Goal: Task Accomplishment & Management: Complete application form

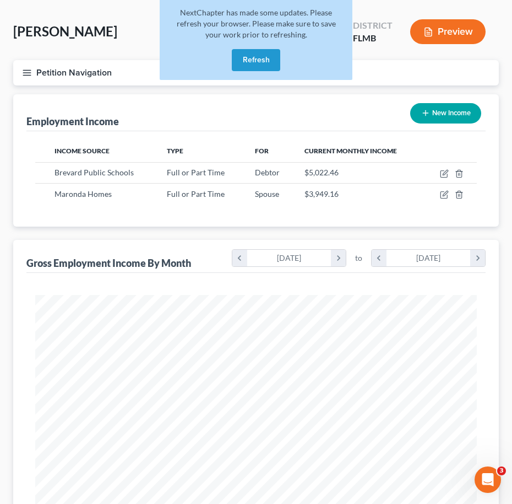
scroll to position [221, 464]
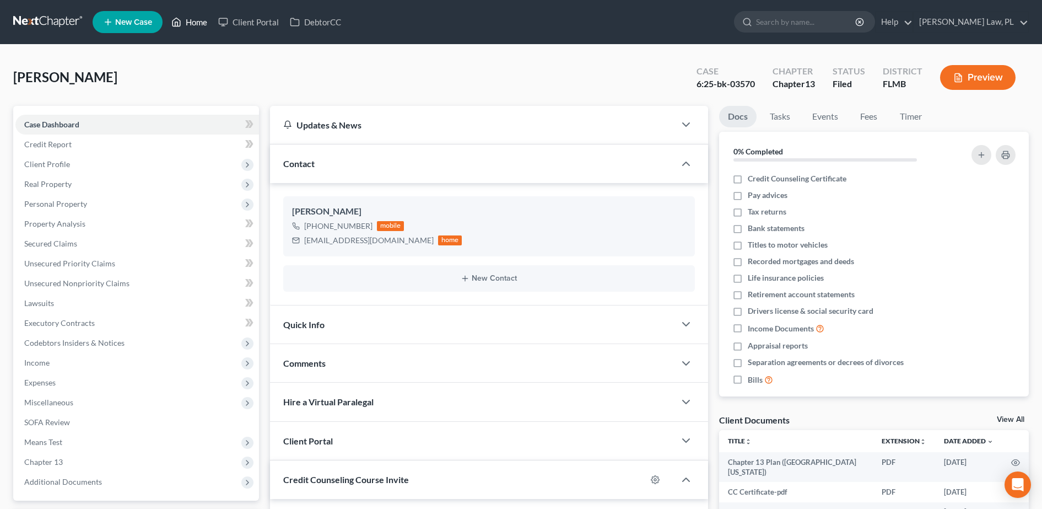
click at [198, 19] on link "Home" at bounding box center [189, 22] width 47 height 20
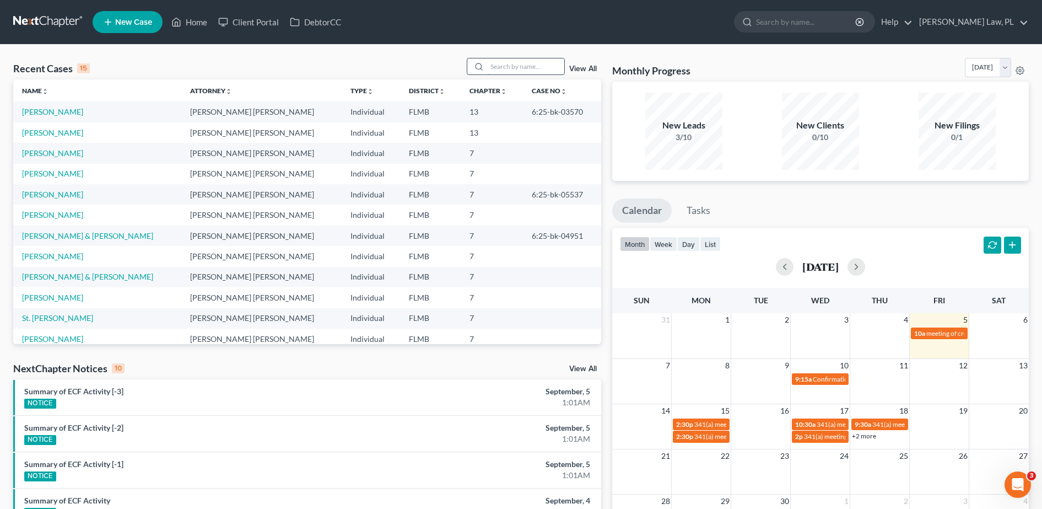
click at [516, 64] on input "search" at bounding box center [525, 66] width 77 height 16
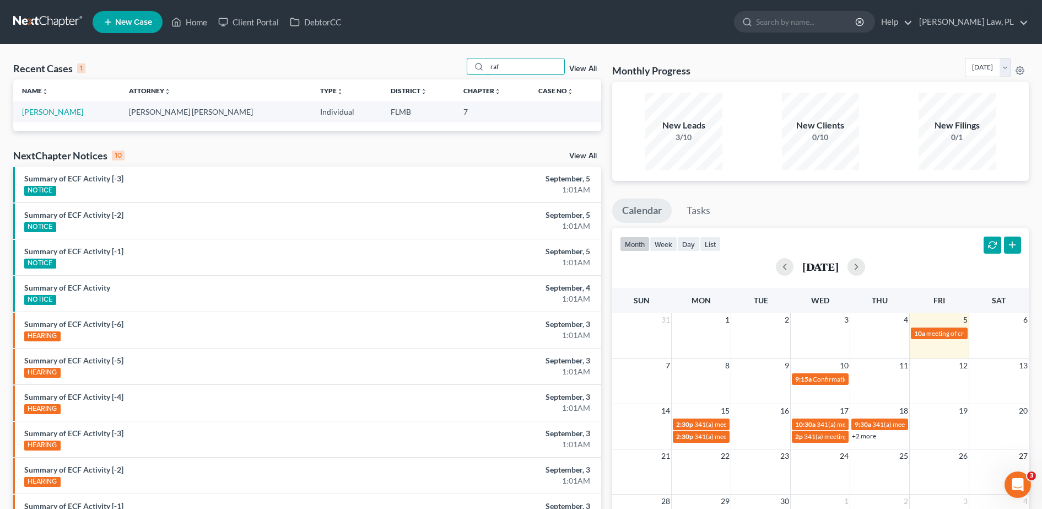
type input "raf"
click at [60, 105] on td "[PERSON_NAME]" at bounding box center [66, 111] width 107 height 20
click at [58, 110] on link "[PERSON_NAME]" at bounding box center [52, 111] width 61 height 9
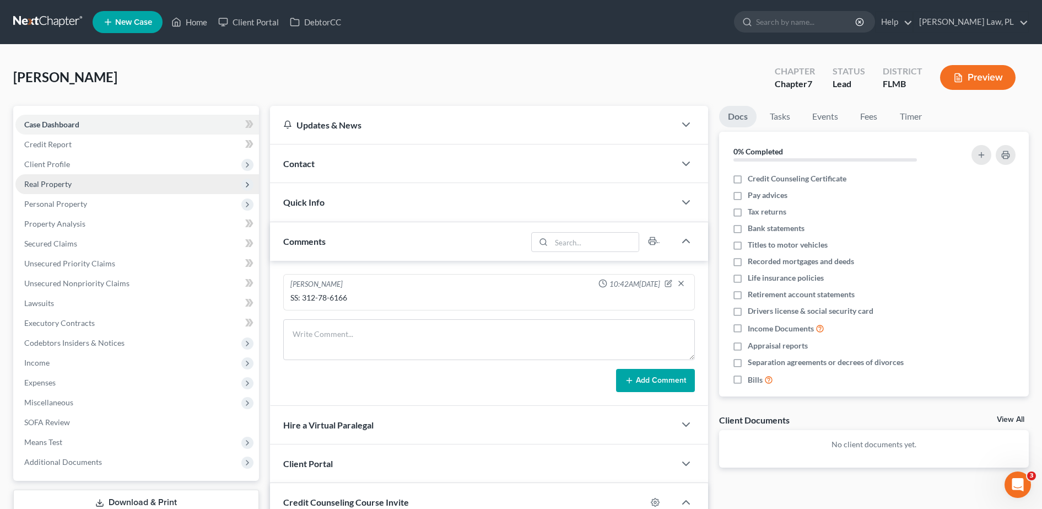
click at [75, 174] on span "Real Property" at bounding box center [137, 184] width 244 height 20
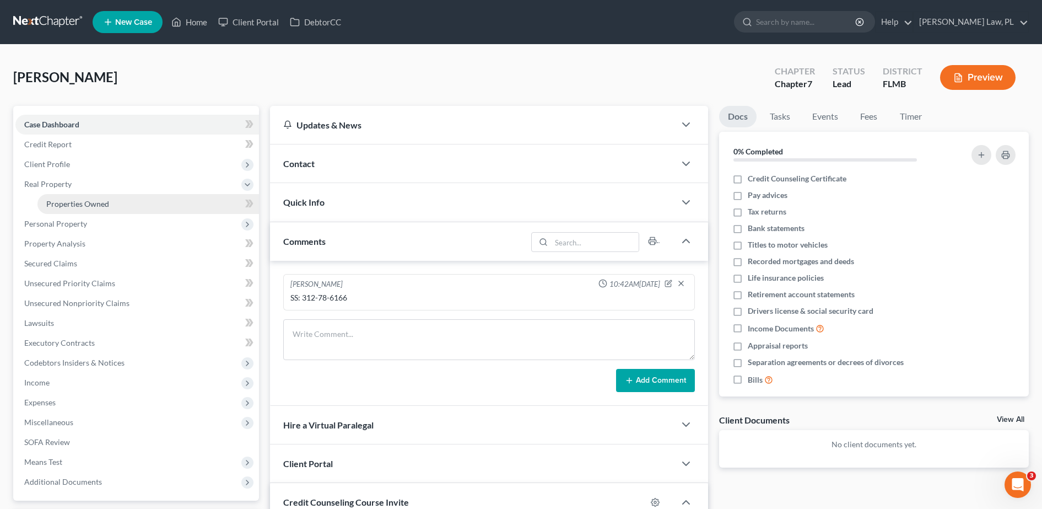
click at [81, 197] on link "Properties Owned" at bounding box center [148, 204] width 222 height 20
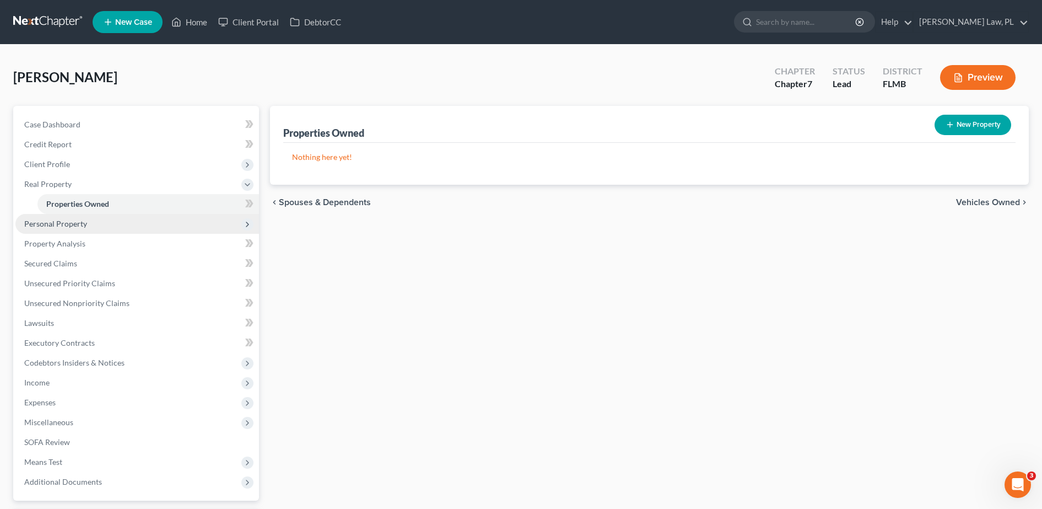
click at [87, 224] on span "Personal Property" at bounding box center [137, 224] width 244 height 20
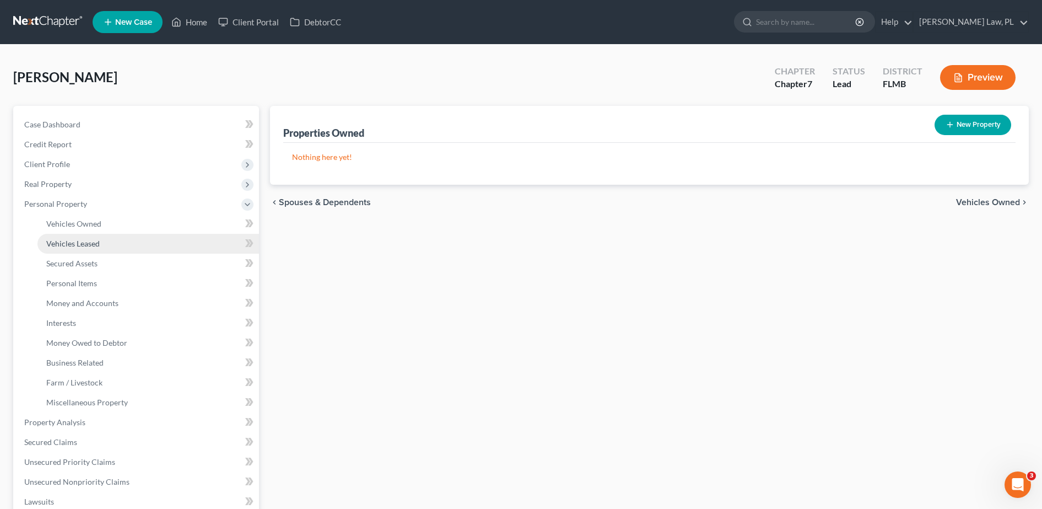
click at [90, 237] on link "Vehicles Leased" at bounding box center [148, 244] width 222 height 20
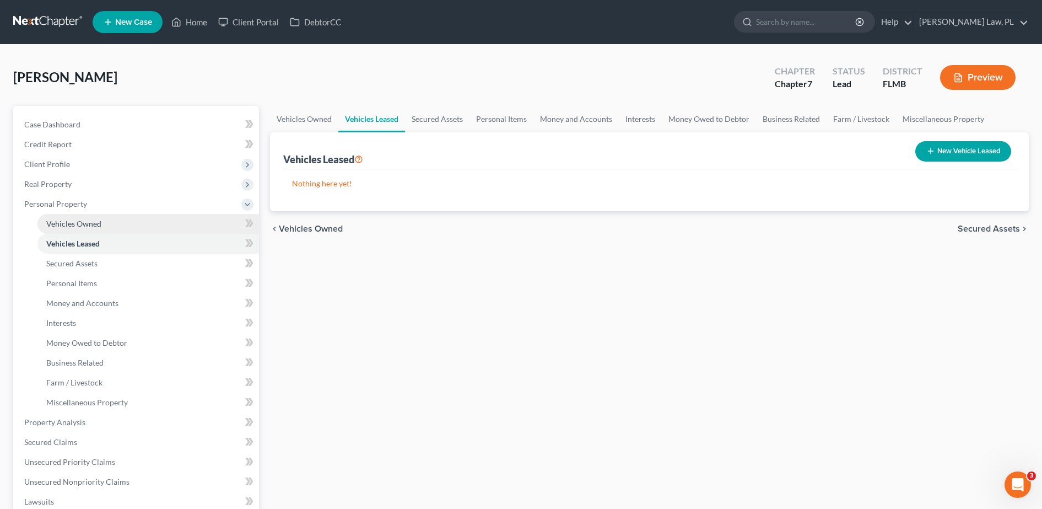
click at [80, 226] on span "Vehicles Owned" at bounding box center [73, 223] width 55 height 9
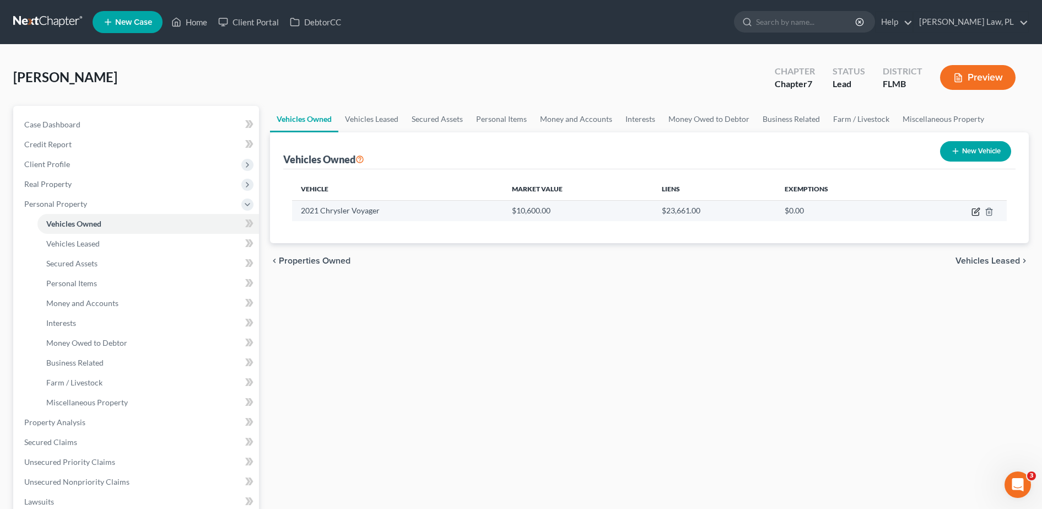
click at [975, 212] on icon "button" at bounding box center [976, 210] width 5 height 5
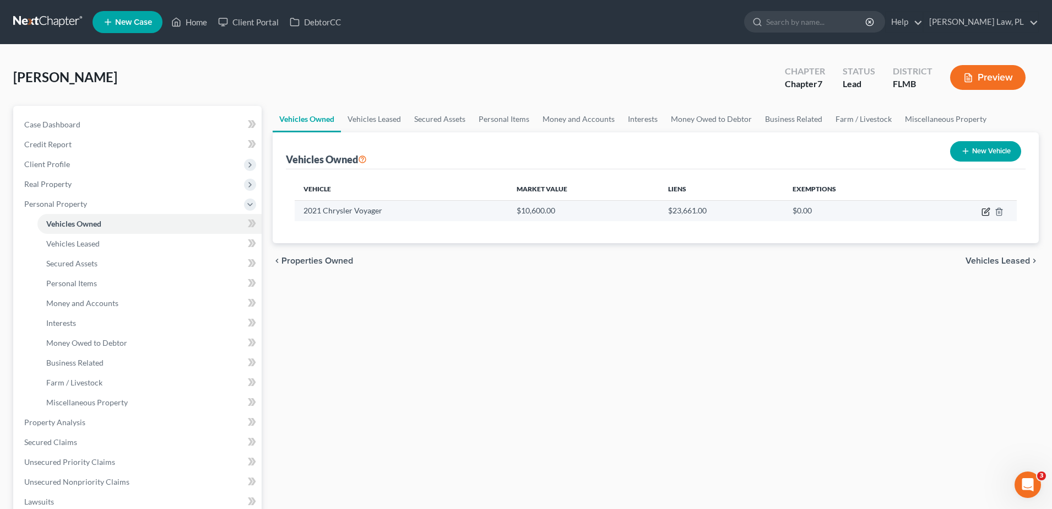
select select "0"
select select "5"
select select "1"
select select "3"
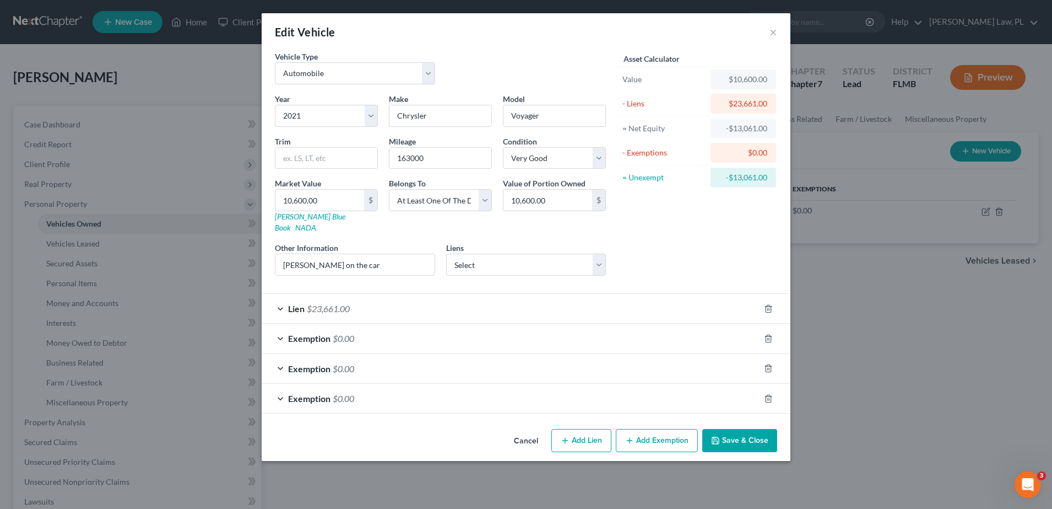
click at [339, 303] on span "$23,661.00" at bounding box center [328, 308] width 43 height 10
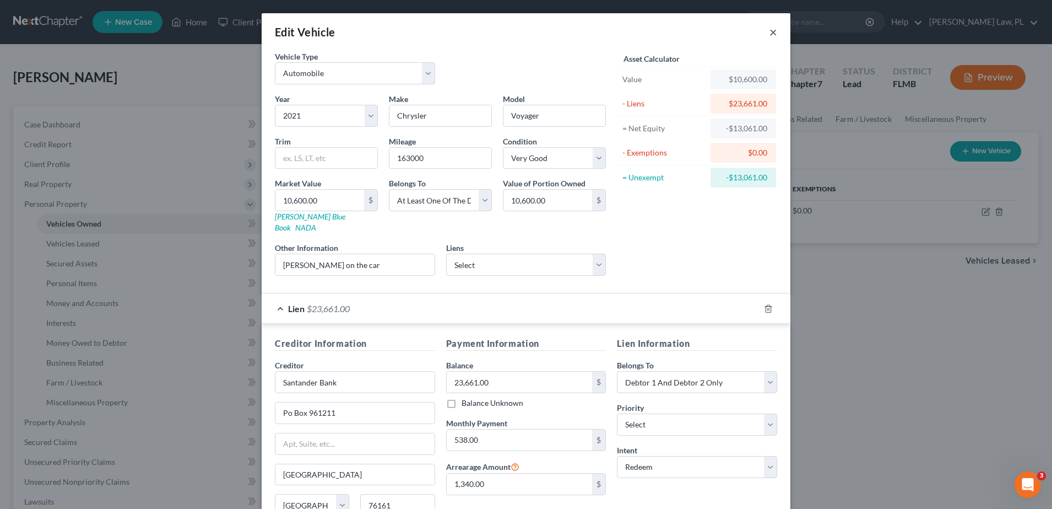
click at [770, 34] on button "×" at bounding box center [774, 31] width 8 height 13
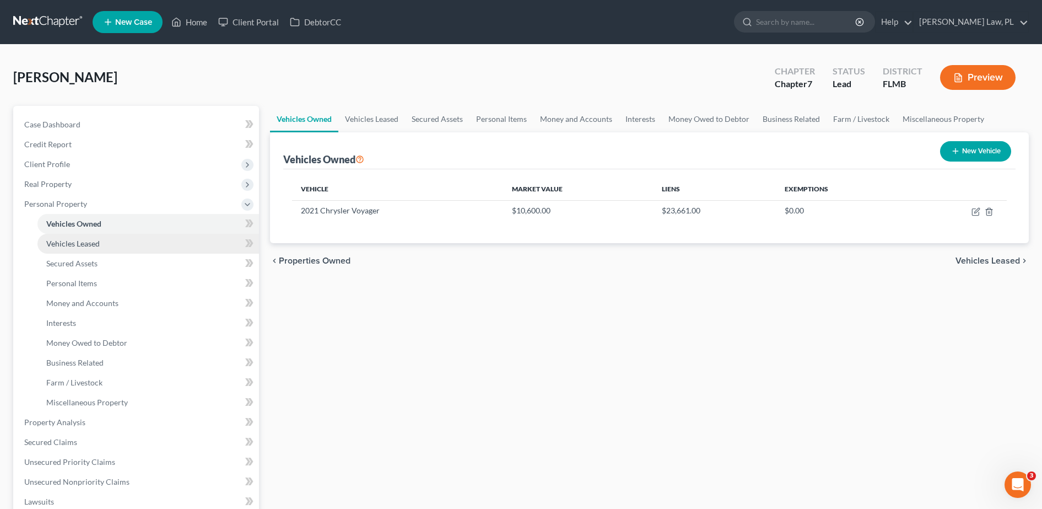
click at [82, 249] on link "Vehicles Leased" at bounding box center [148, 244] width 222 height 20
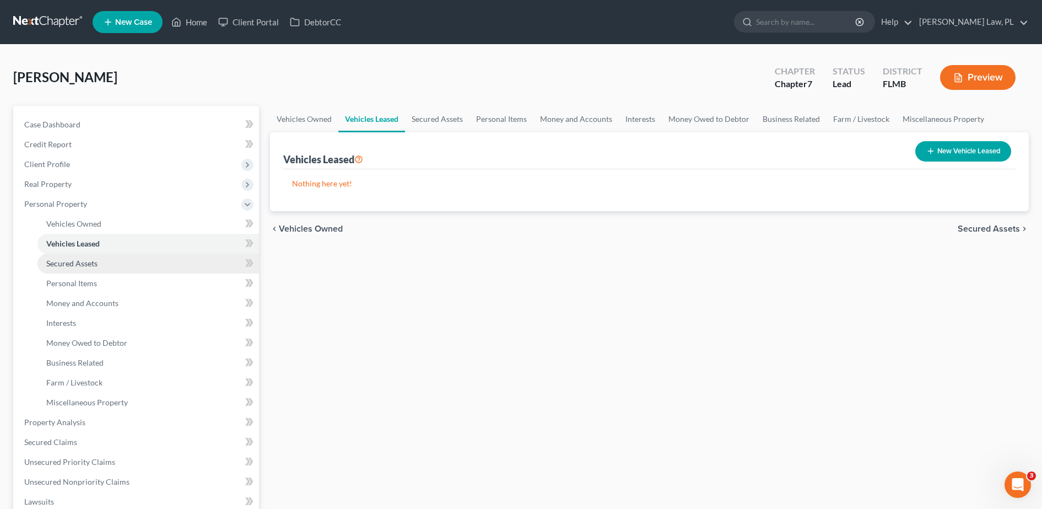
click at [82, 265] on span "Secured Assets" at bounding box center [71, 262] width 51 height 9
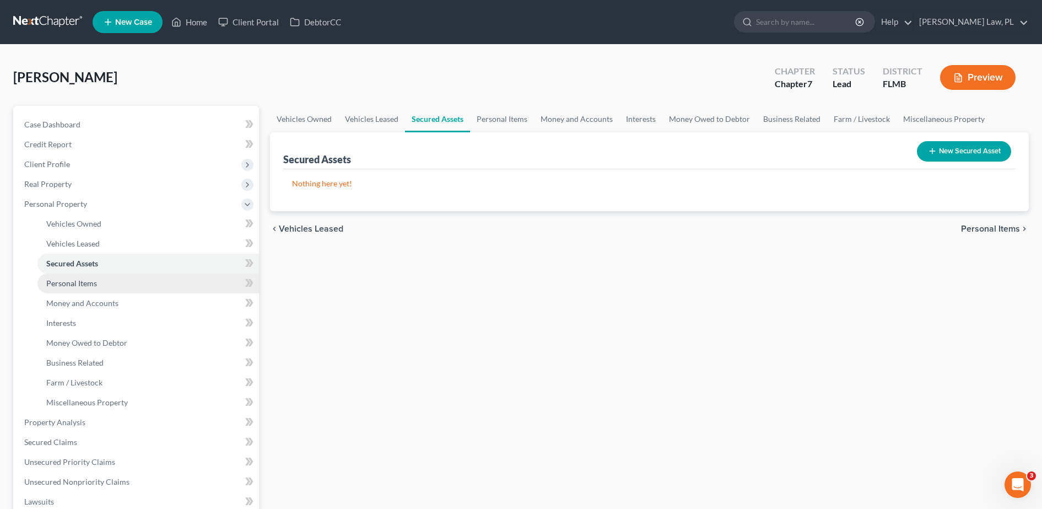
click at [84, 284] on span "Personal Items" at bounding box center [71, 282] width 51 height 9
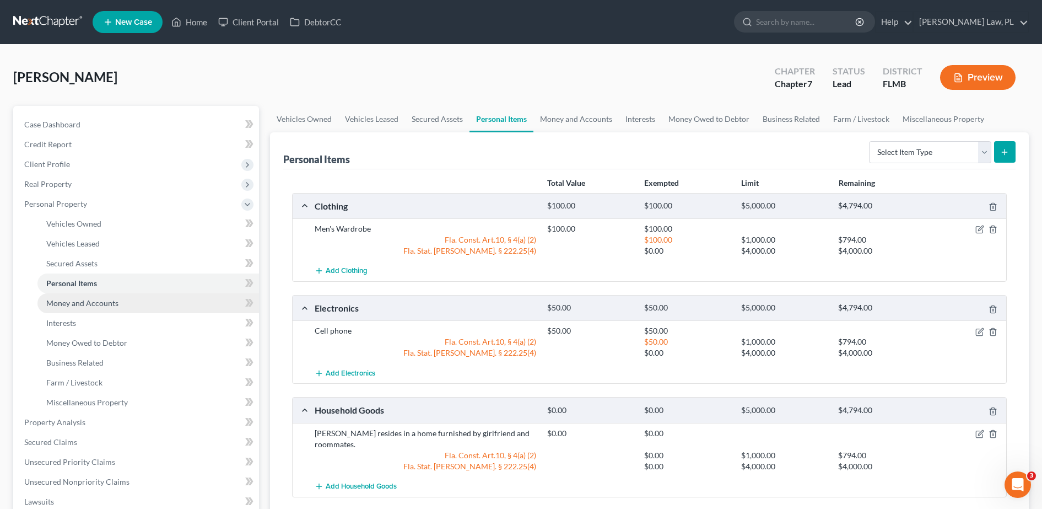
click at [88, 311] on link "Money and Accounts" at bounding box center [148, 303] width 222 height 20
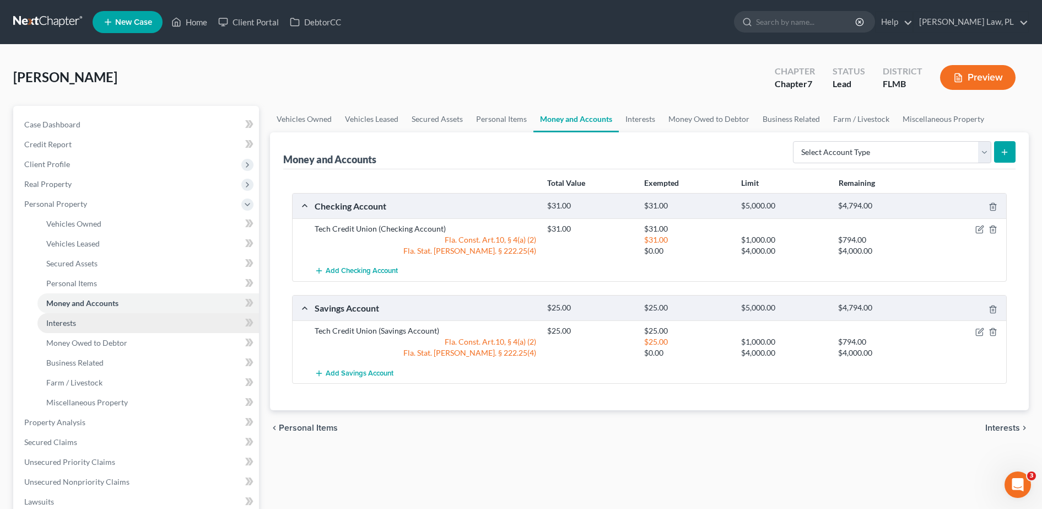
click at [85, 326] on link "Interests" at bounding box center [148, 323] width 222 height 20
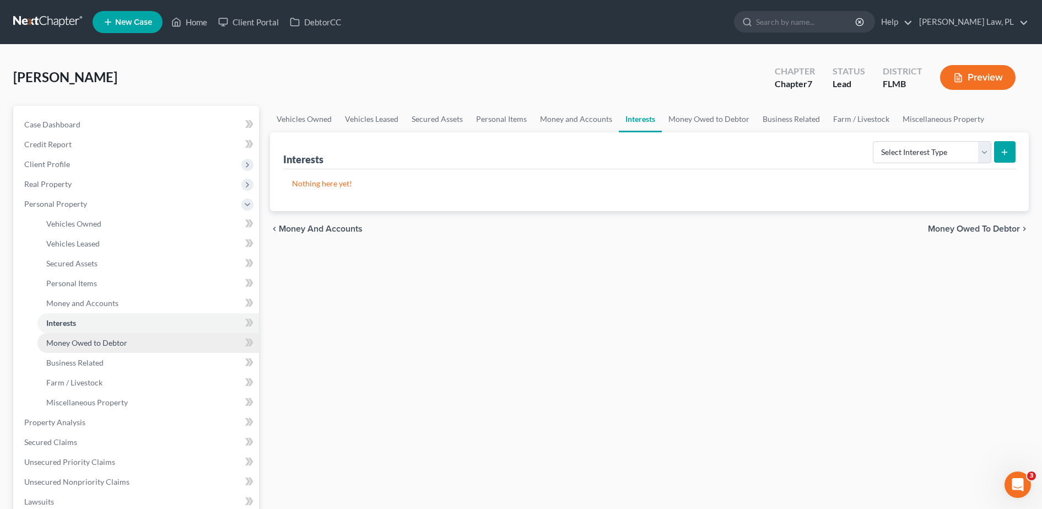
click at [85, 340] on span "Money Owed to Debtor" at bounding box center [86, 342] width 81 height 9
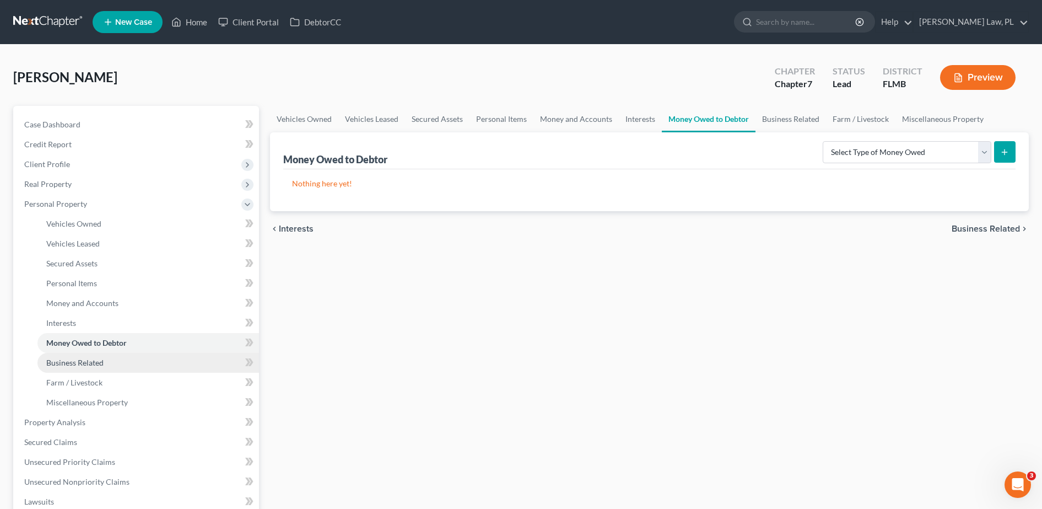
click at [84, 358] on span "Business Related" at bounding box center [74, 362] width 57 height 9
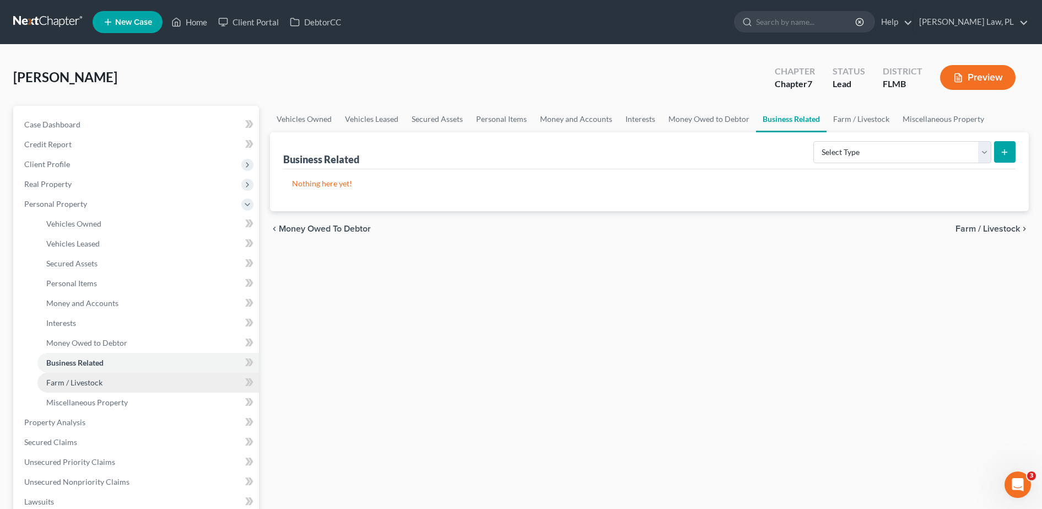
click at [84, 377] on span "Farm / Livestock" at bounding box center [74, 381] width 56 height 9
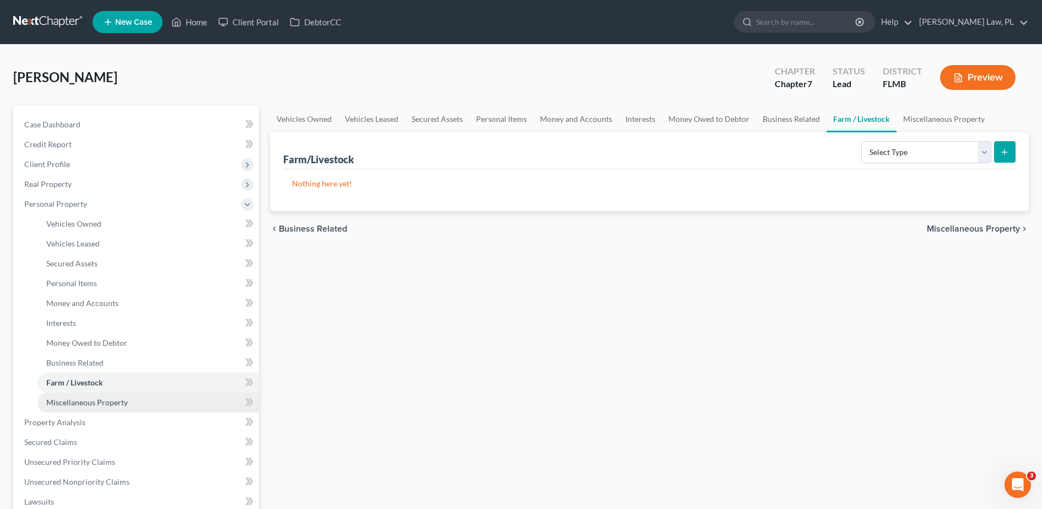
click at [85, 399] on span "Miscellaneous Property" at bounding box center [87, 401] width 82 height 9
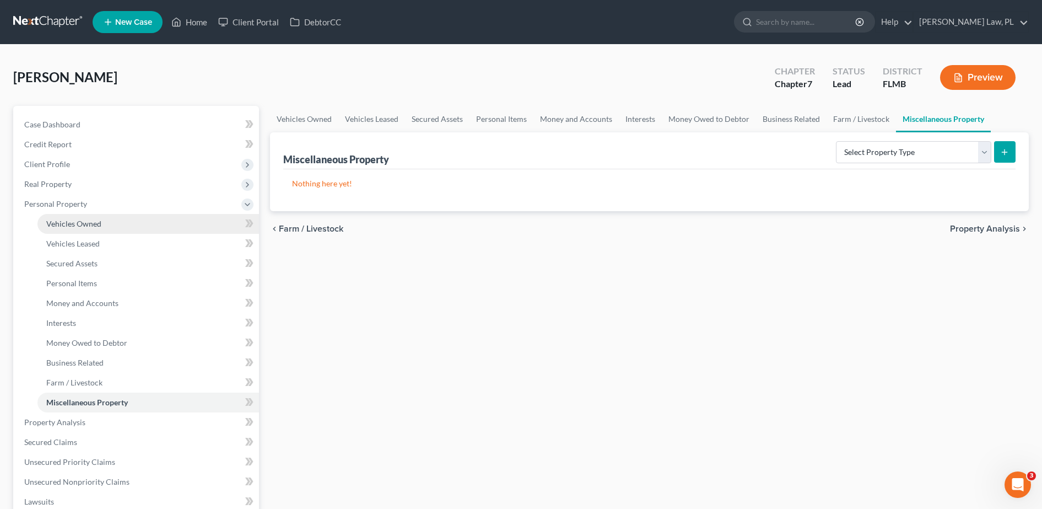
click at [117, 224] on link "Vehicles Owned" at bounding box center [148, 224] width 222 height 20
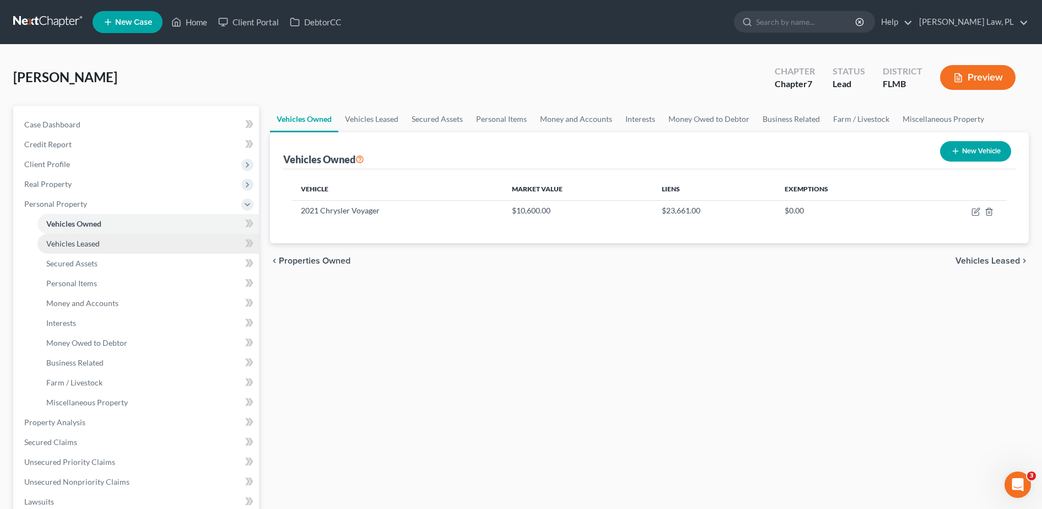
click at [122, 241] on link "Vehicles Leased" at bounding box center [148, 244] width 222 height 20
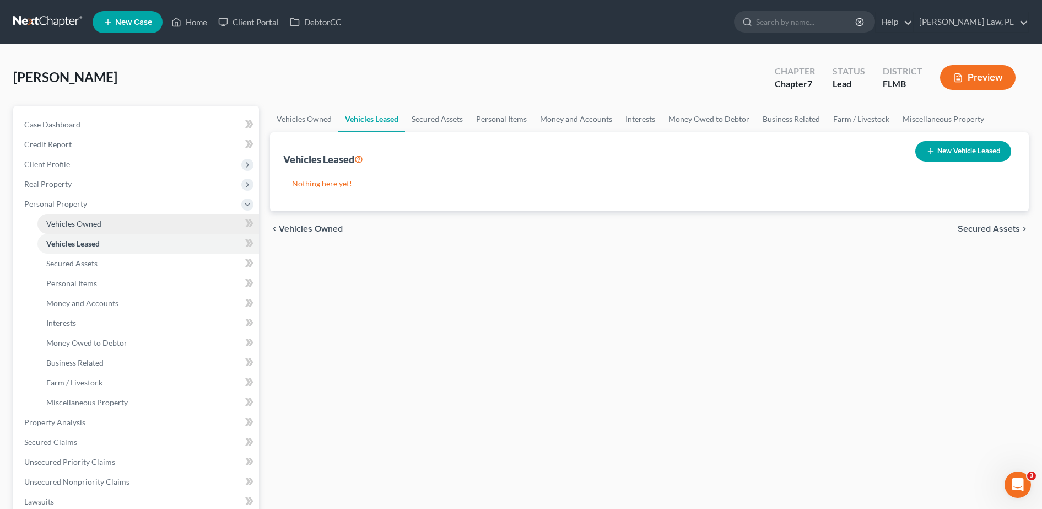
click at [113, 224] on link "Vehicles Owned" at bounding box center [148, 224] width 222 height 20
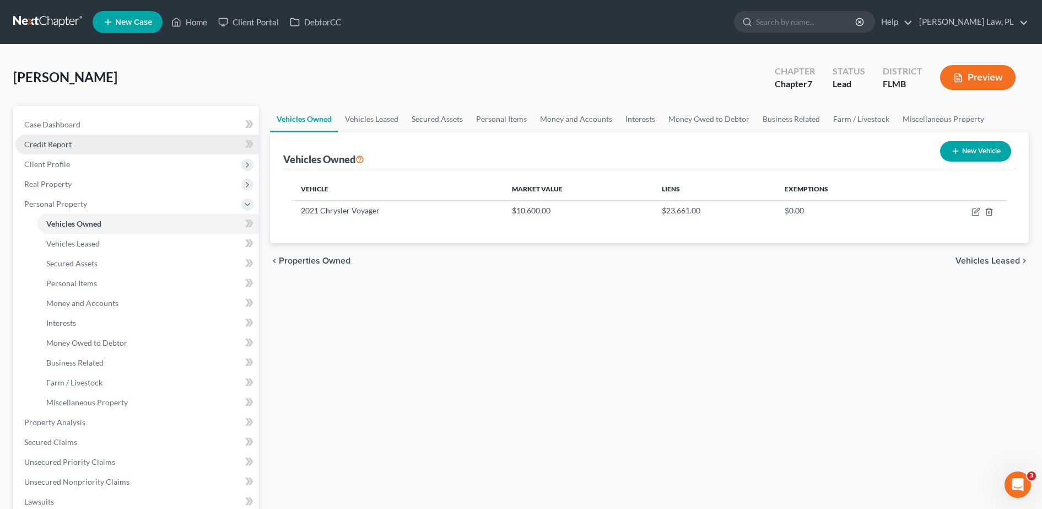
click at [85, 148] on link "Credit Report" at bounding box center [137, 144] width 244 height 20
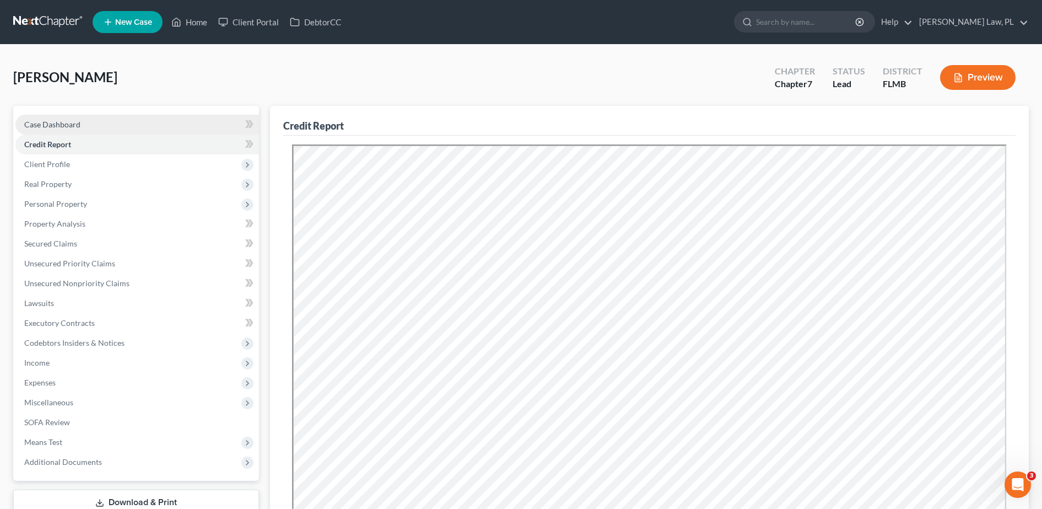
click at [82, 132] on link "Case Dashboard" at bounding box center [137, 125] width 244 height 20
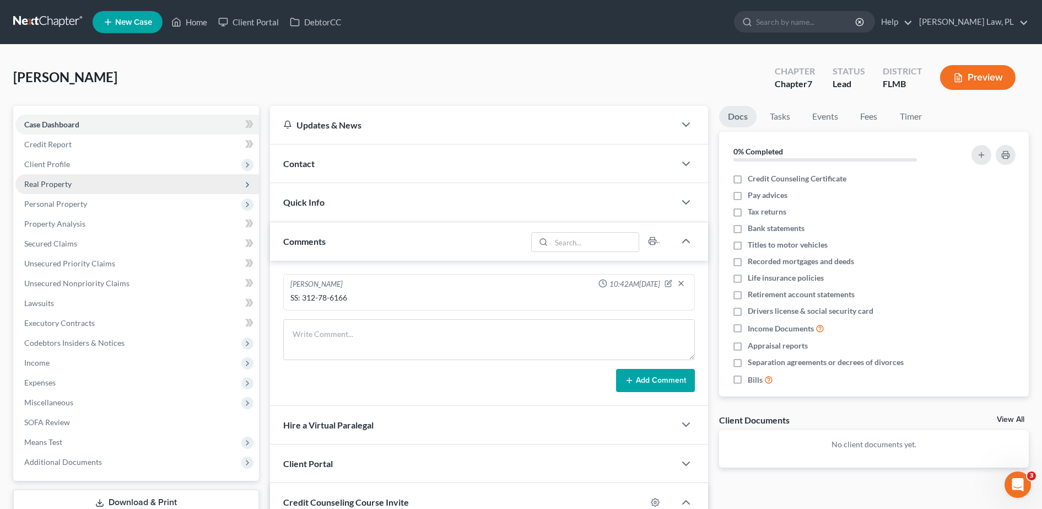
click at [103, 183] on span "Real Property" at bounding box center [137, 184] width 244 height 20
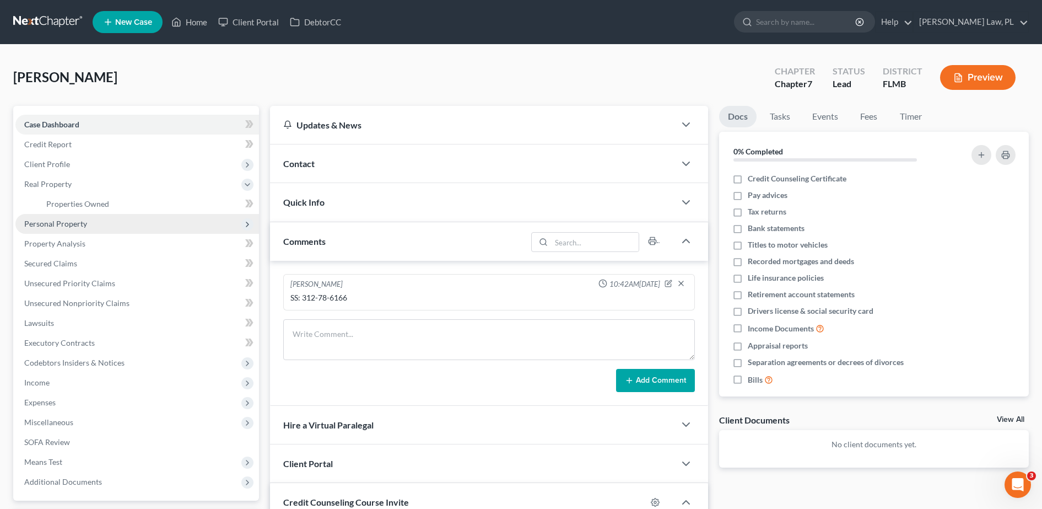
click at [83, 225] on span "Personal Property" at bounding box center [55, 223] width 63 height 9
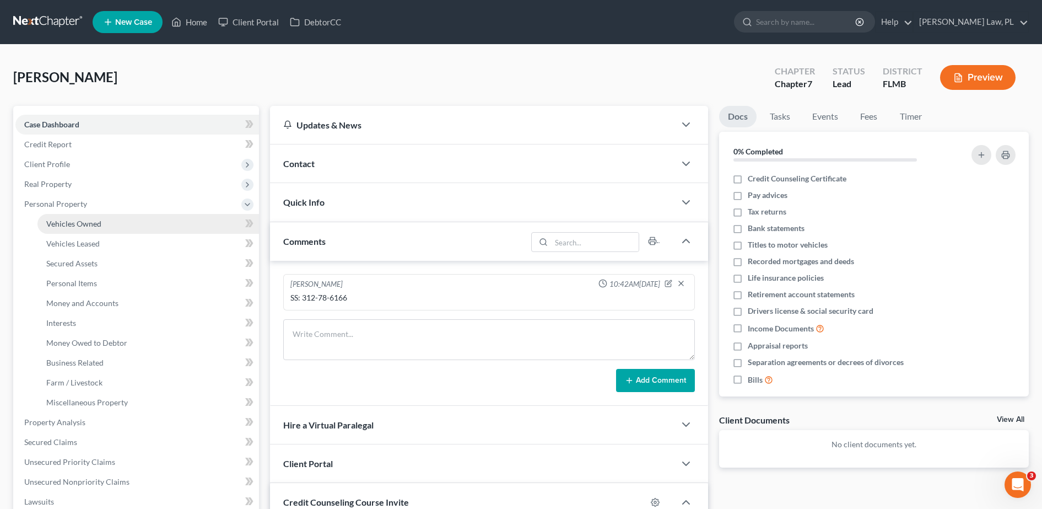
click at [82, 230] on link "Vehicles Owned" at bounding box center [148, 224] width 222 height 20
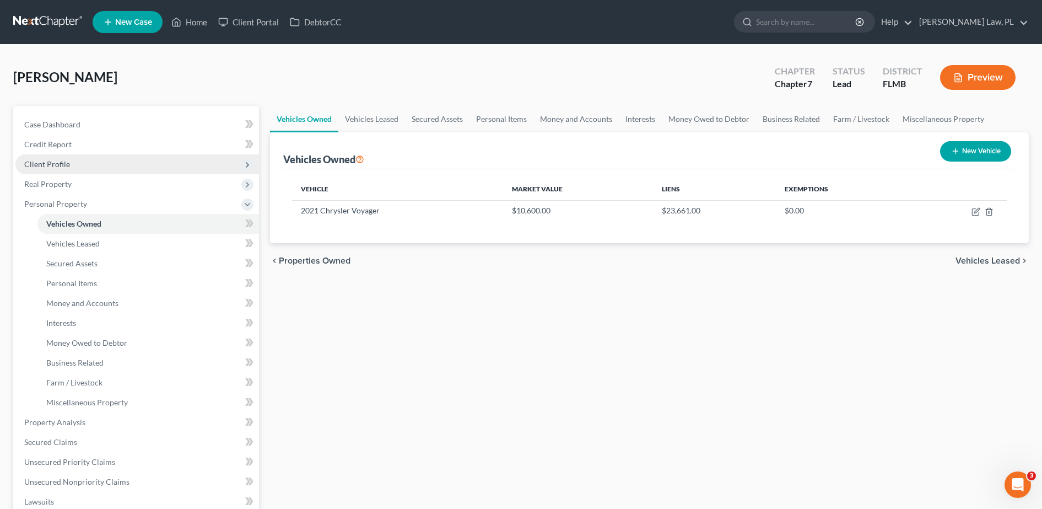
click at [62, 162] on span "Client Profile" at bounding box center [47, 163] width 46 height 9
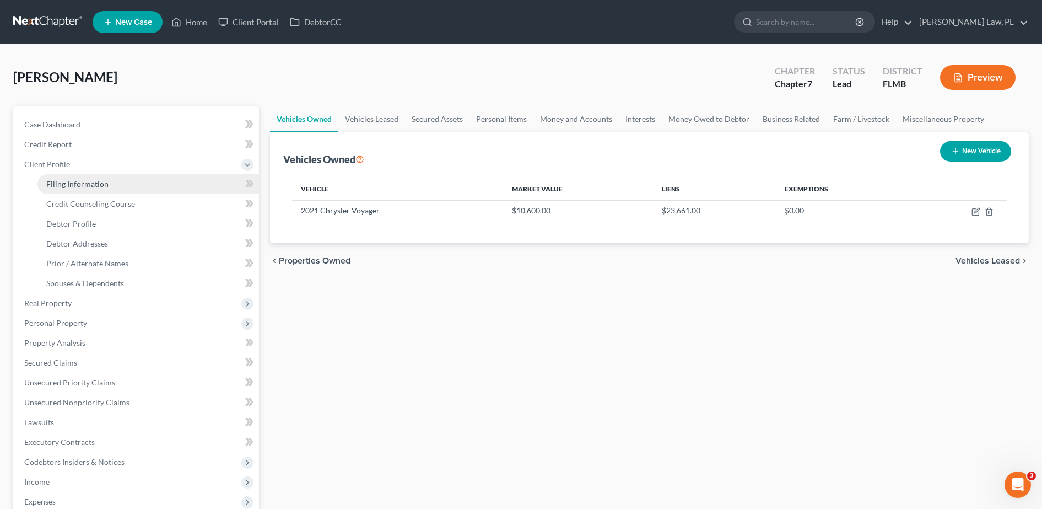
click at [74, 188] on link "Filing Information" at bounding box center [148, 184] width 222 height 20
select select "1"
select select "0"
select select "9"
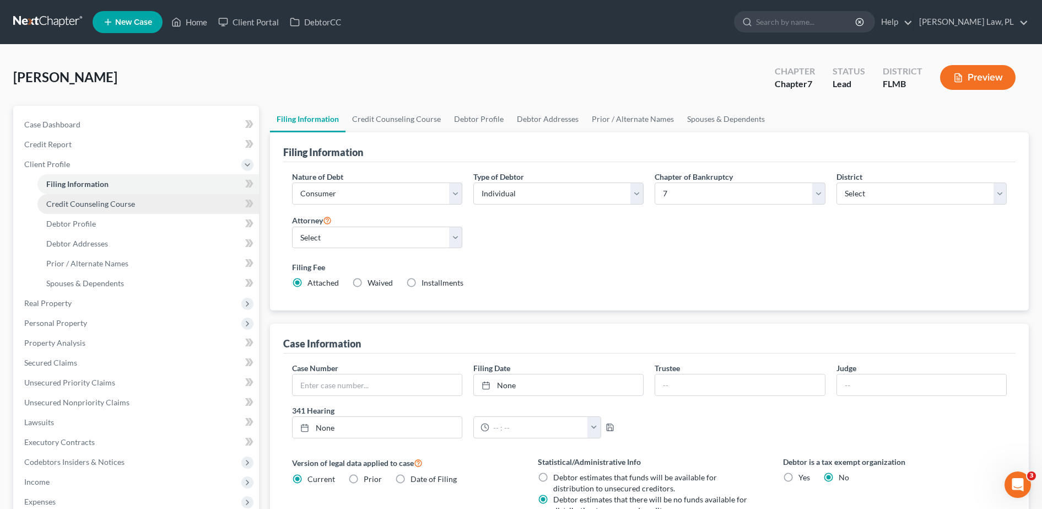
click at [80, 200] on span "Credit Counseling Course" at bounding box center [90, 203] width 89 height 9
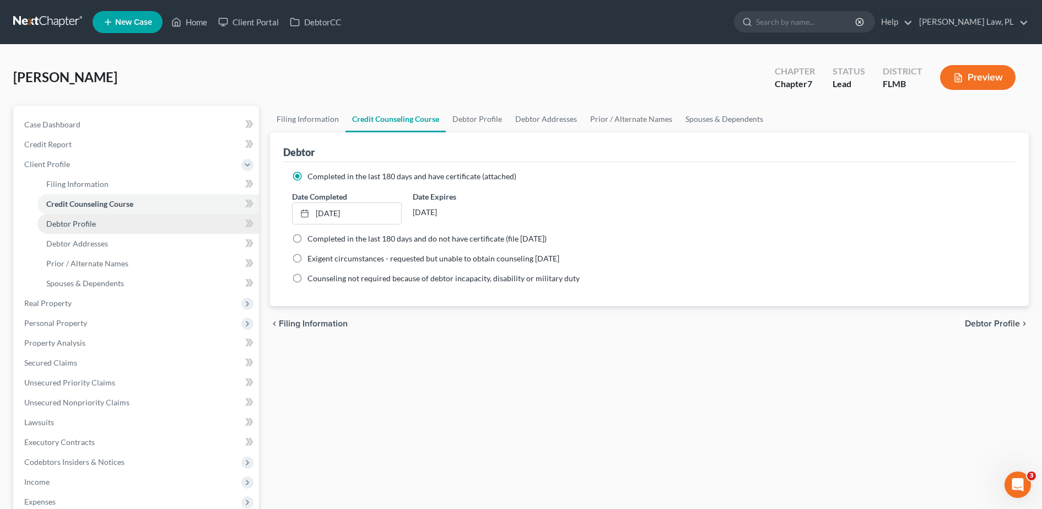
click at [84, 216] on link "Debtor Profile" at bounding box center [148, 224] width 222 height 20
select select "0"
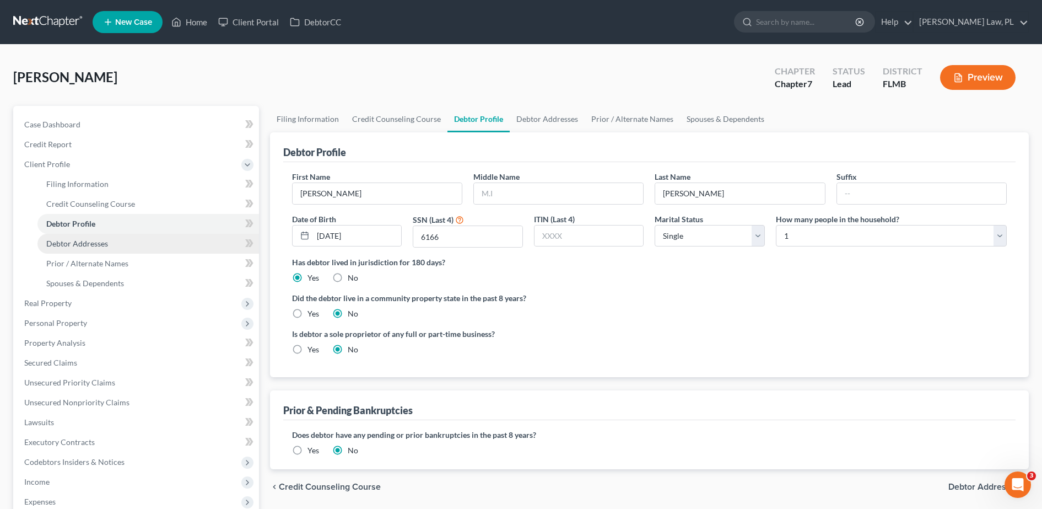
click at [87, 244] on span "Debtor Addresses" at bounding box center [77, 243] width 62 height 9
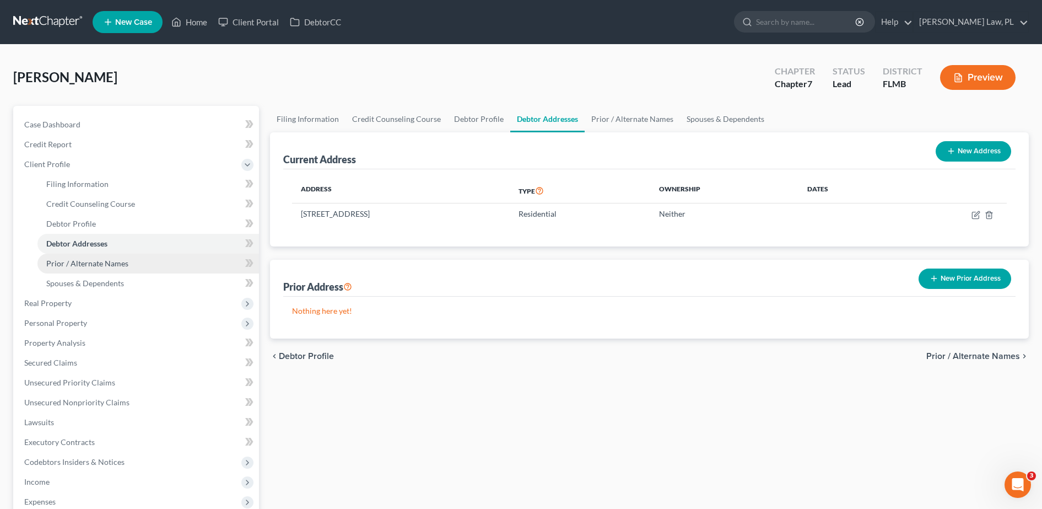
click at [87, 253] on link "Prior / Alternate Names" at bounding box center [148, 263] width 222 height 20
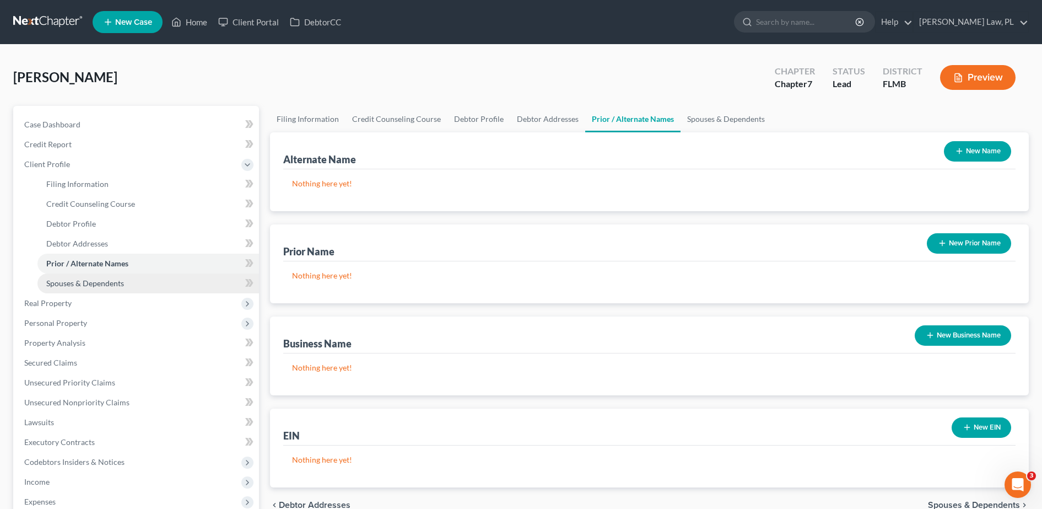
click at [85, 277] on link "Spouses & Dependents" at bounding box center [148, 283] width 222 height 20
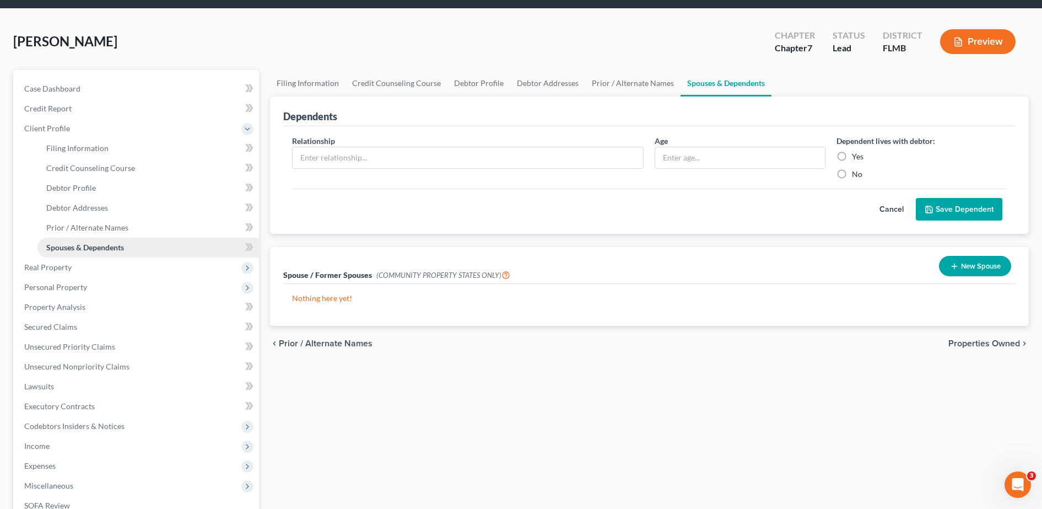
scroll to position [39, 0]
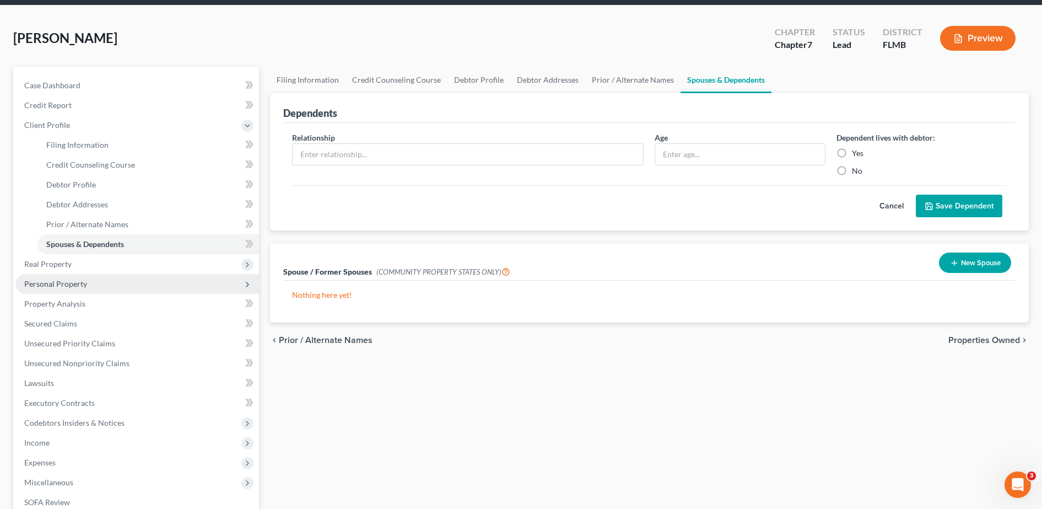
click at [80, 279] on span "Personal Property" at bounding box center [55, 283] width 63 height 9
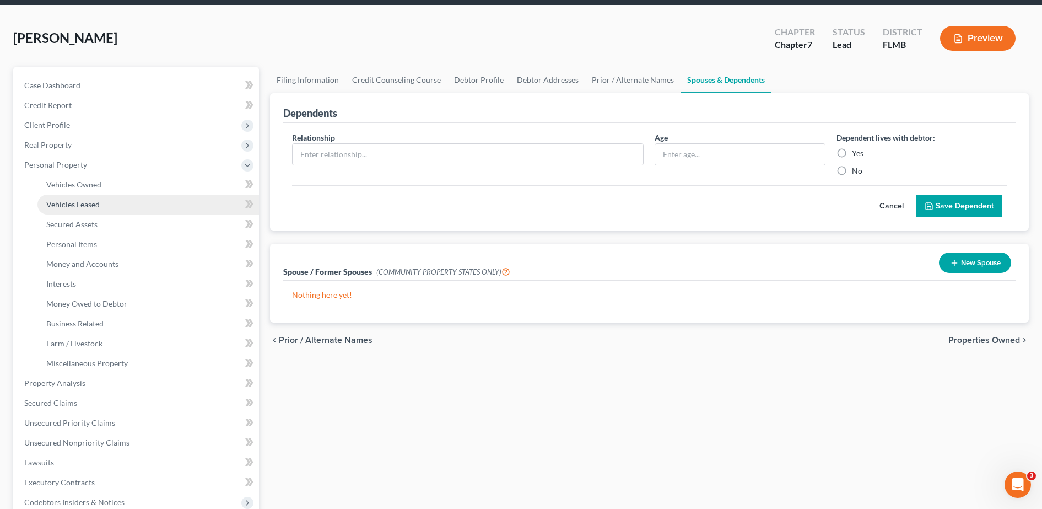
click at [75, 195] on link "Vehicles Leased" at bounding box center [148, 205] width 222 height 20
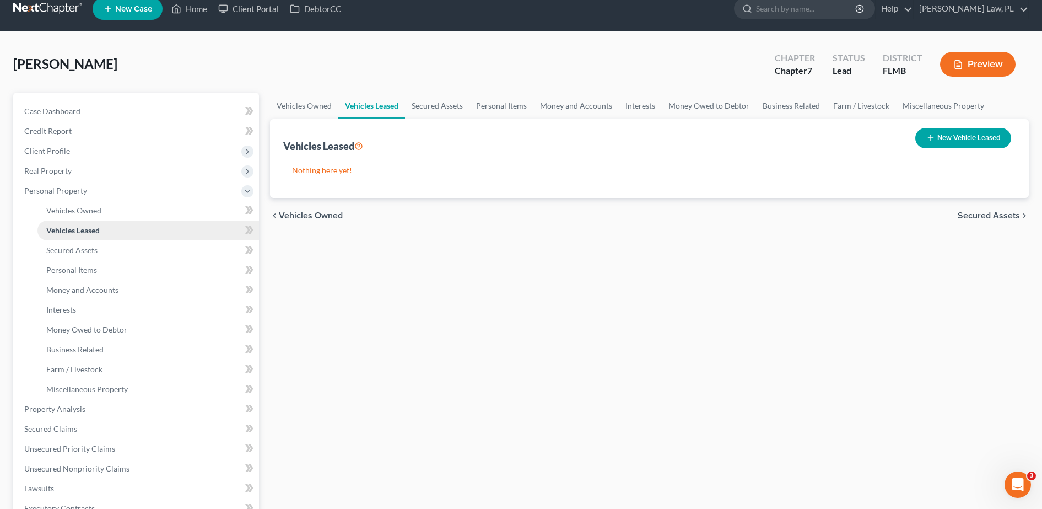
scroll to position [14, 0]
click at [87, 279] on link "Money and Accounts" at bounding box center [148, 289] width 222 height 20
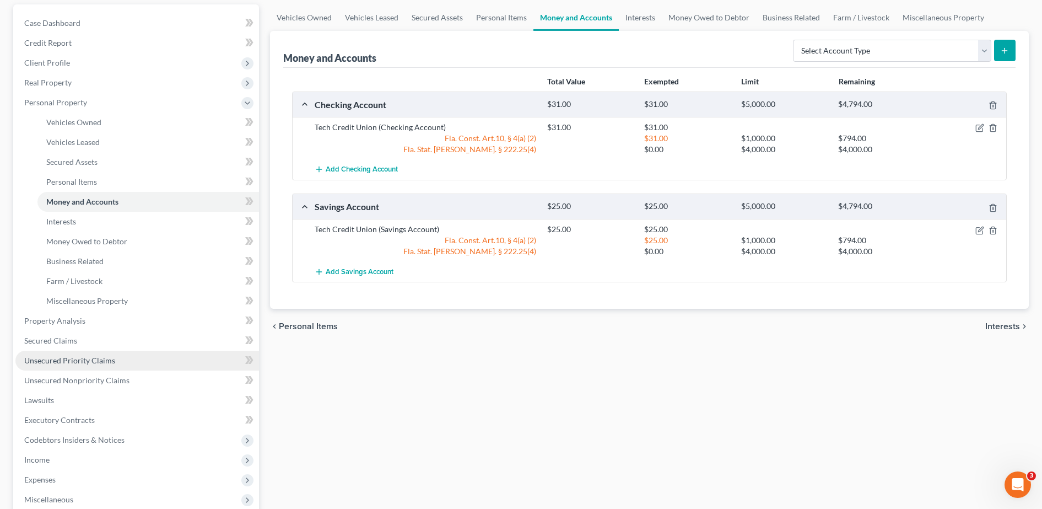
click at [78, 354] on link "Unsecured Priority Claims" at bounding box center [137, 360] width 244 height 20
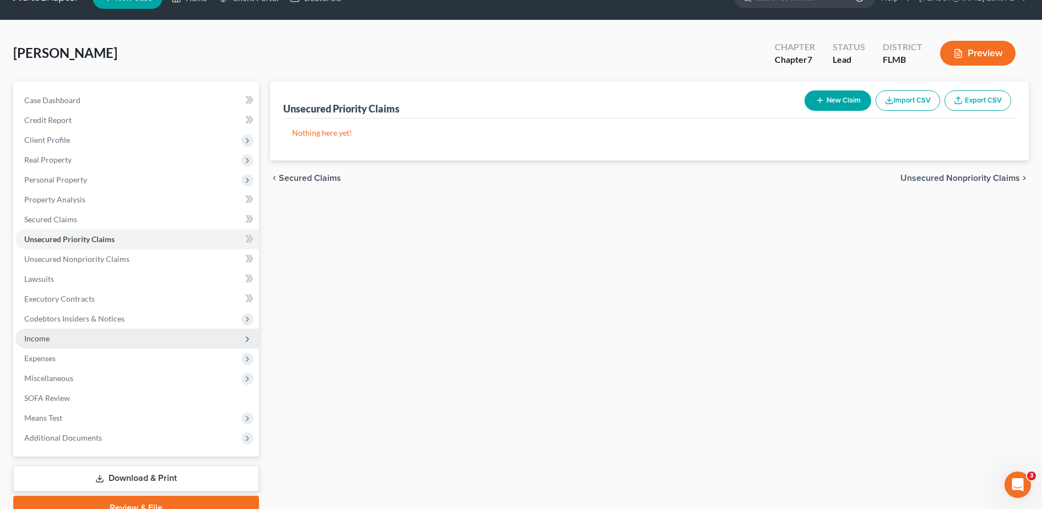
scroll to position [25, 0]
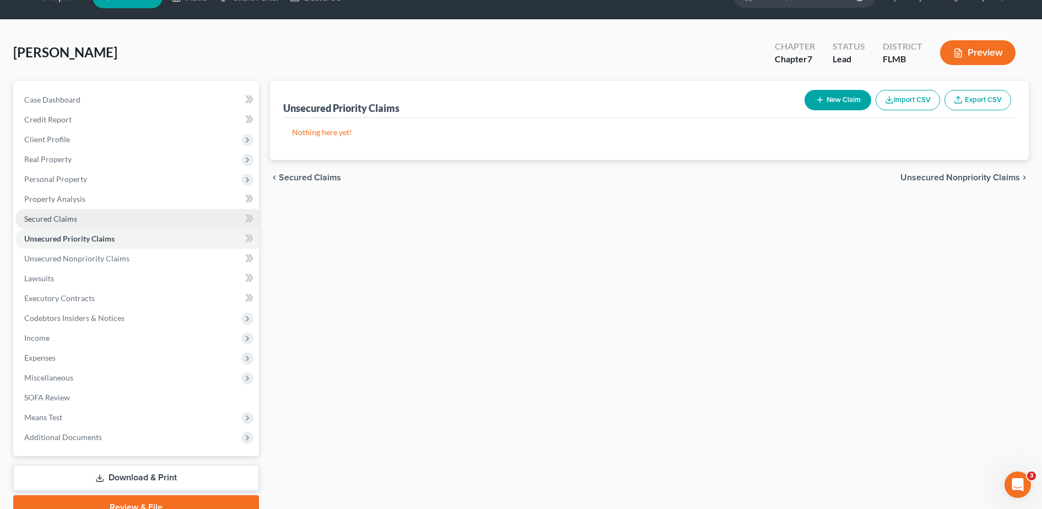
click at [81, 226] on link "Secured Claims" at bounding box center [137, 219] width 244 height 20
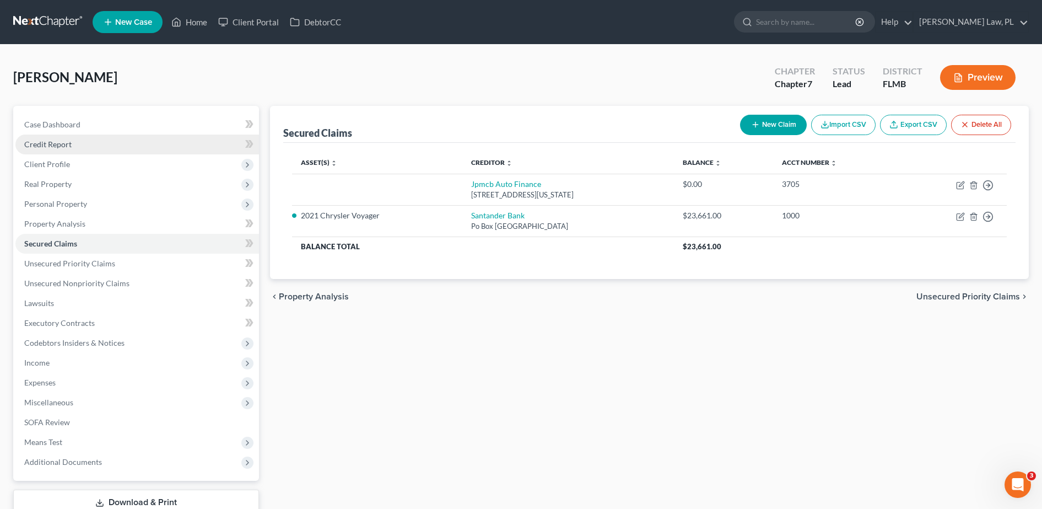
click at [89, 138] on link "Credit Report" at bounding box center [137, 144] width 244 height 20
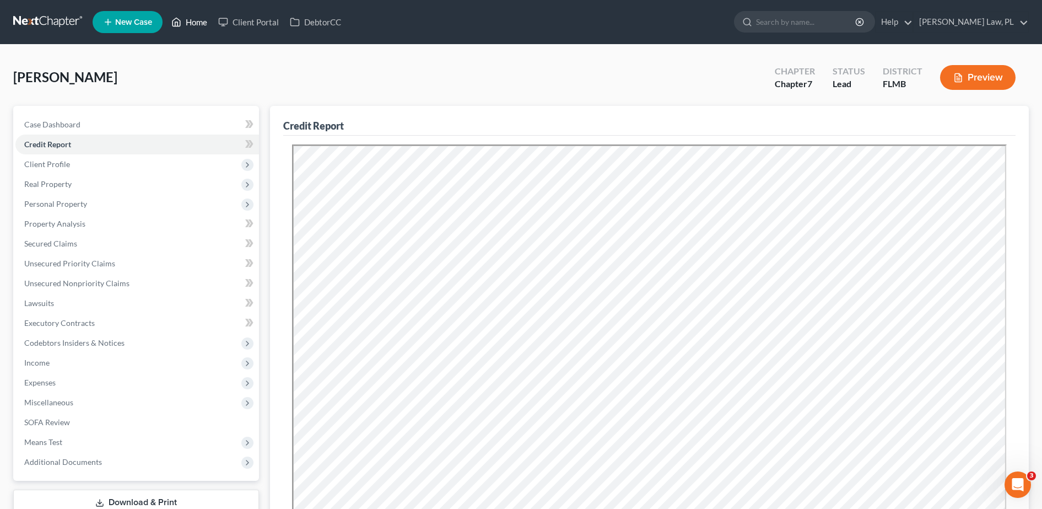
click at [192, 22] on link "Home" at bounding box center [189, 22] width 47 height 20
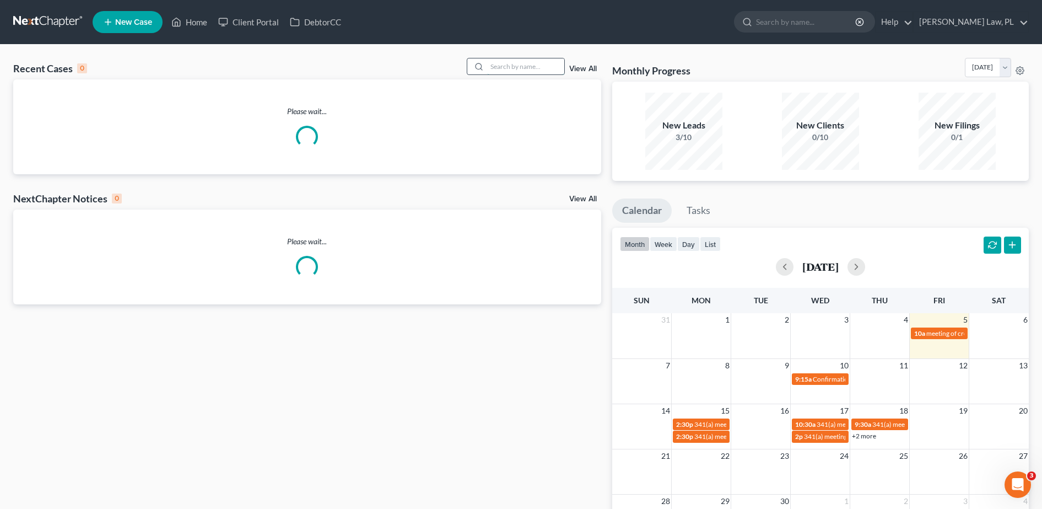
click at [521, 68] on input "search" at bounding box center [525, 66] width 77 height 16
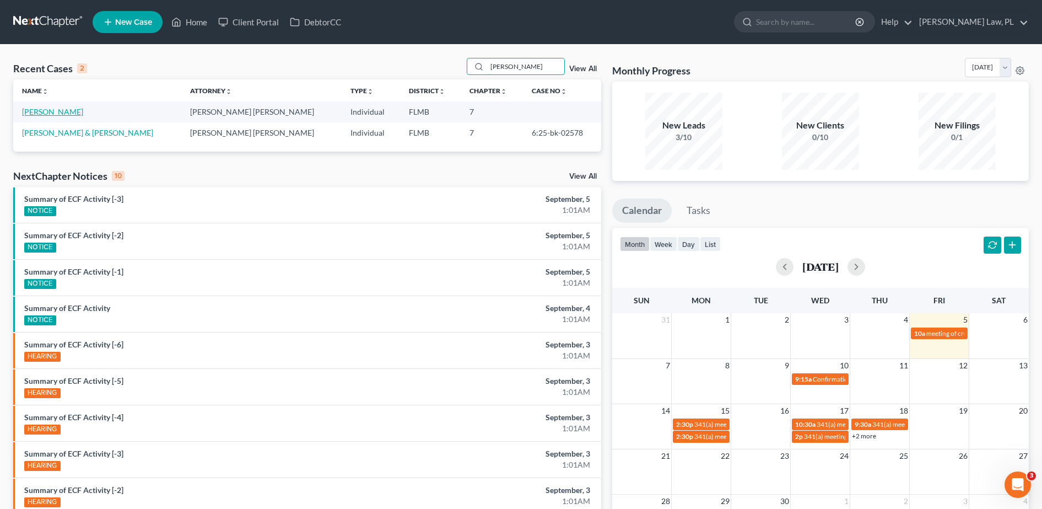
type input "[PERSON_NAME]"
click at [71, 115] on link "[PERSON_NAME]" at bounding box center [52, 111] width 61 height 9
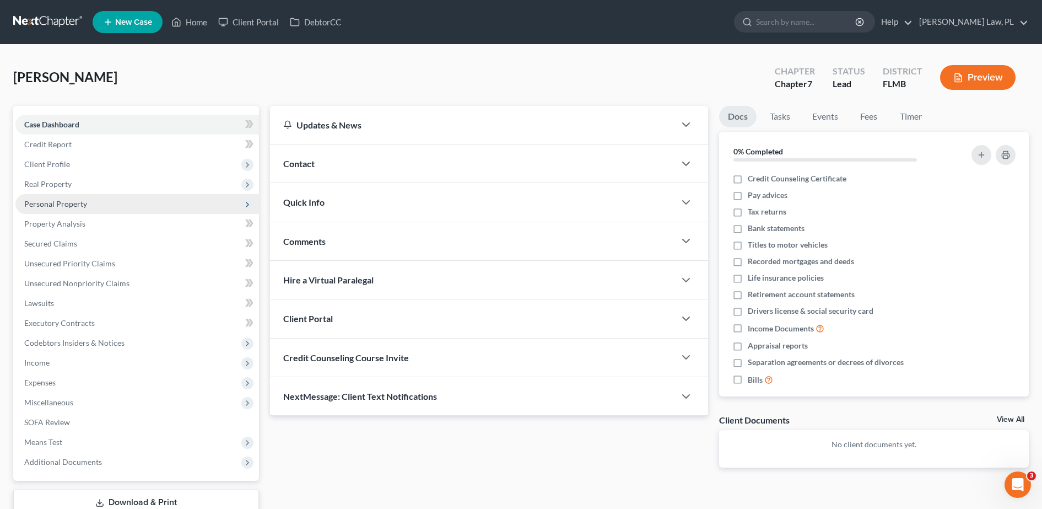
scroll to position [77, 0]
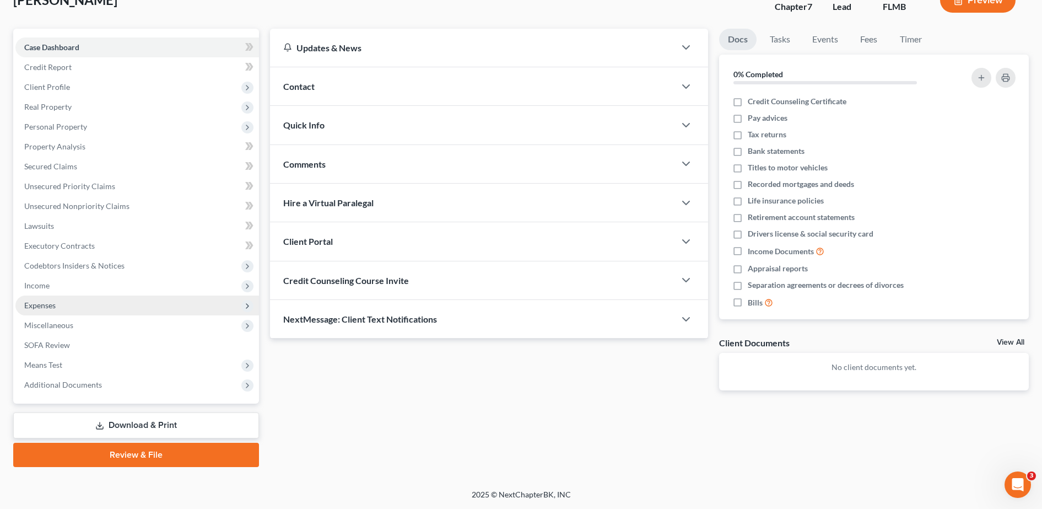
click at [78, 304] on span "Expenses" at bounding box center [137, 305] width 244 height 20
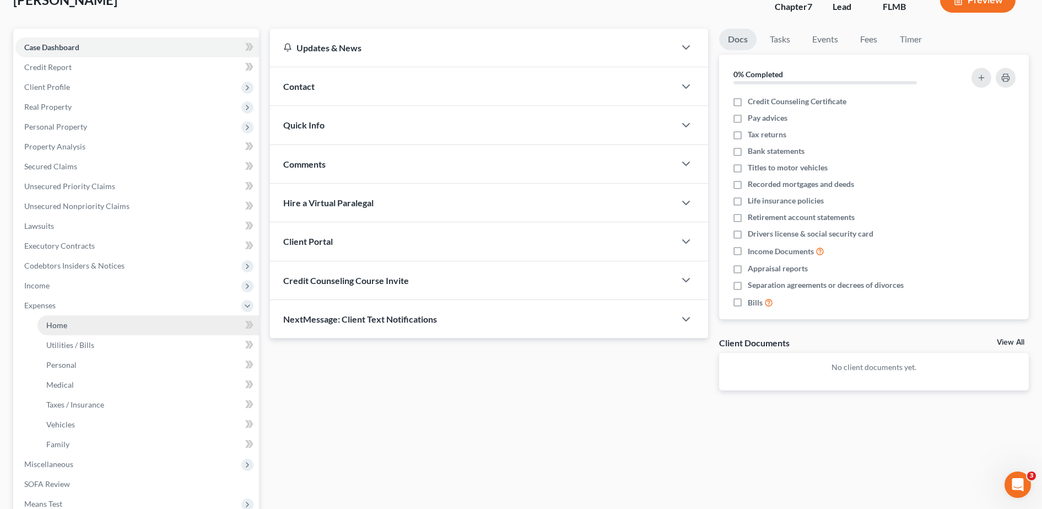
click at [82, 321] on link "Home" at bounding box center [148, 325] width 222 height 20
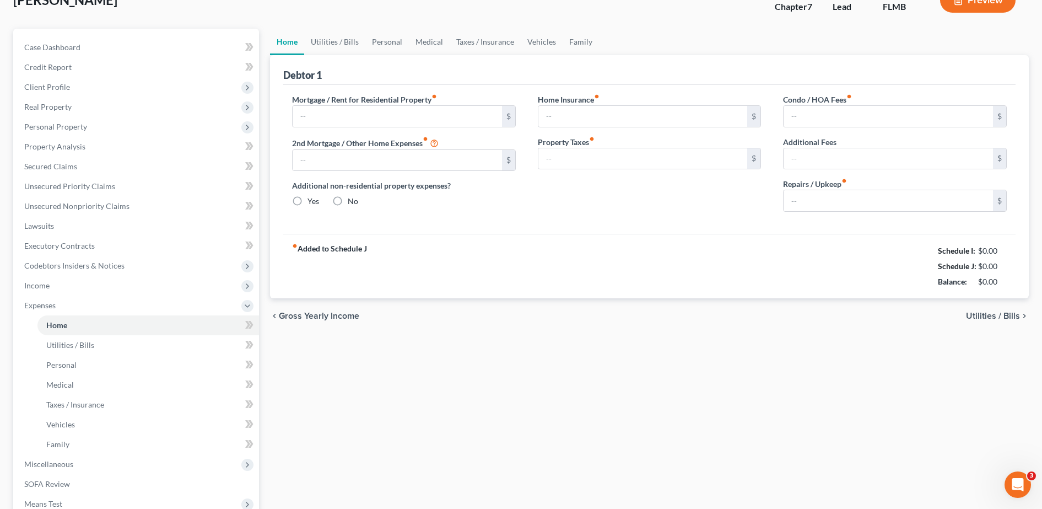
type input "2,947.00"
type input "0.00"
radio input "true"
type input "0.00"
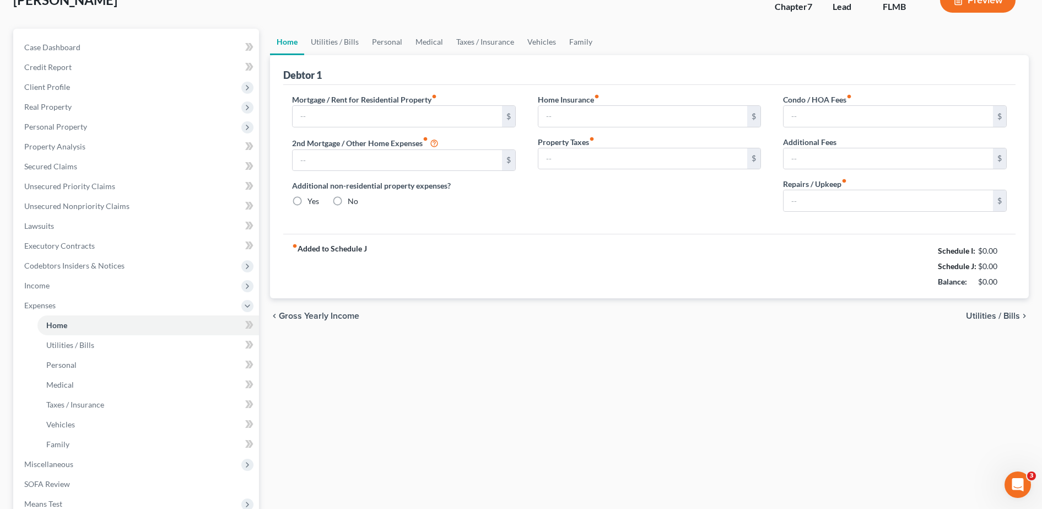
type input "431.00"
type input "0.00"
type input "100.00"
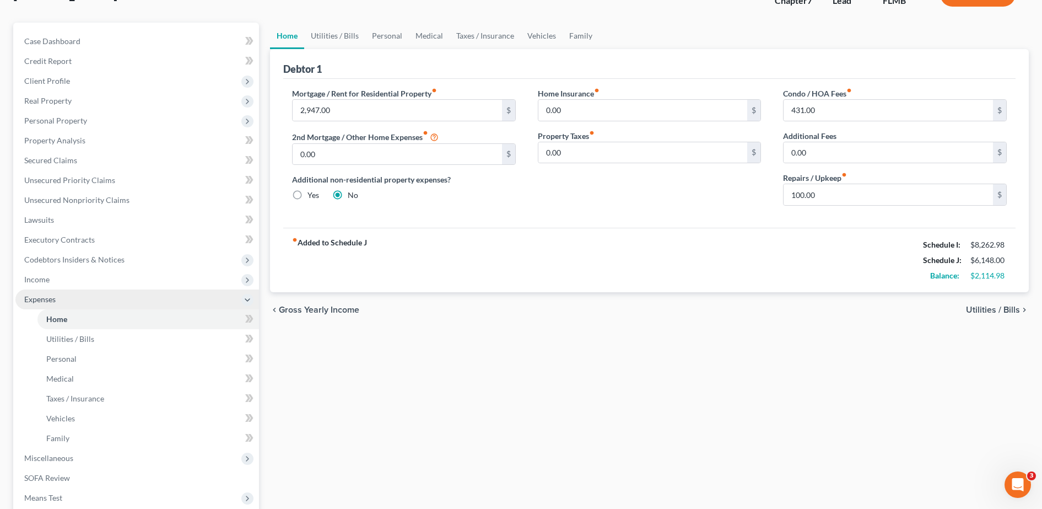
scroll to position [204, 0]
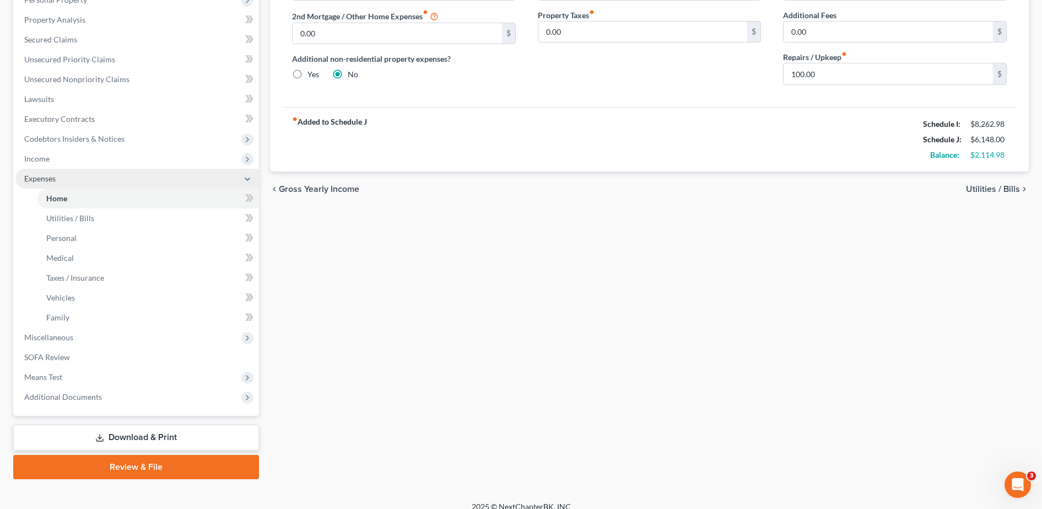
click at [66, 178] on span "Expenses" at bounding box center [137, 179] width 244 height 20
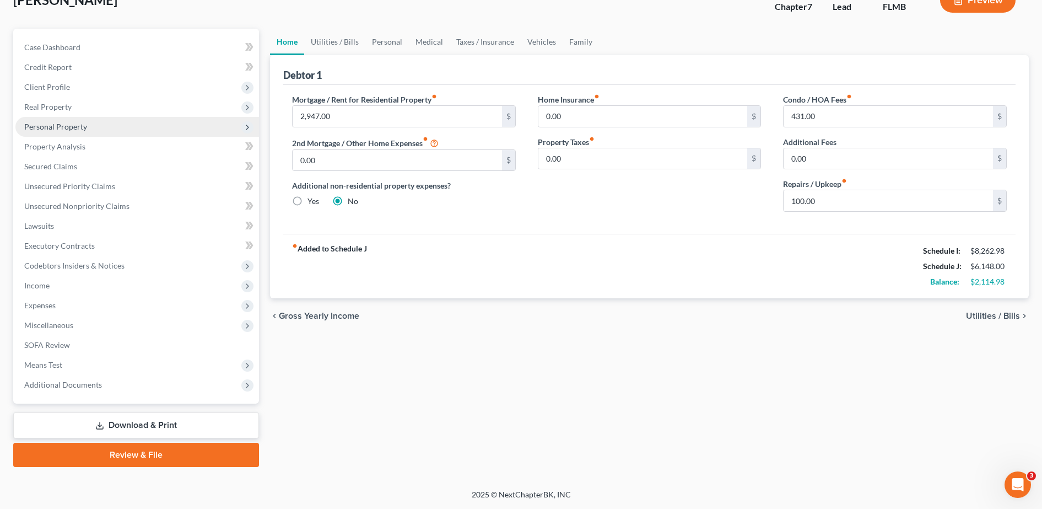
scroll to position [77, 0]
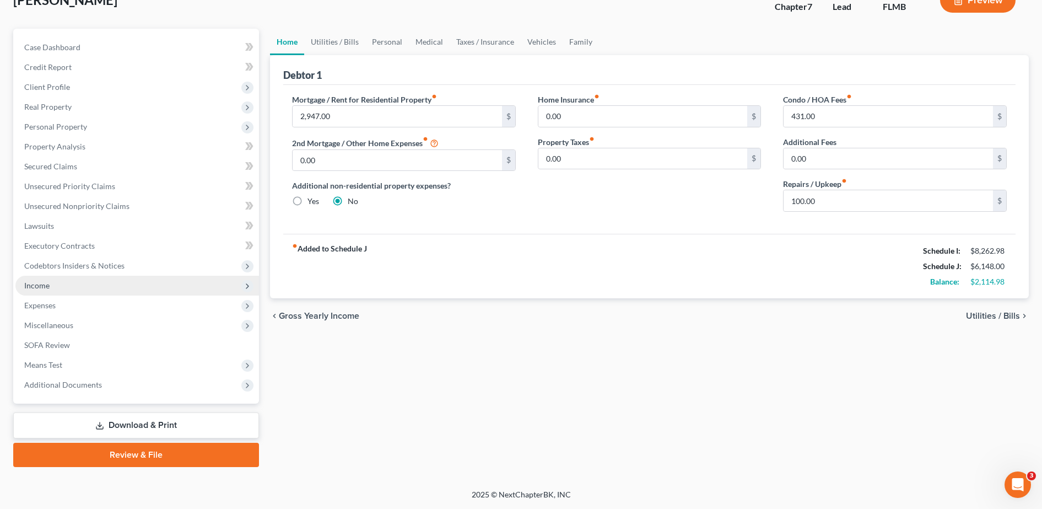
click at [75, 283] on span "Income" at bounding box center [137, 286] width 244 height 20
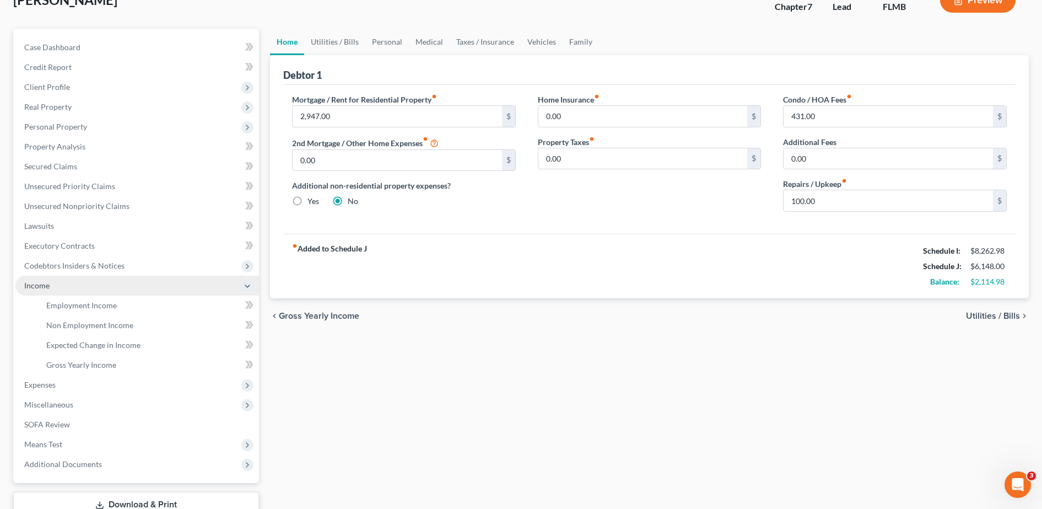
scroll to position [156, 0]
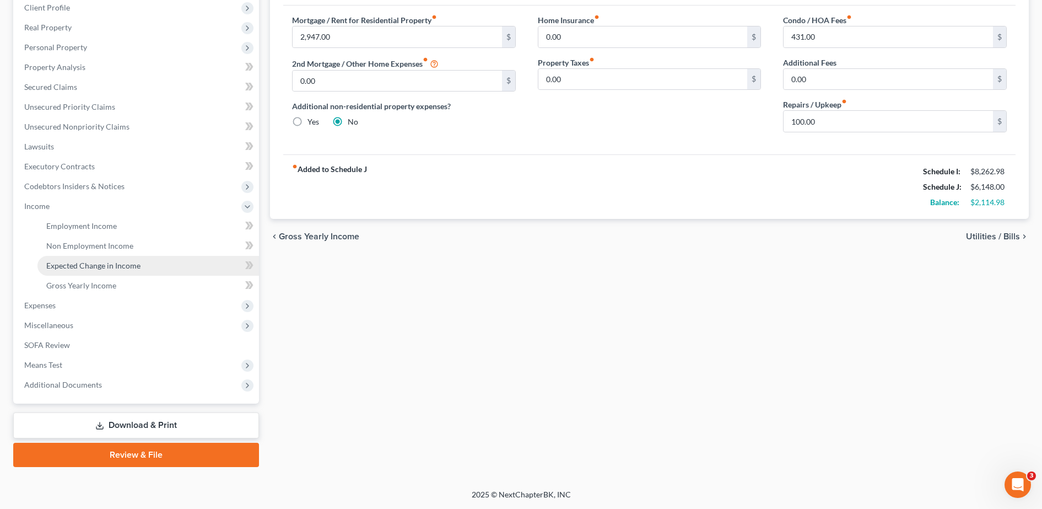
click at [97, 266] on span "Expected Change in Income" at bounding box center [93, 265] width 94 height 9
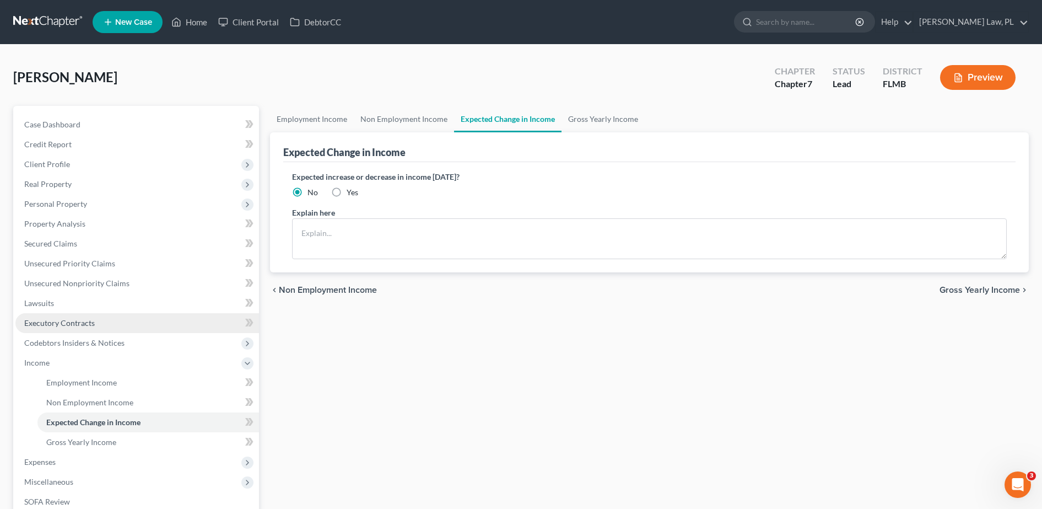
scroll to position [75, 0]
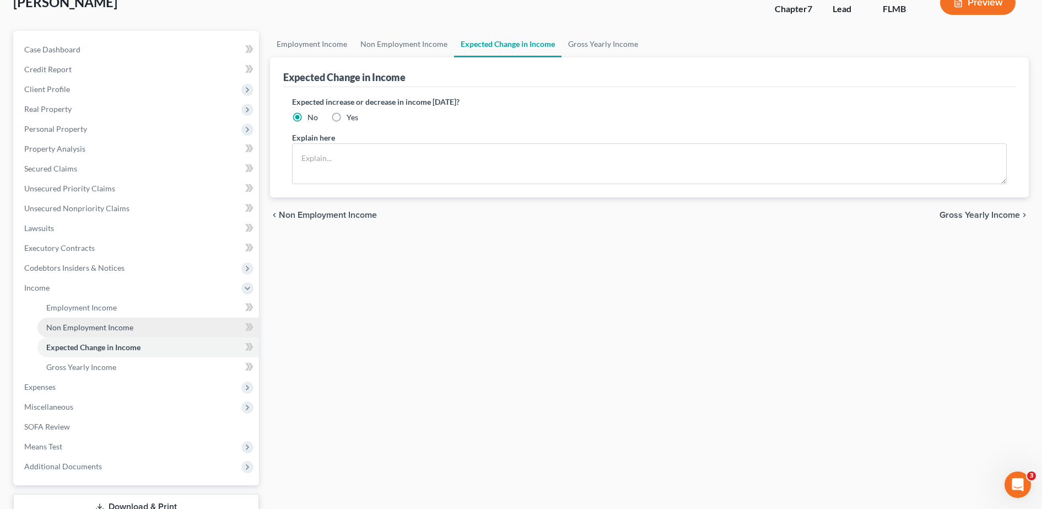
click at [100, 326] on span "Non Employment Income" at bounding box center [89, 326] width 87 height 9
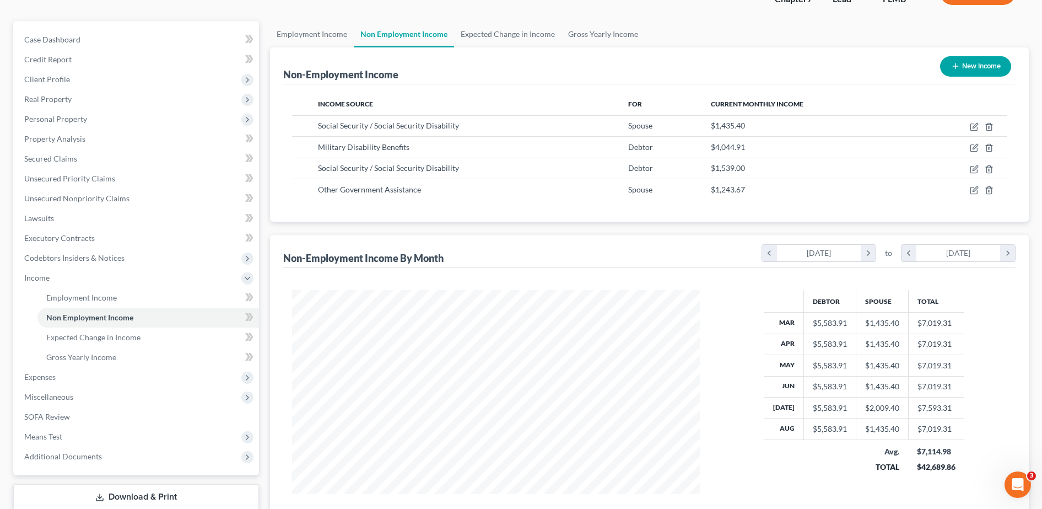
scroll to position [82, 0]
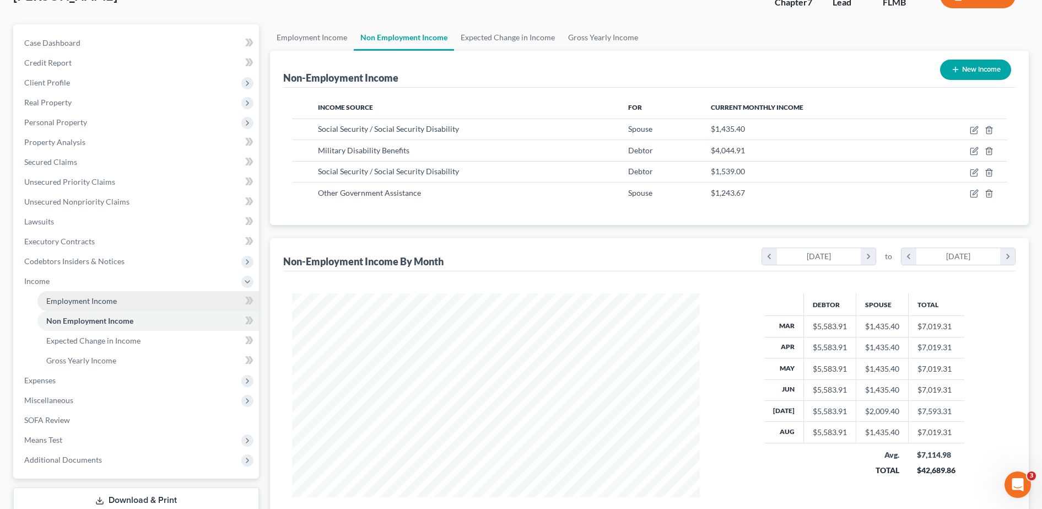
click at [149, 300] on link "Employment Income" at bounding box center [148, 301] width 222 height 20
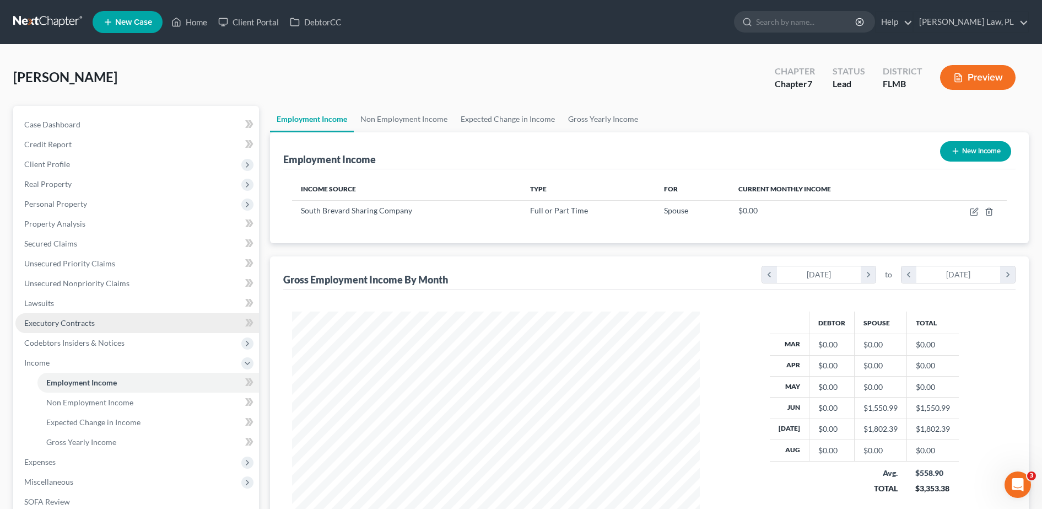
scroll to position [204, 430]
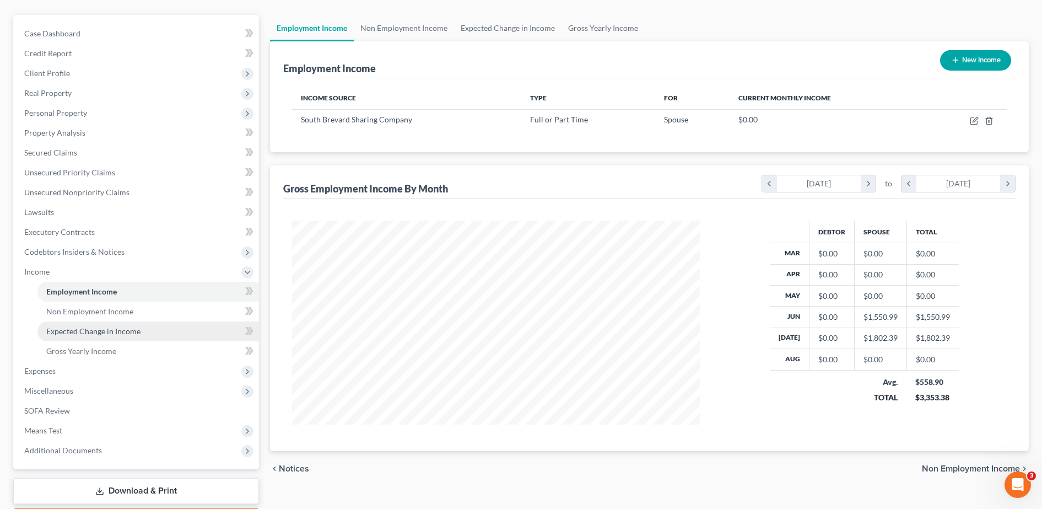
click at [128, 328] on span "Expected Change in Income" at bounding box center [93, 330] width 94 height 9
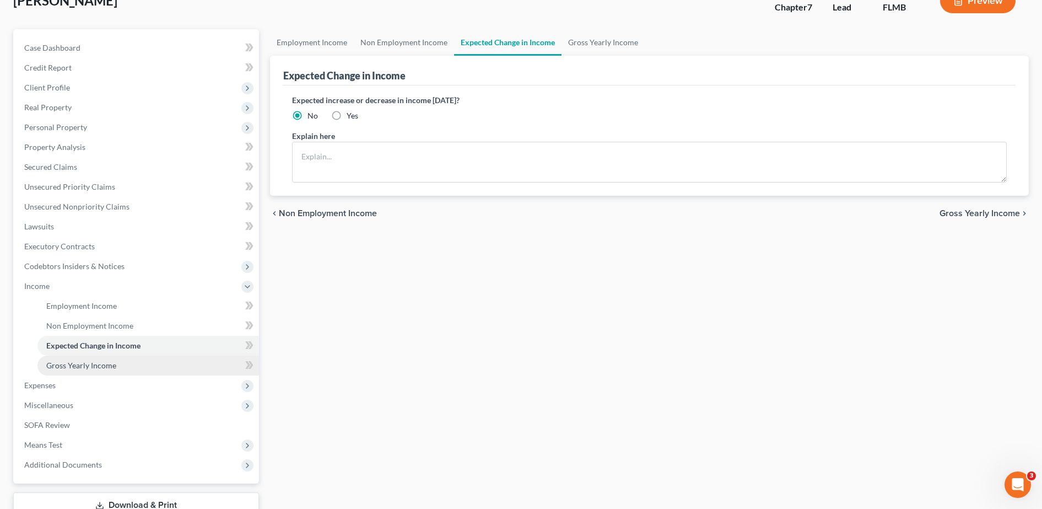
click at [117, 365] on link "Gross Yearly Income" at bounding box center [148, 365] width 222 height 20
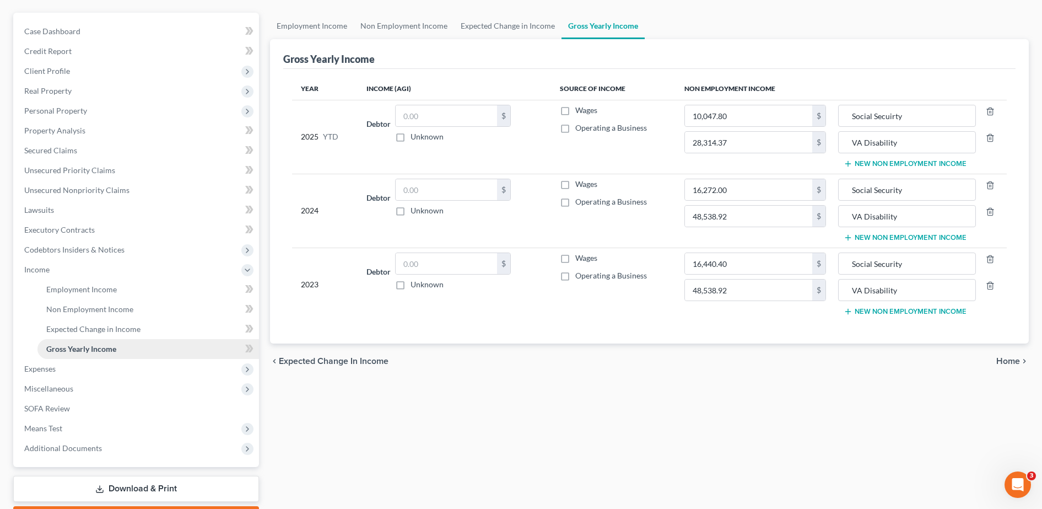
scroll to position [107, 0]
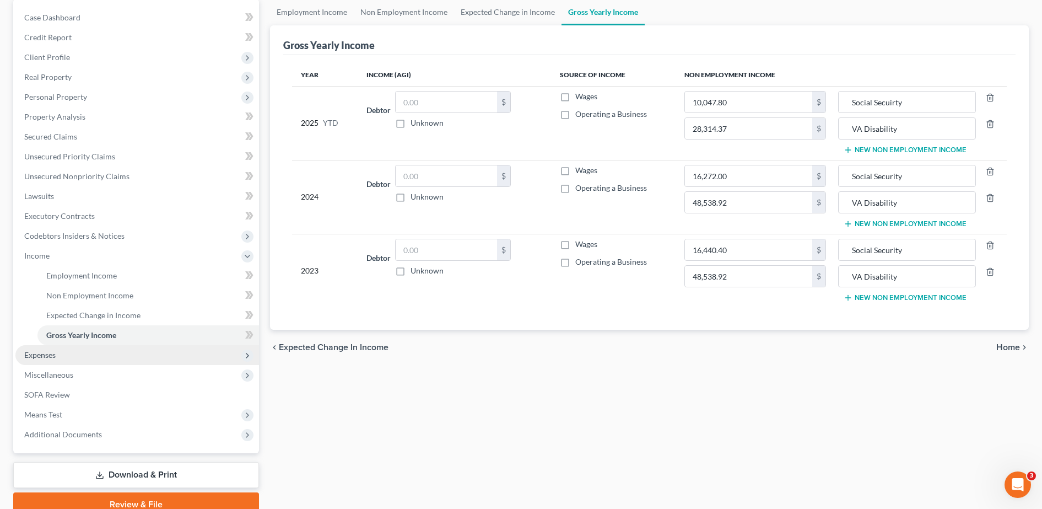
click at [100, 355] on span "Expenses" at bounding box center [137, 355] width 244 height 20
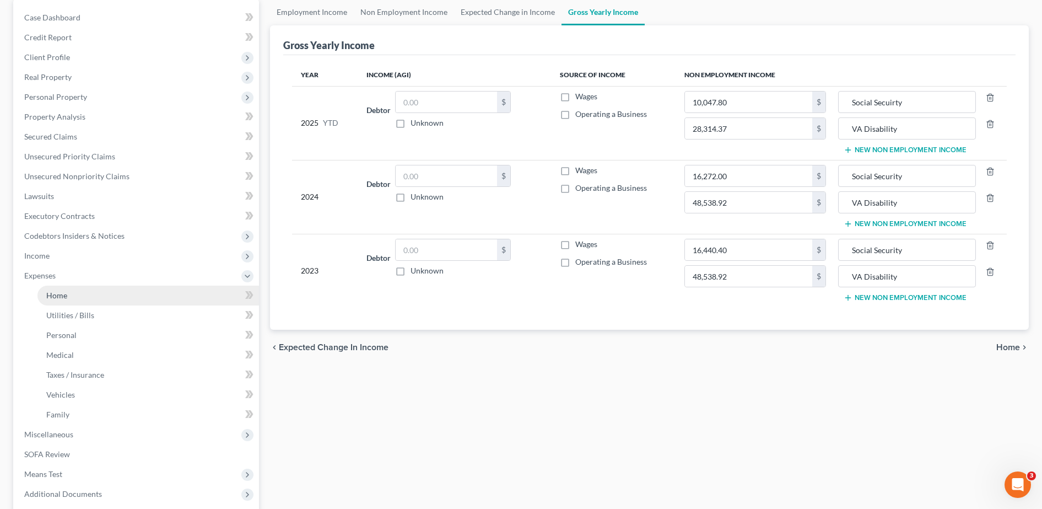
click at [101, 296] on link "Home" at bounding box center [148, 295] width 222 height 20
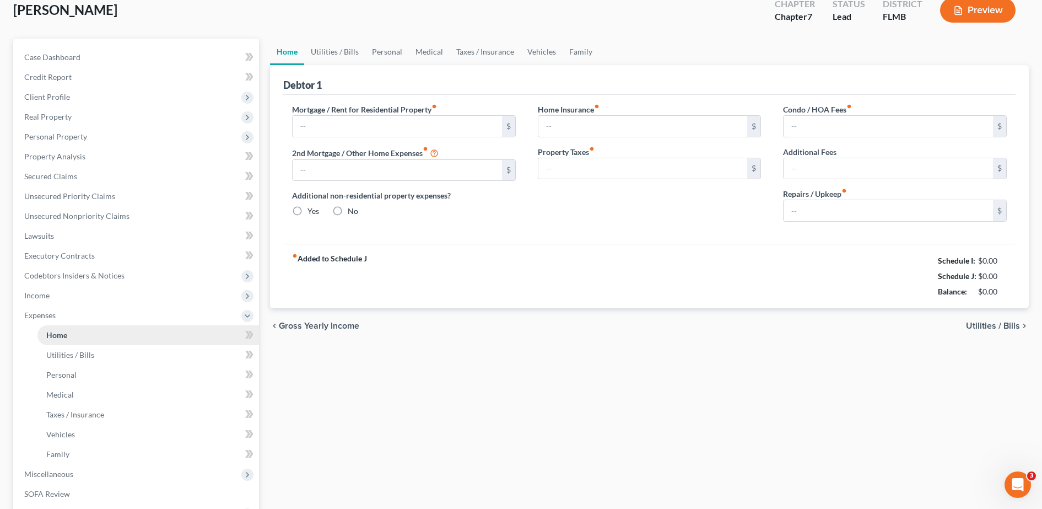
type input "2,947.00"
type input "0.00"
radio input "true"
type input "0.00"
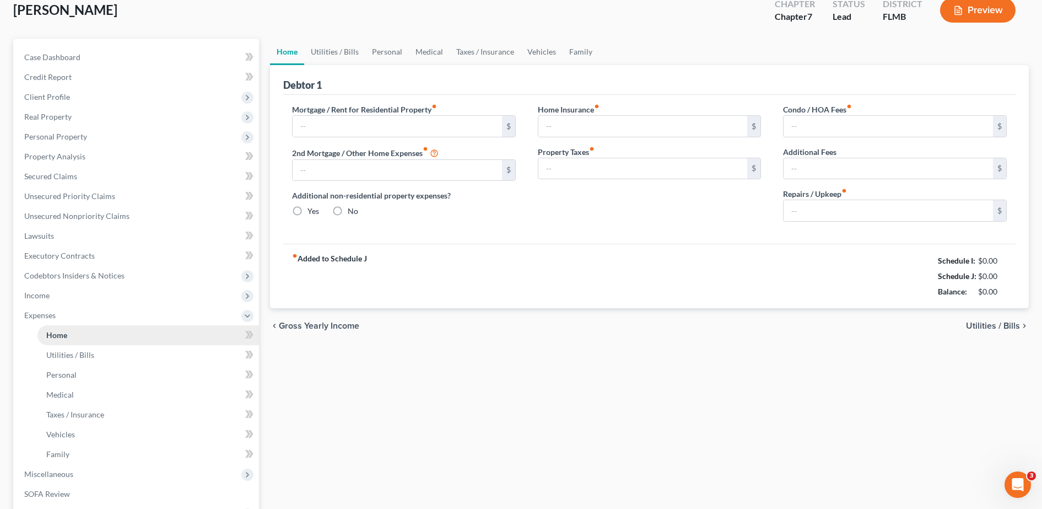
type input "431.00"
type input "0.00"
type input "100.00"
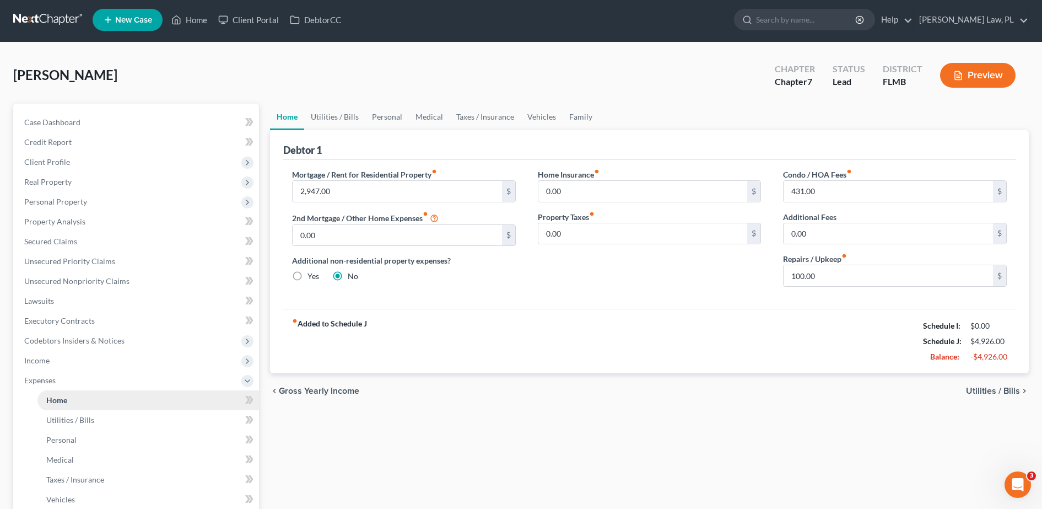
scroll to position [68, 0]
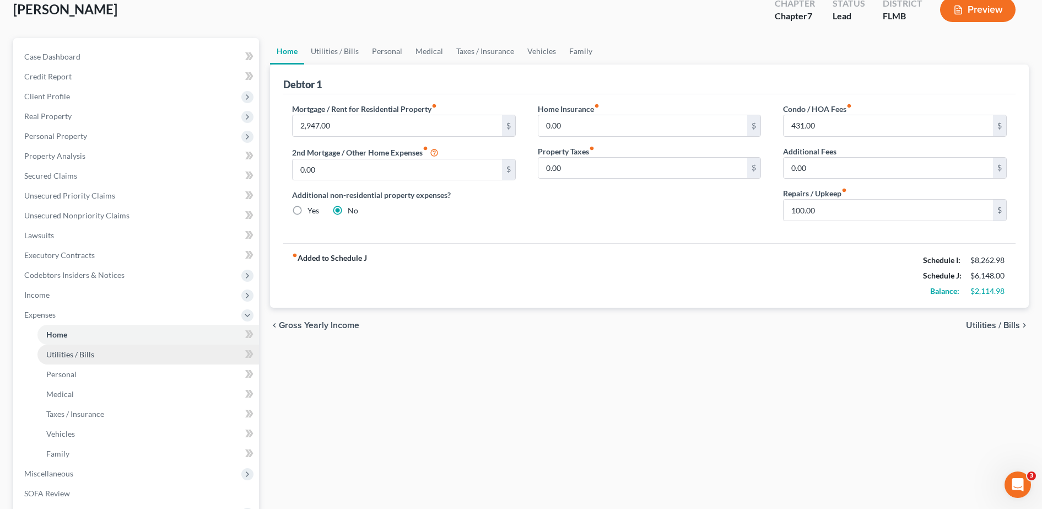
click at [103, 356] on link "Utilities / Bills" at bounding box center [148, 354] width 222 height 20
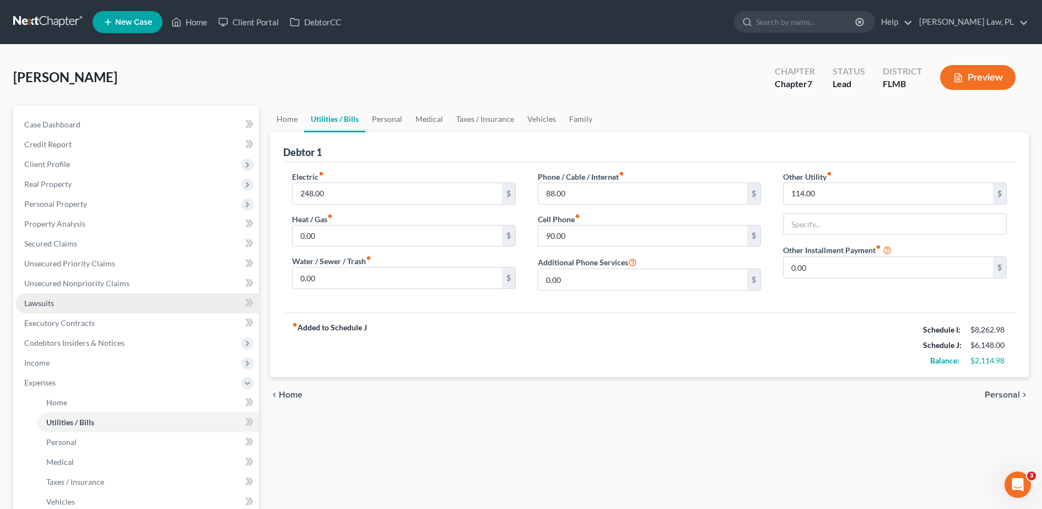
click at [78, 296] on link "Lawsuits" at bounding box center [137, 303] width 244 height 20
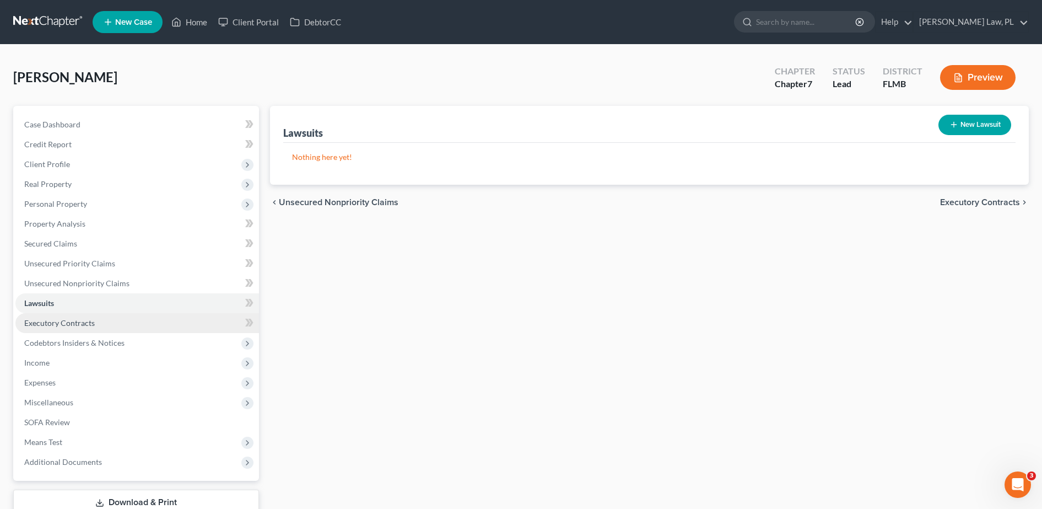
click at [70, 314] on link "Executory Contracts" at bounding box center [137, 323] width 244 height 20
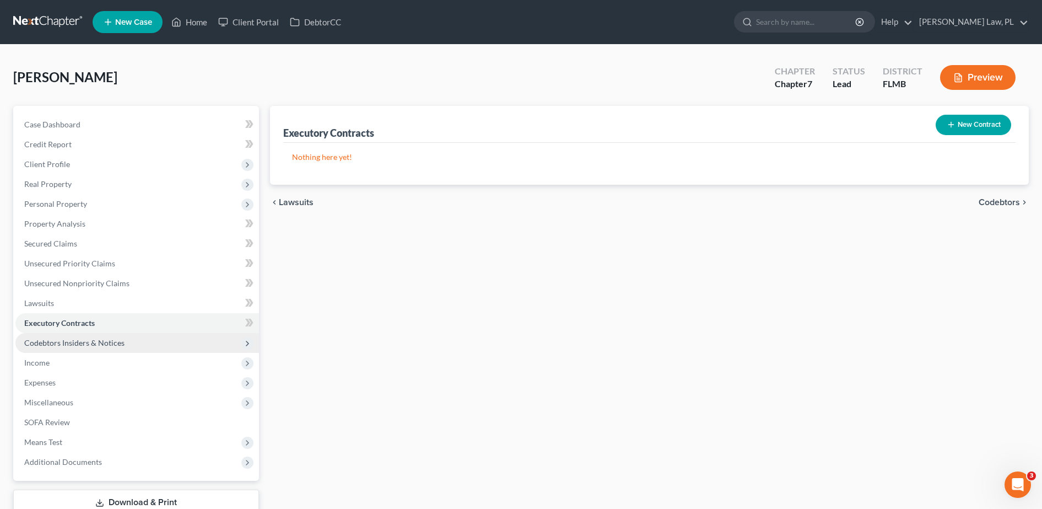
click at [68, 339] on span "Codebtors Insiders & Notices" at bounding box center [74, 342] width 100 height 9
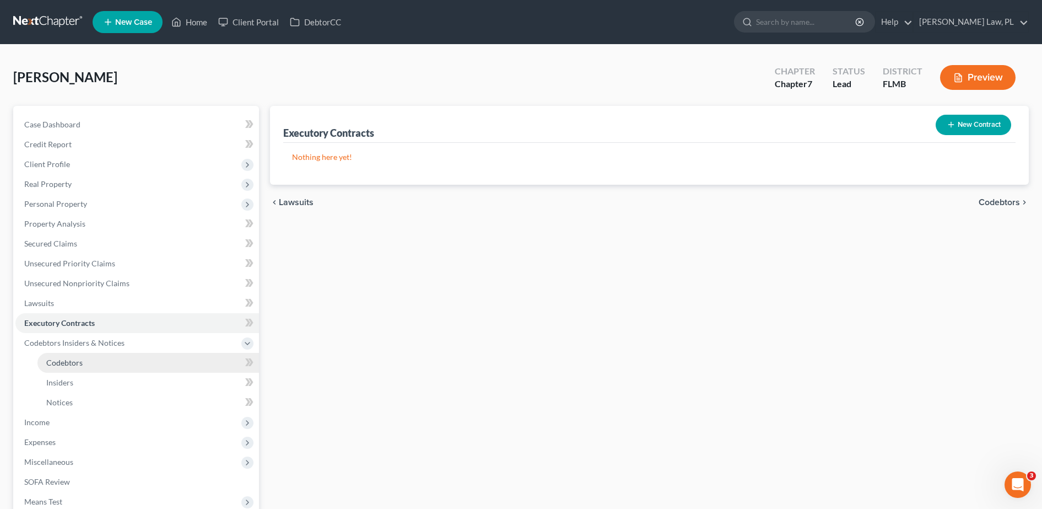
click at [63, 361] on span "Codebtors" at bounding box center [64, 362] width 36 height 9
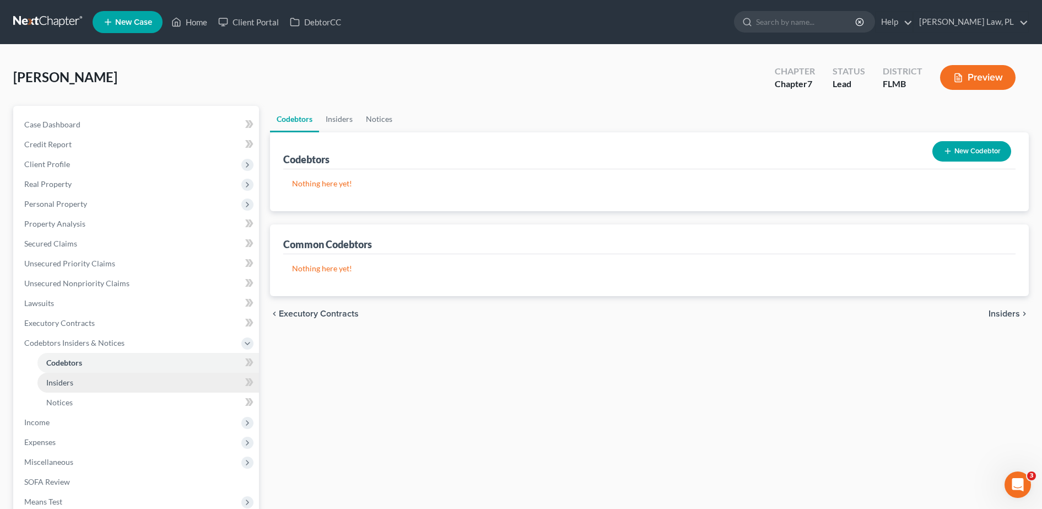
click at [63, 379] on span "Insiders" at bounding box center [59, 381] width 27 height 9
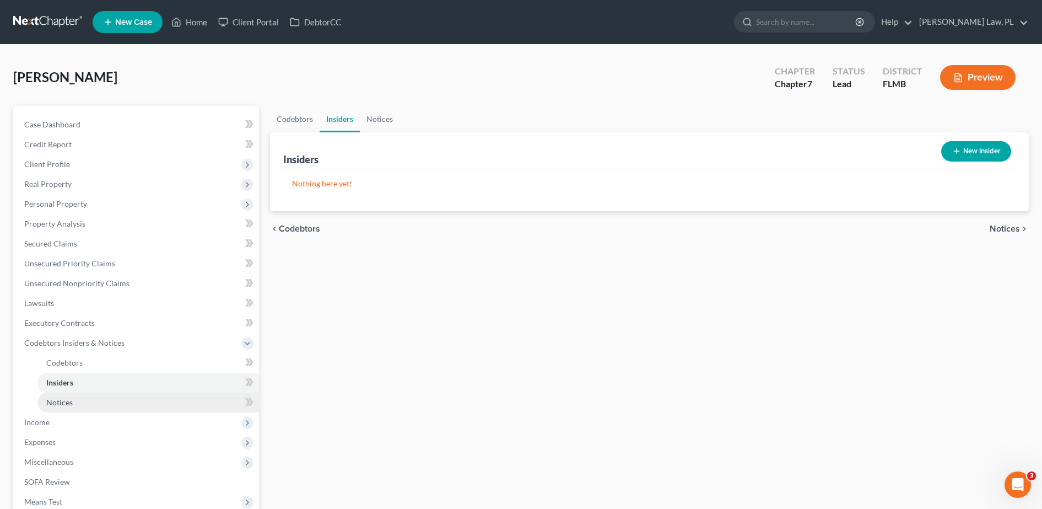
click at [63, 397] on span "Notices" at bounding box center [59, 401] width 26 height 9
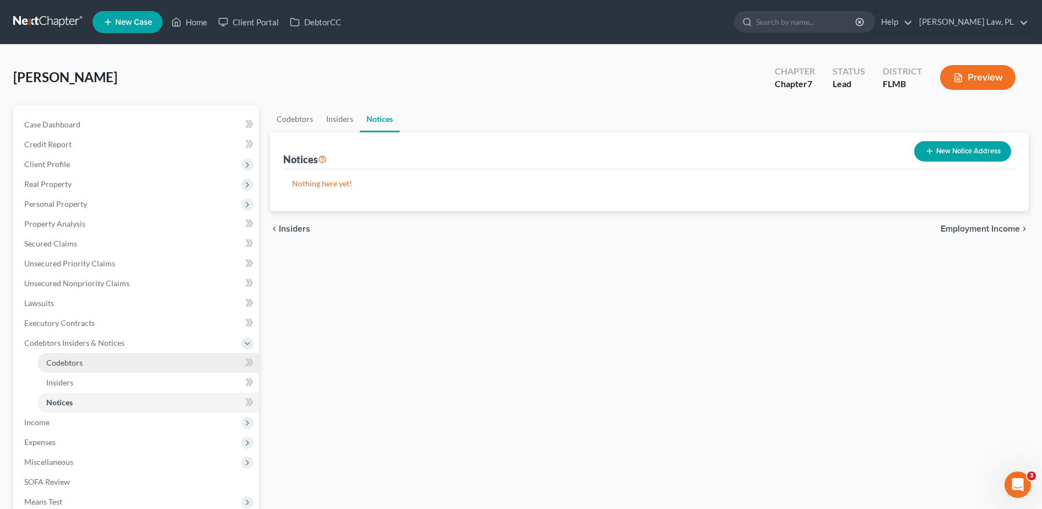
click at [63, 364] on span "Codebtors" at bounding box center [64, 362] width 36 height 9
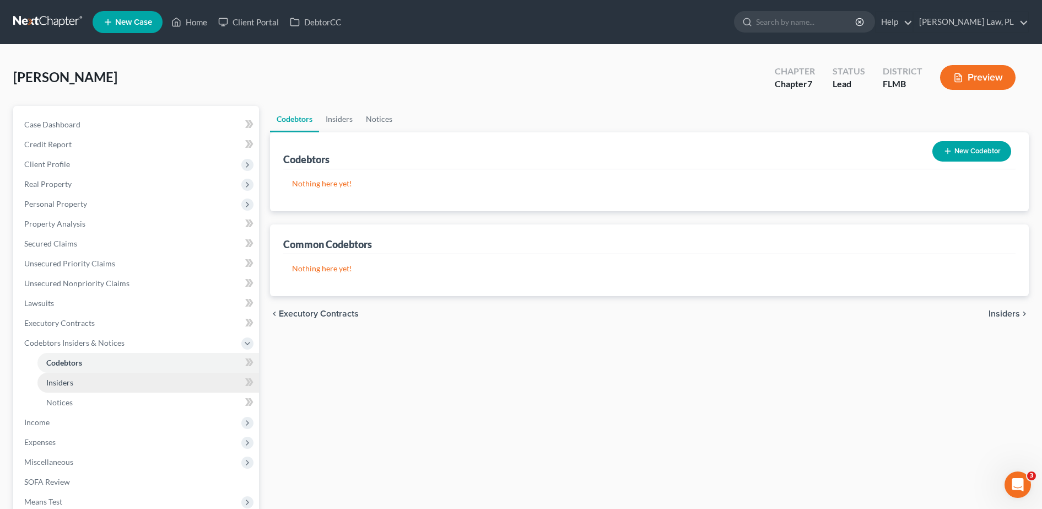
click at [63, 377] on span "Insiders" at bounding box center [59, 381] width 27 height 9
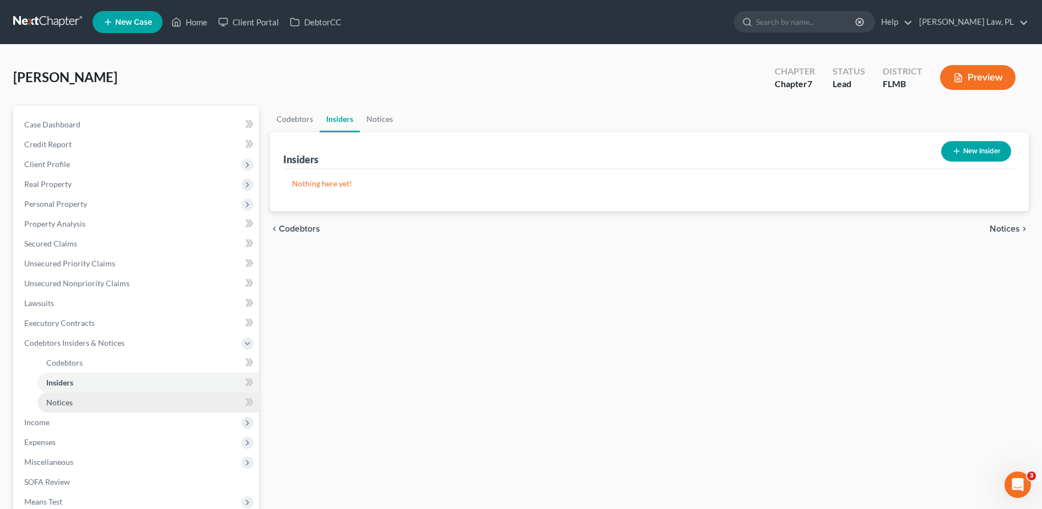
click at [62, 403] on span "Notices" at bounding box center [59, 401] width 26 height 9
click at [61, 386] on span "Insiders" at bounding box center [59, 381] width 27 height 9
click at [60, 365] on span "Codebtors" at bounding box center [64, 362] width 36 height 9
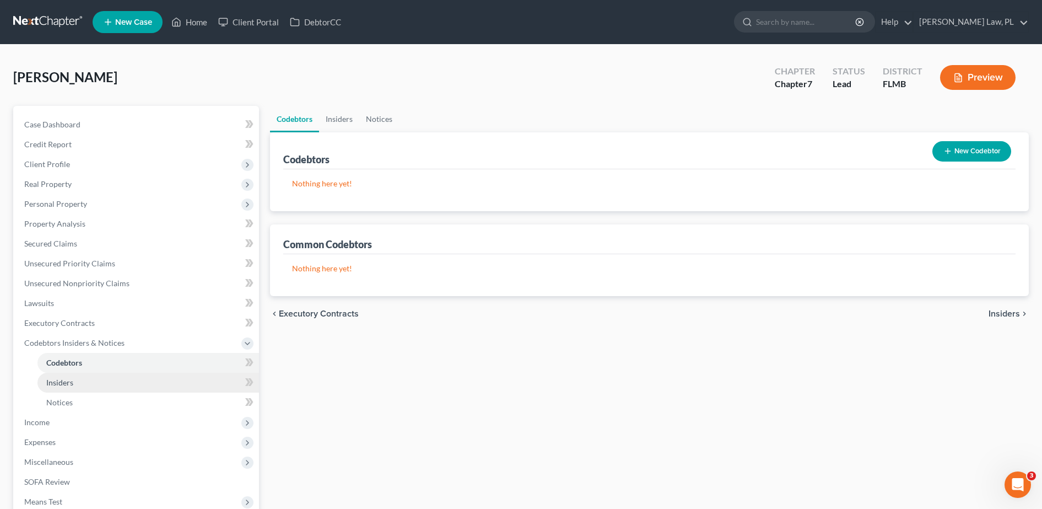
click at [62, 376] on link "Insiders" at bounding box center [148, 382] width 222 height 20
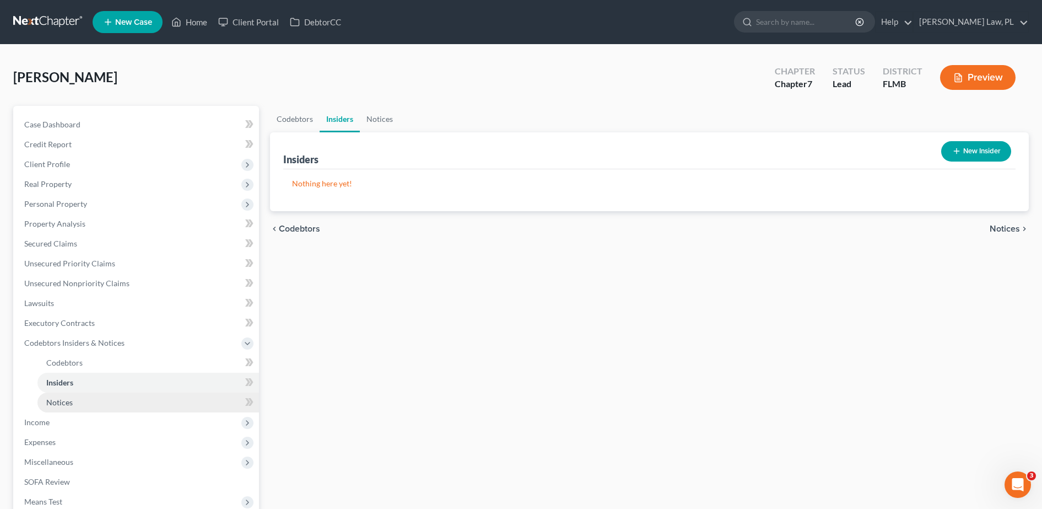
click at [62, 397] on span "Notices" at bounding box center [59, 401] width 26 height 9
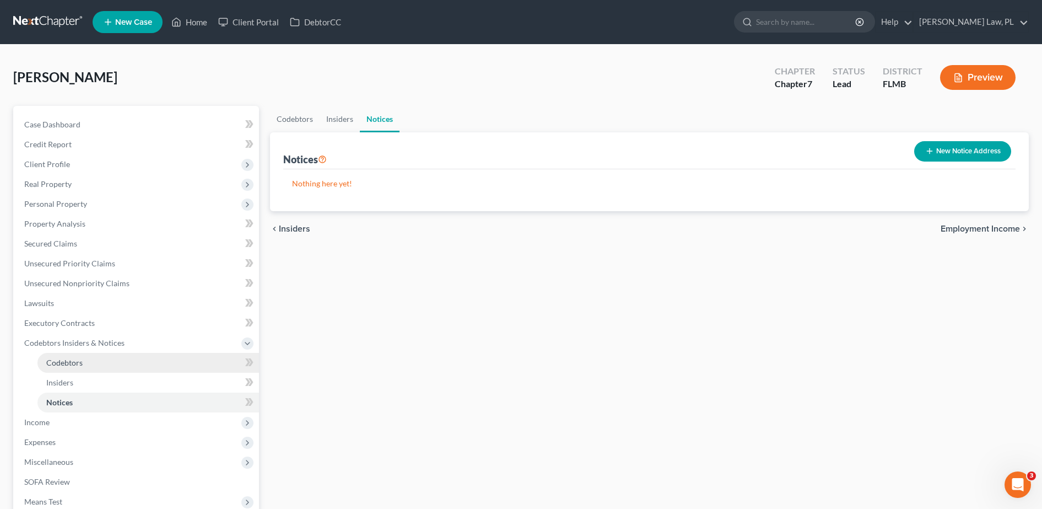
click at [62, 368] on link "Codebtors" at bounding box center [148, 363] width 222 height 20
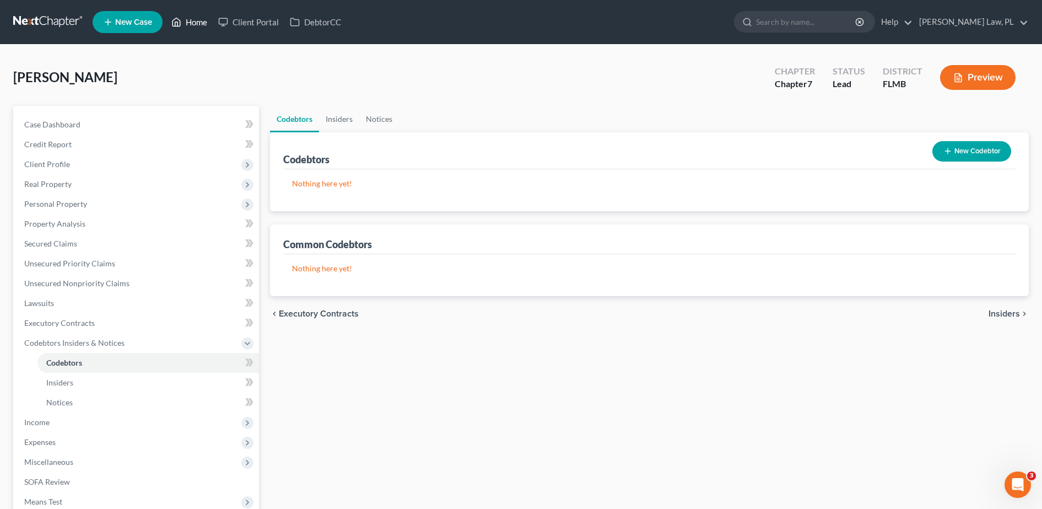
click at [192, 29] on link "Home" at bounding box center [189, 22] width 47 height 20
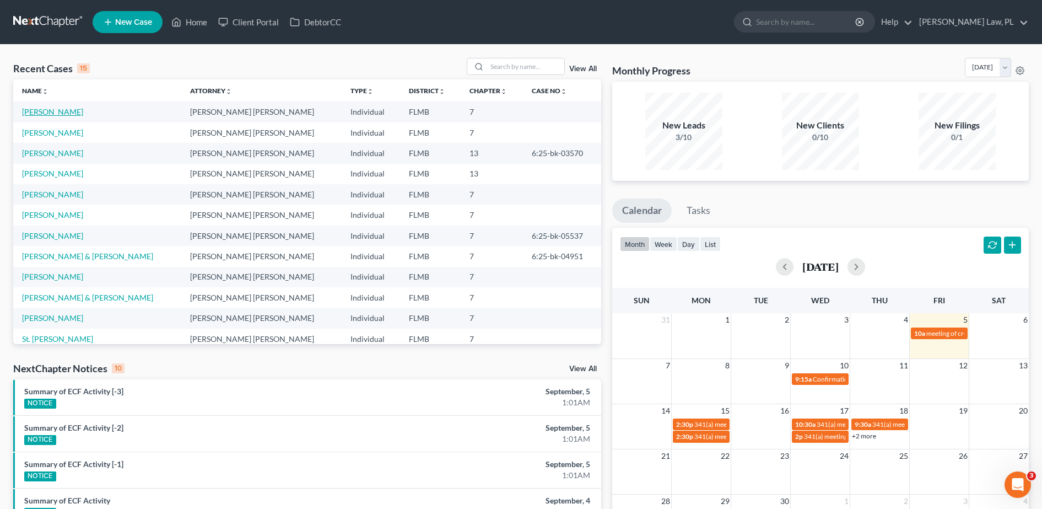
click at [60, 109] on link "[PERSON_NAME]" at bounding box center [52, 111] width 61 height 9
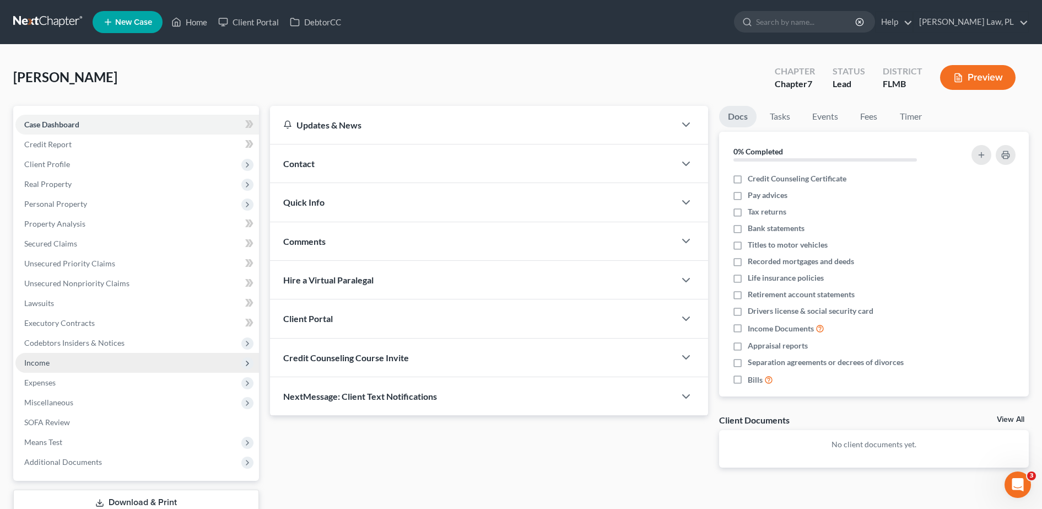
click at [66, 369] on span "Income" at bounding box center [137, 363] width 244 height 20
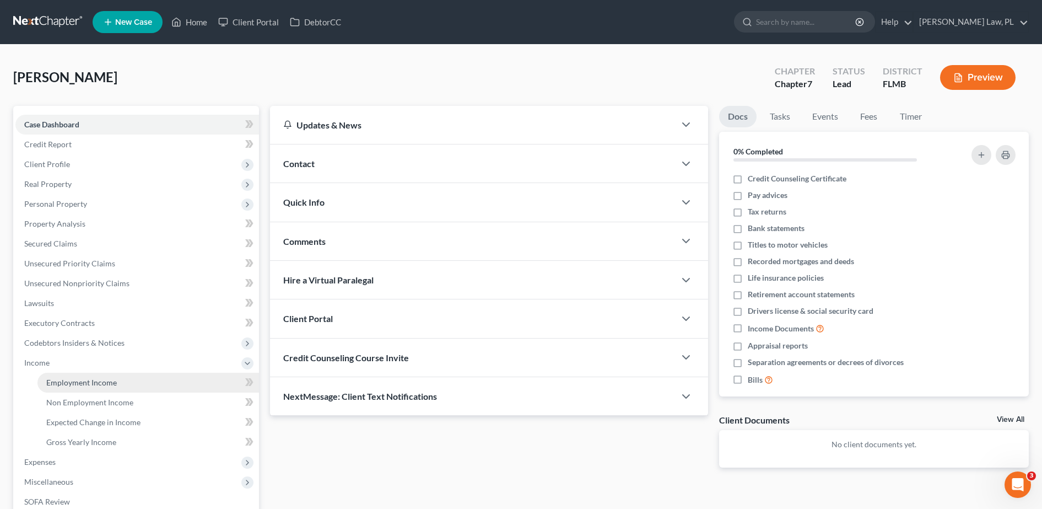
click at [85, 386] on span "Employment Income" at bounding box center [81, 381] width 71 height 9
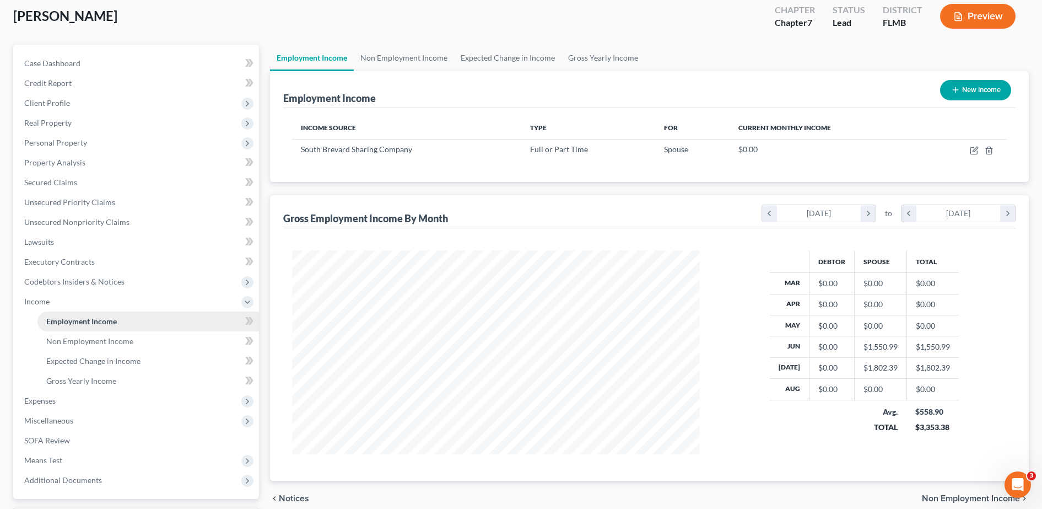
scroll to position [69, 0]
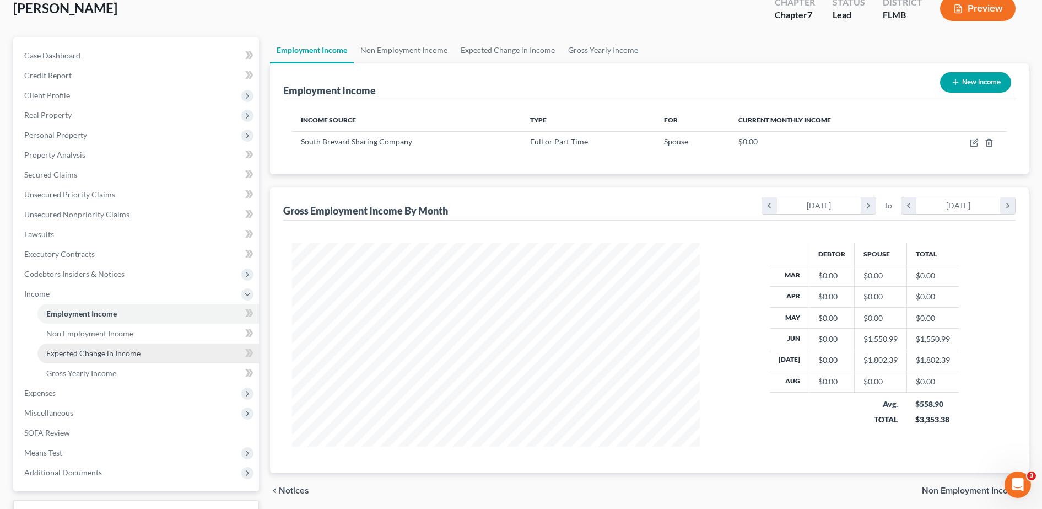
click at [133, 343] on link "Expected Change in Income" at bounding box center [148, 353] width 222 height 20
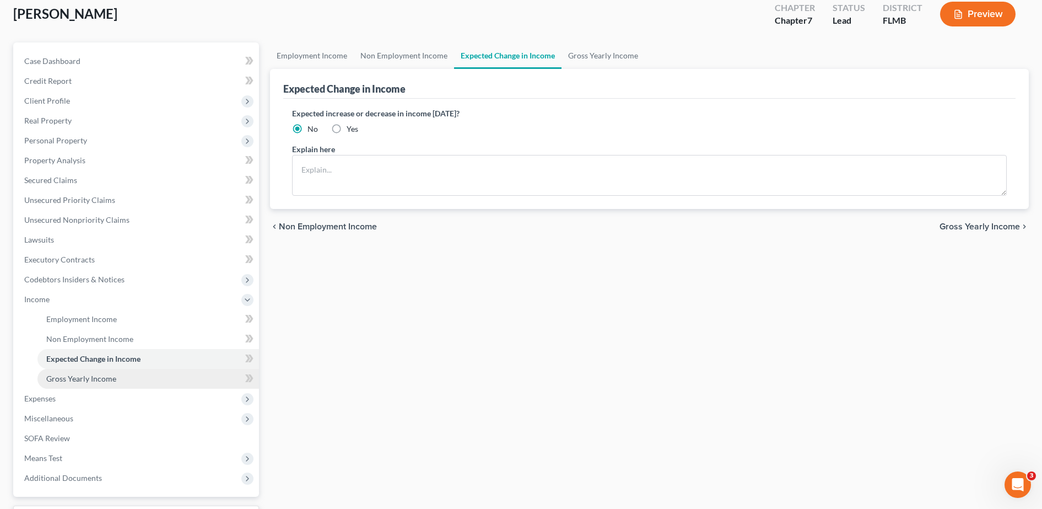
click at [98, 377] on span "Gross Yearly Income" at bounding box center [81, 378] width 70 height 9
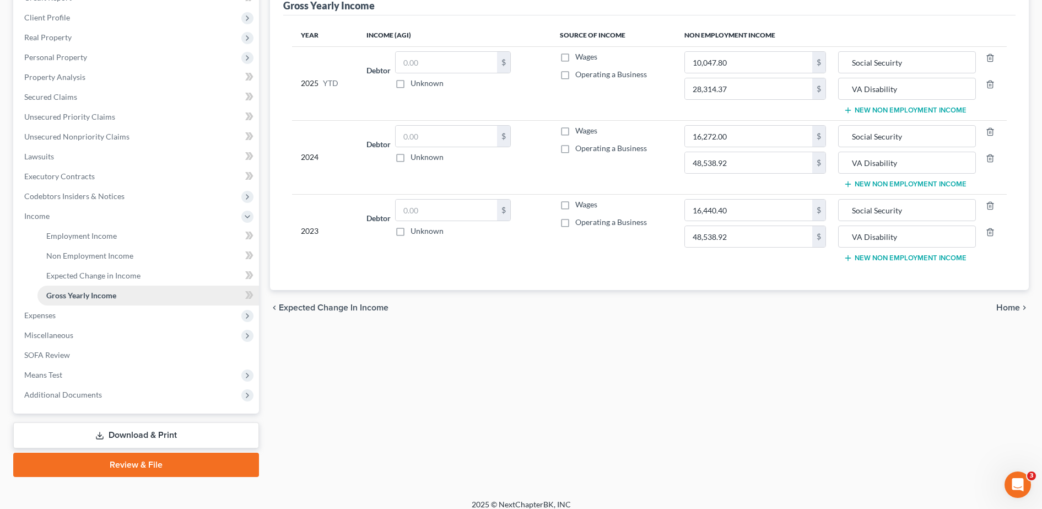
scroll to position [156, 0]
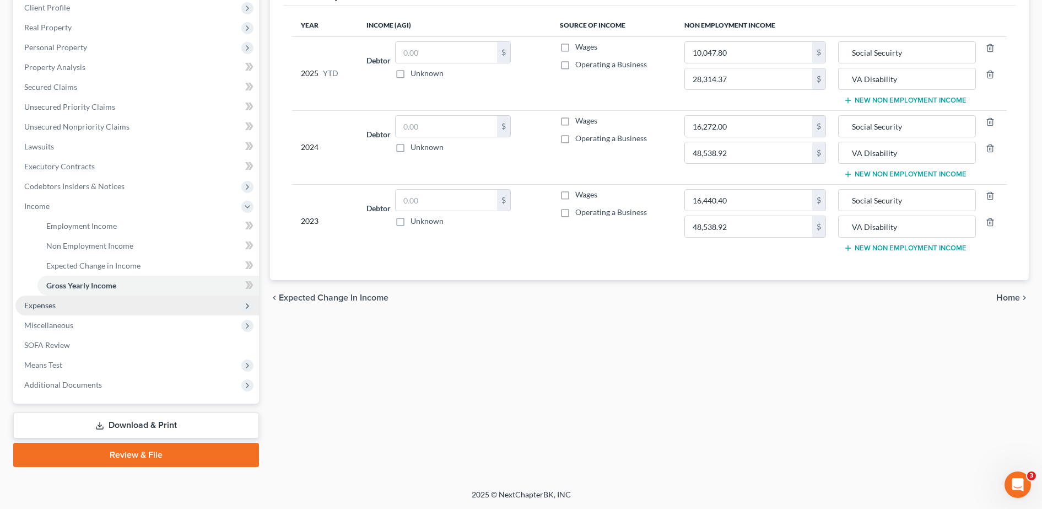
click at [81, 304] on span "Expenses" at bounding box center [137, 305] width 244 height 20
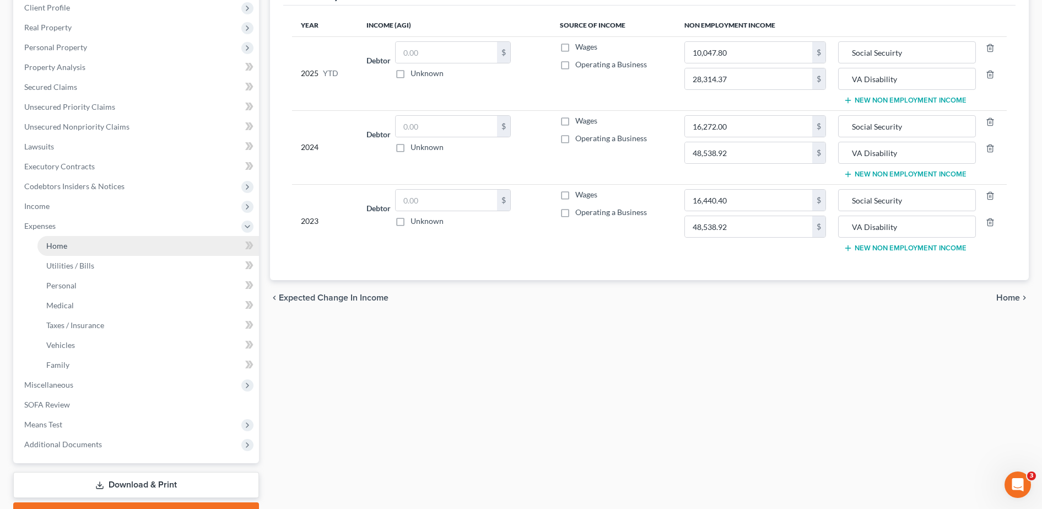
click at [98, 250] on link "Home" at bounding box center [148, 246] width 222 height 20
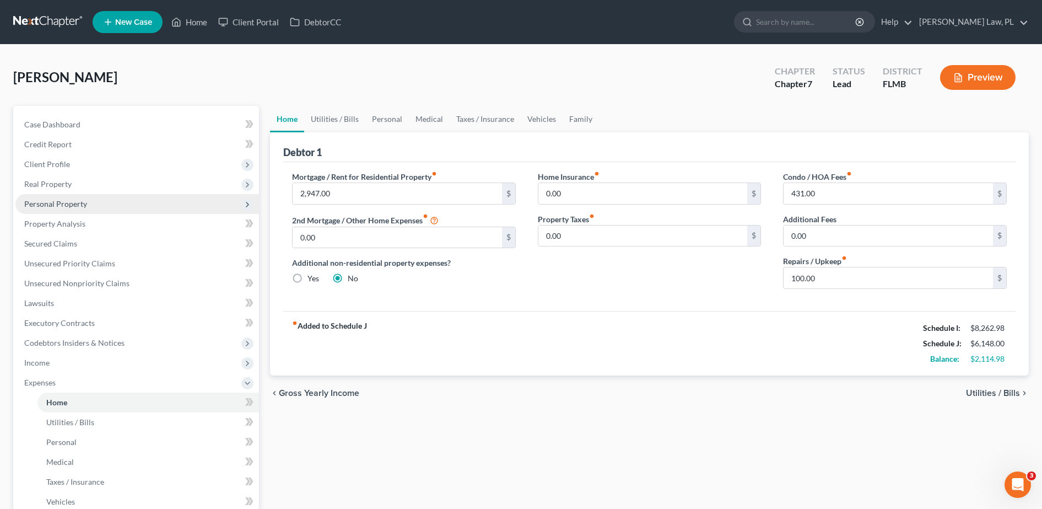
click at [94, 197] on span "Personal Property" at bounding box center [137, 204] width 244 height 20
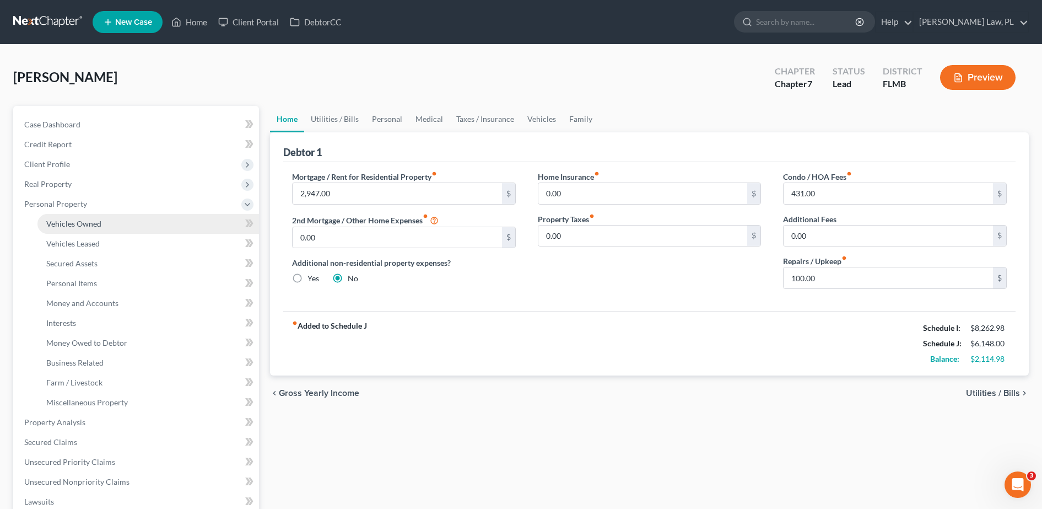
click at [94, 225] on span "Vehicles Owned" at bounding box center [73, 223] width 55 height 9
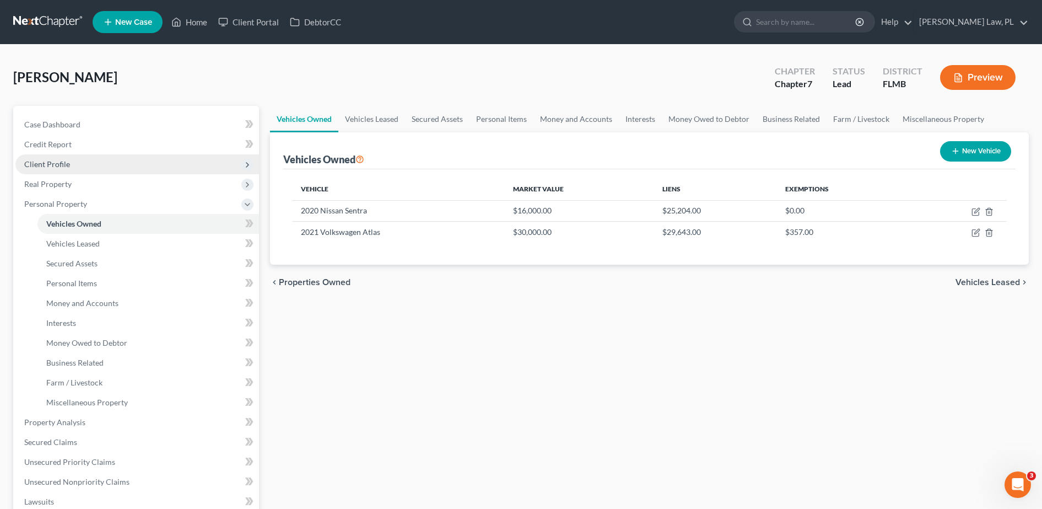
click at [98, 170] on span "Client Profile" at bounding box center [137, 164] width 244 height 20
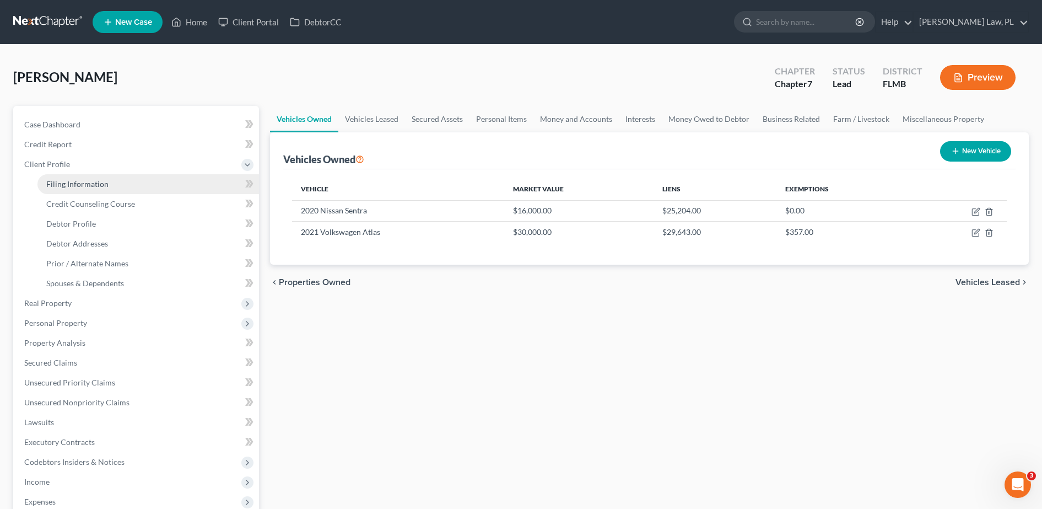
click at [100, 187] on span "Filing Information" at bounding box center [77, 183] width 62 height 9
select select "1"
select select "0"
select select "15"
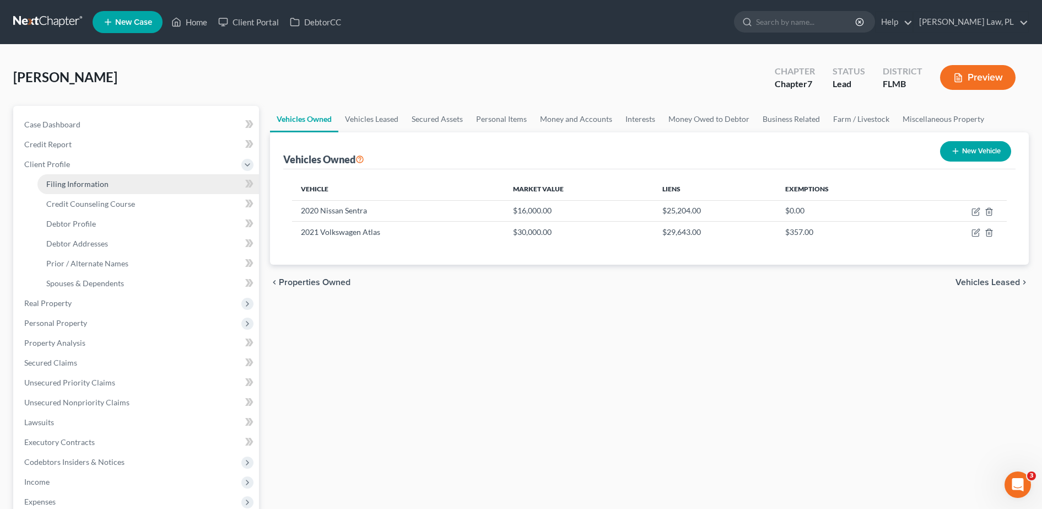
select select "0"
select select "9"
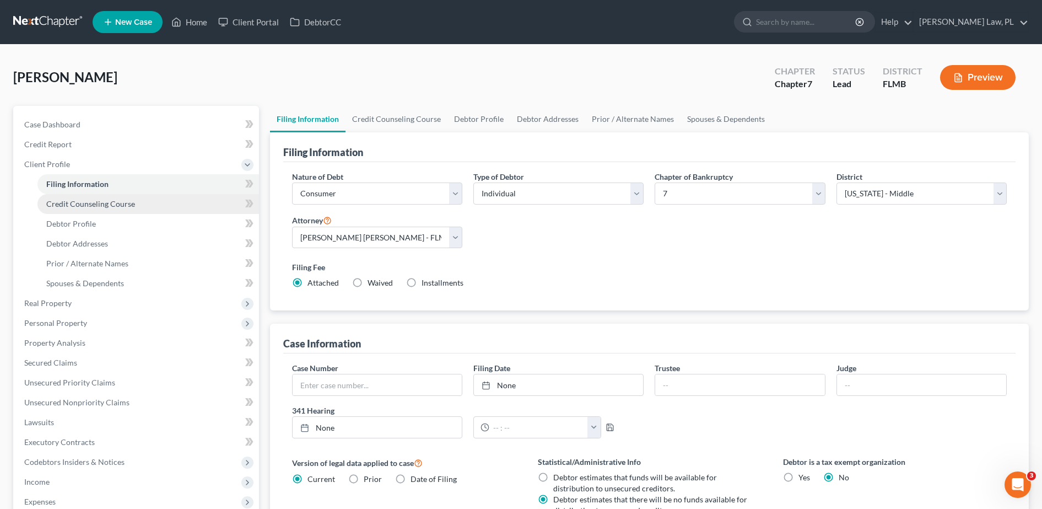
click at [104, 207] on span "Credit Counseling Course" at bounding box center [90, 203] width 89 height 9
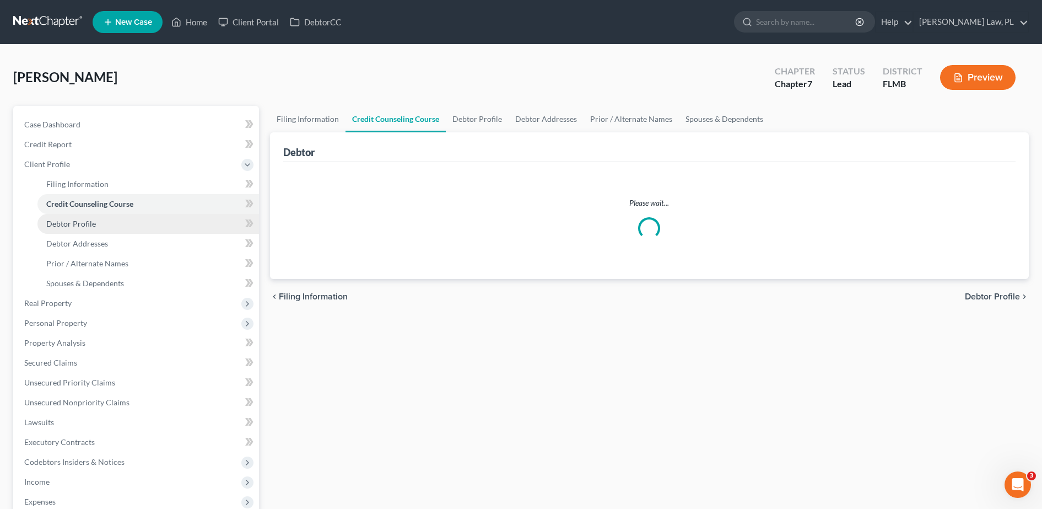
click at [104, 227] on link "Debtor Profile" at bounding box center [148, 224] width 222 height 20
select select "1"
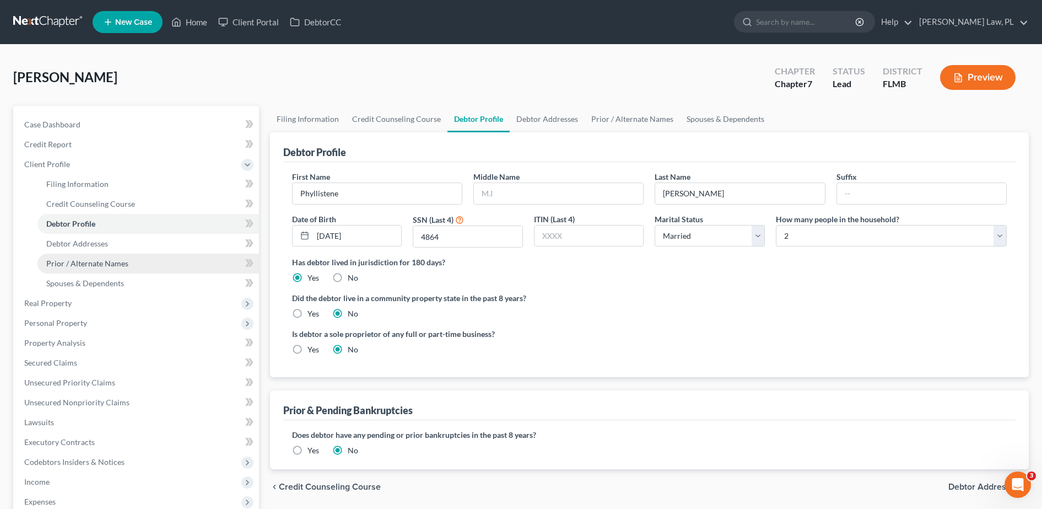
click at [104, 255] on link "Prior / Alternate Names" at bounding box center [148, 263] width 222 height 20
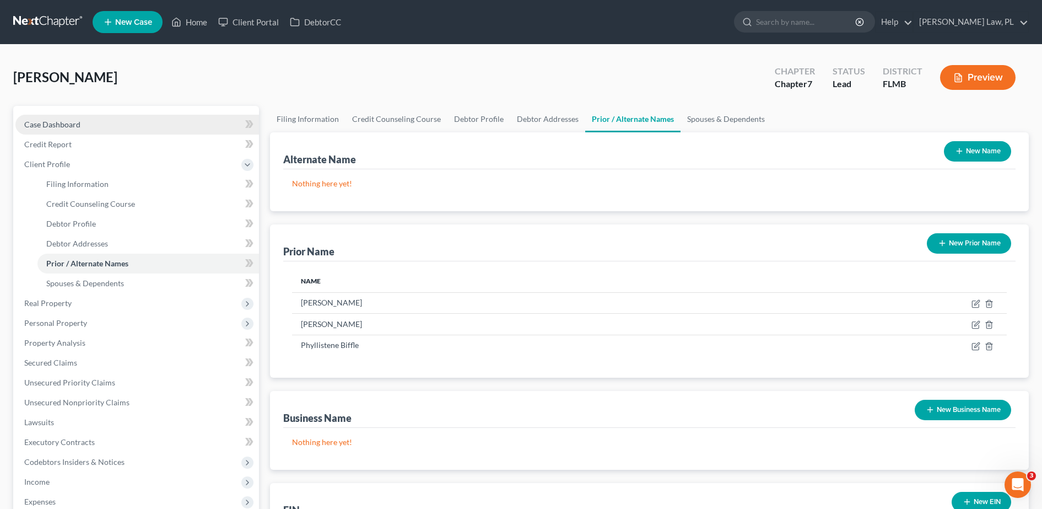
click at [128, 127] on link "Case Dashboard" at bounding box center [137, 125] width 244 height 20
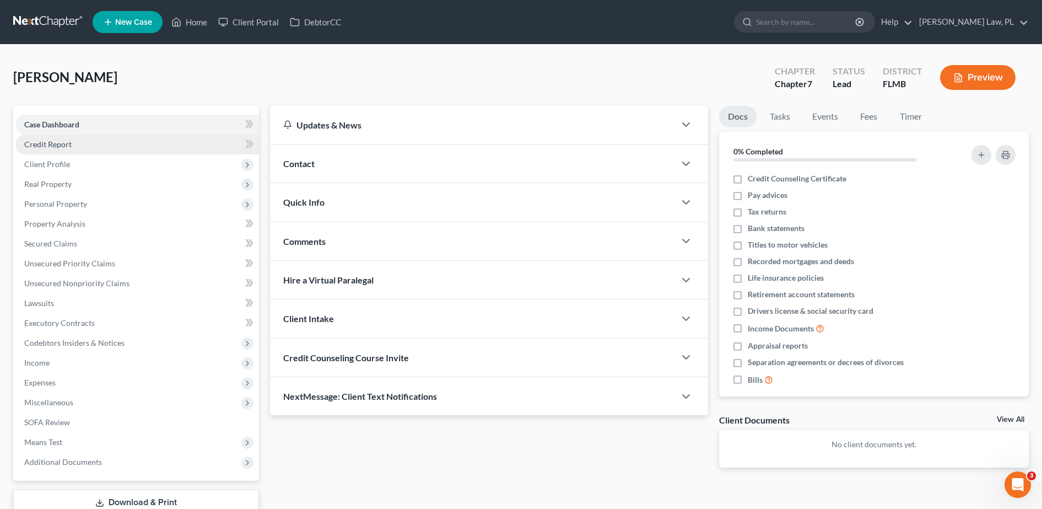
click at [139, 147] on link "Credit Report" at bounding box center [137, 144] width 244 height 20
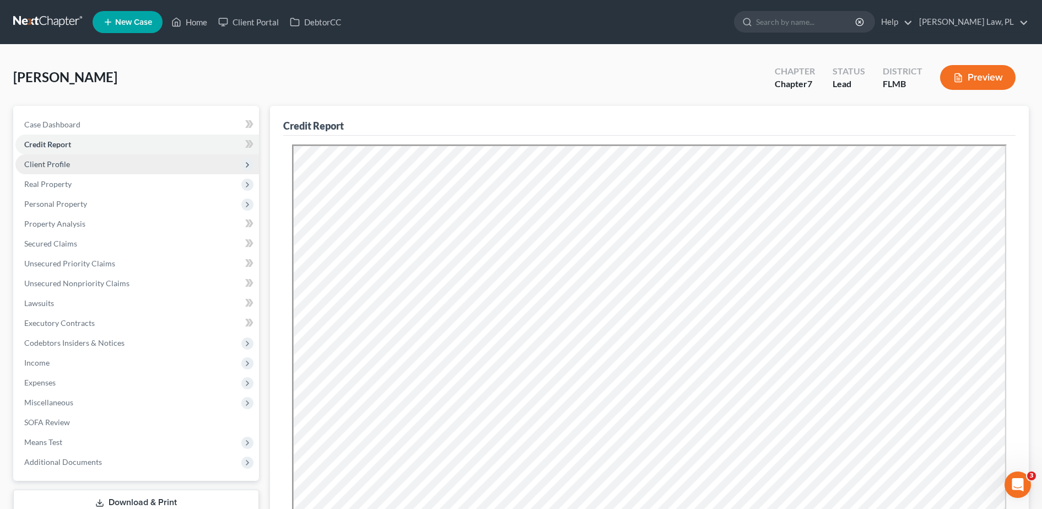
click at [114, 166] on span "Client Profile" at bounding box center [137, 164] width 244 height 20
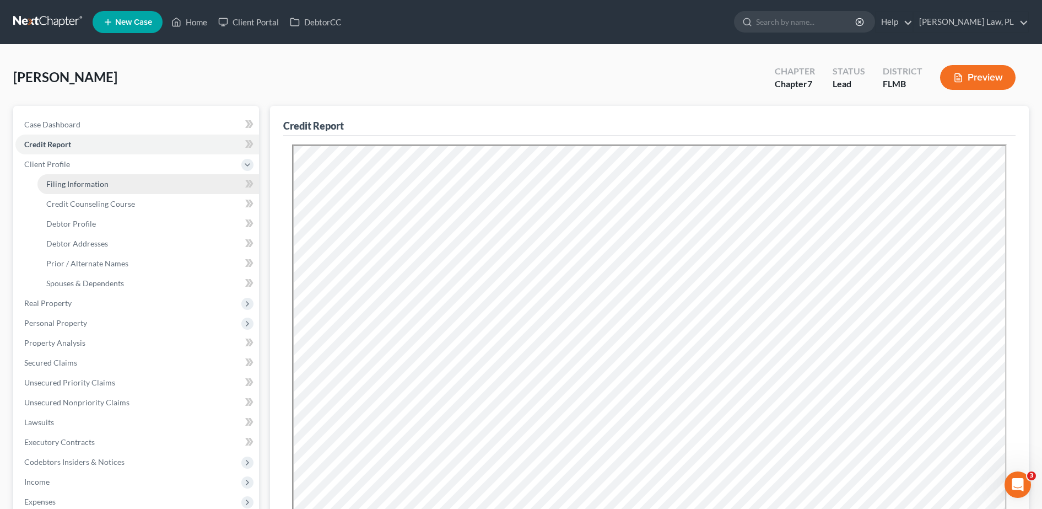
click at [103, 182] on span "Filing Information" at bounding box center [77, 183] width 62 height 9
select select "1"
select select "0"
select select "15"
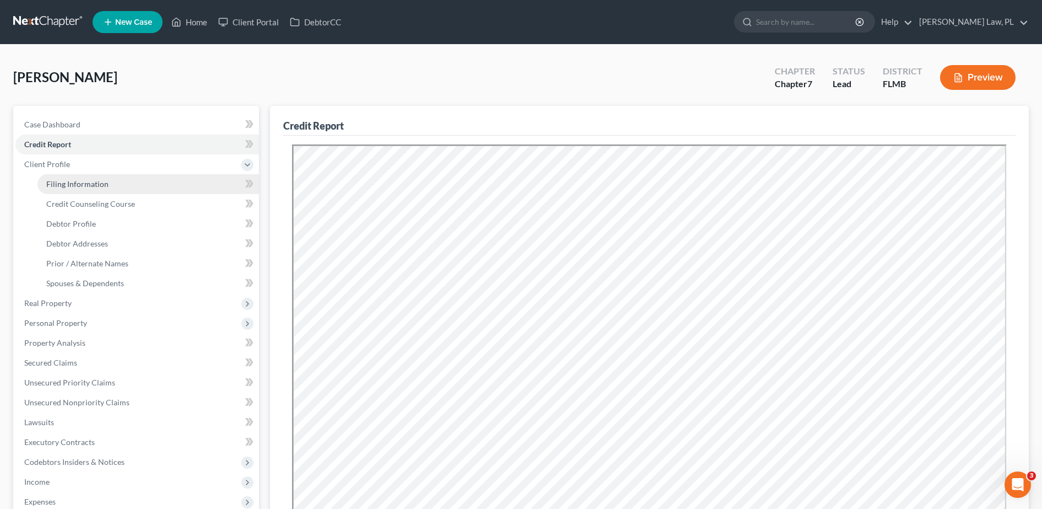
select select "0"
select select "9"
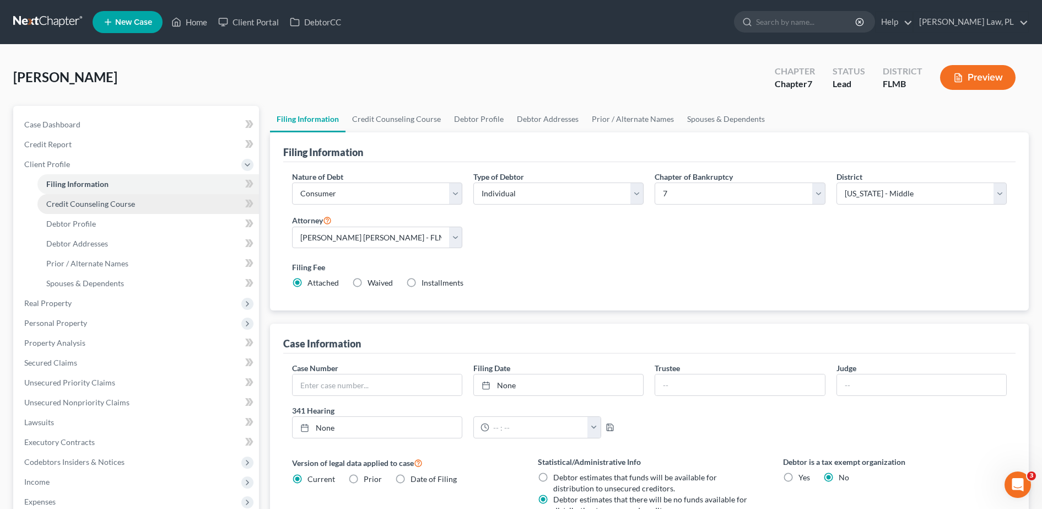
click at [110, 206] on span "Credit Counseling Course" at bounding box center [90, 203] width 89 height 9
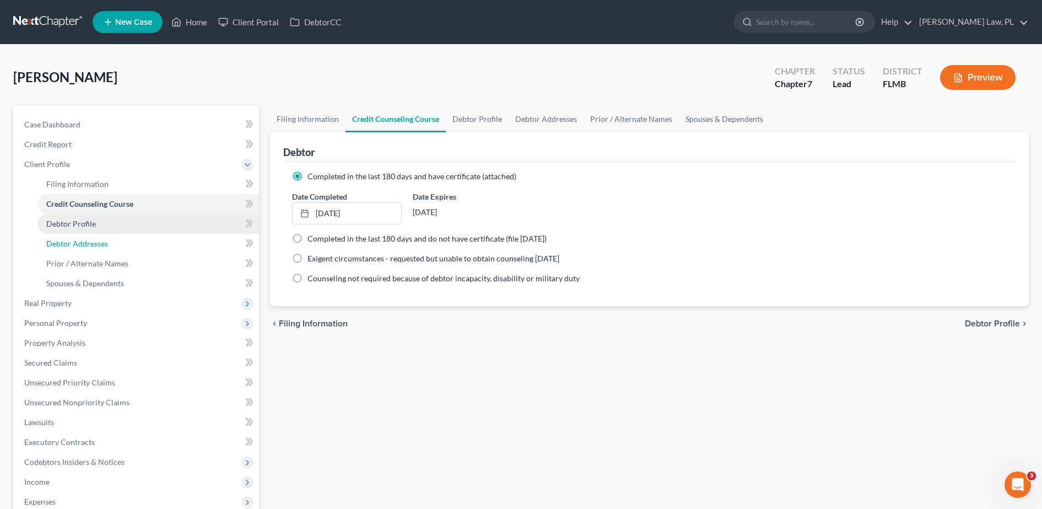
click at [114, 234] on link "Debtor Addresses" at bounding box center [148, 244] width 222 height 20
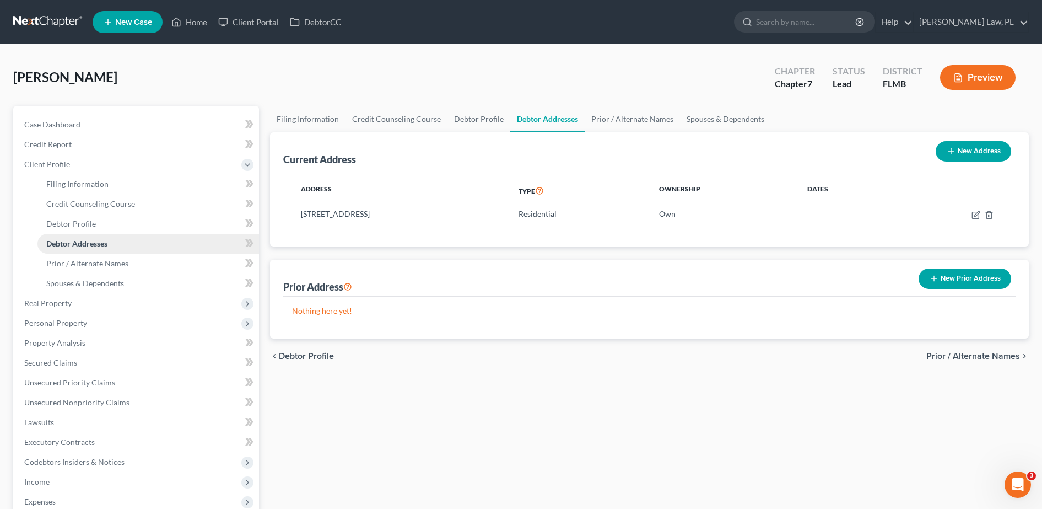
click at [116, 245] on link "Debtor Addresses" at bounding box center [148, 244] width 222 height 20
click at [118, 263] on span "Prior / Alternate Names" at bounding box center [87, 262] width 82 height 9
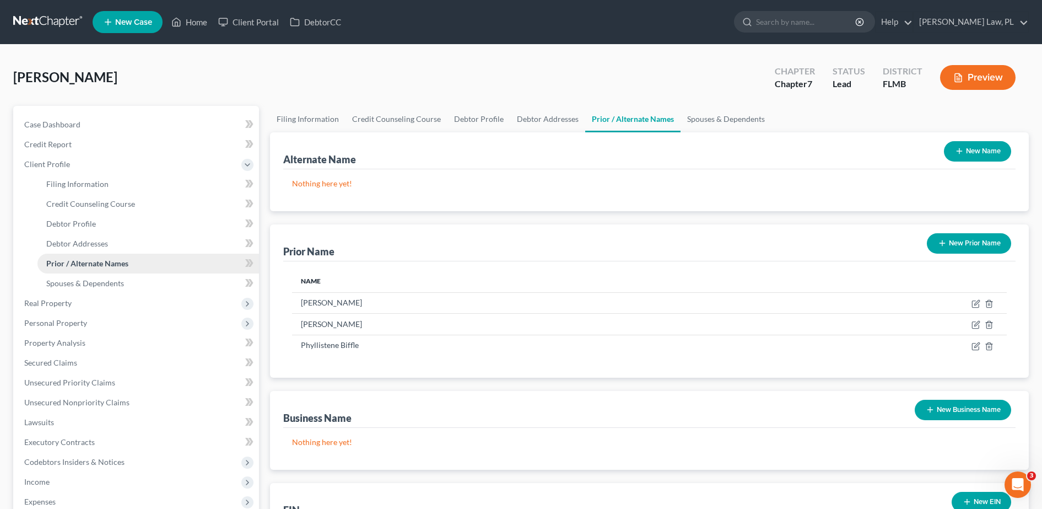
click at [120, 270] on link "Prior / Alternate Names" at bounding box center [148, 263] width 222 height 20
click at [121, 280] on span "Spouses & Dependents" at bounding box center [85, 282] width 78 height 9
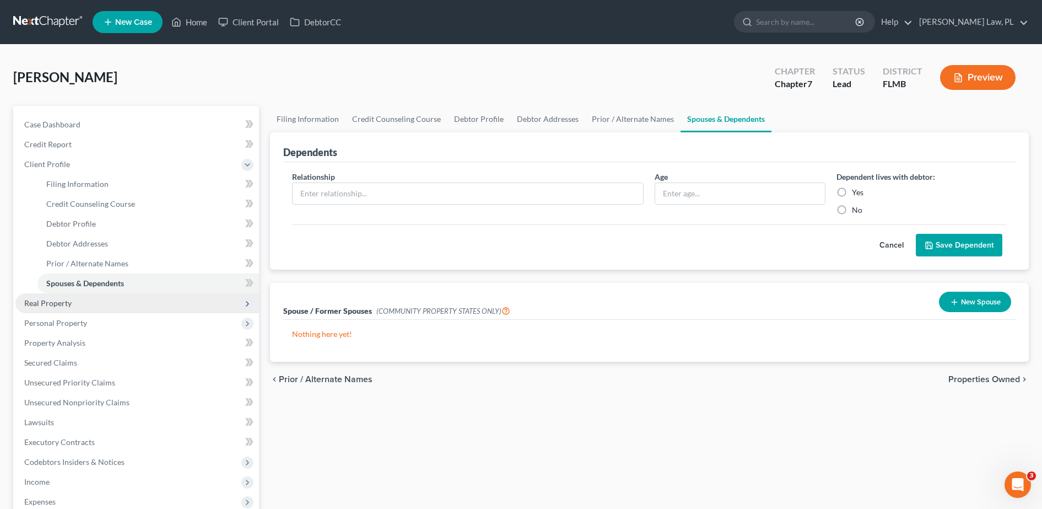
click at [100, 308] on span "Real Property" at bounding box center [137, 303] width 244 height 20
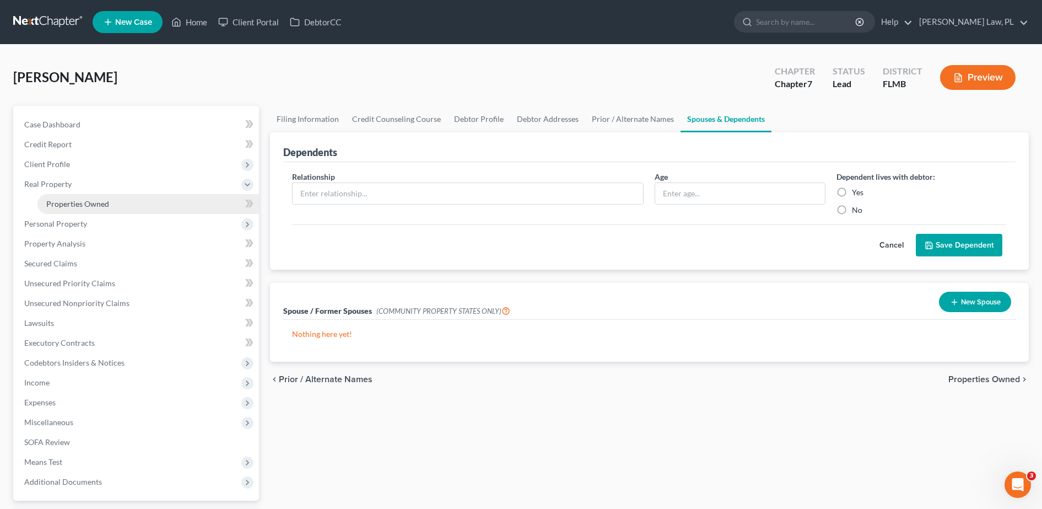
click at [116, 202] on link "Properties Owned" at bounding box center [148, 204] width 222 height 20
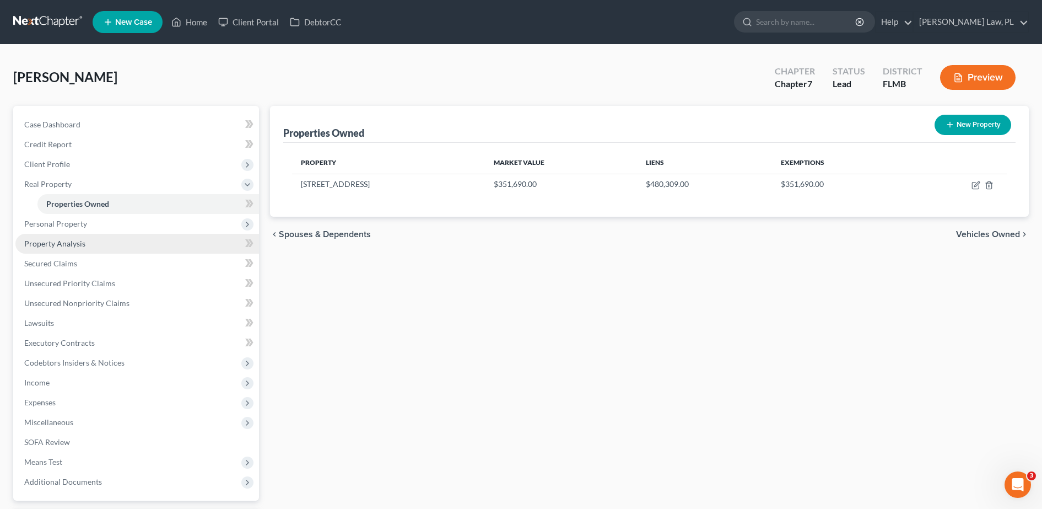
click at [113, 236] on link "Property Analysis" at bounding box center [137, 244] width 244 height 20
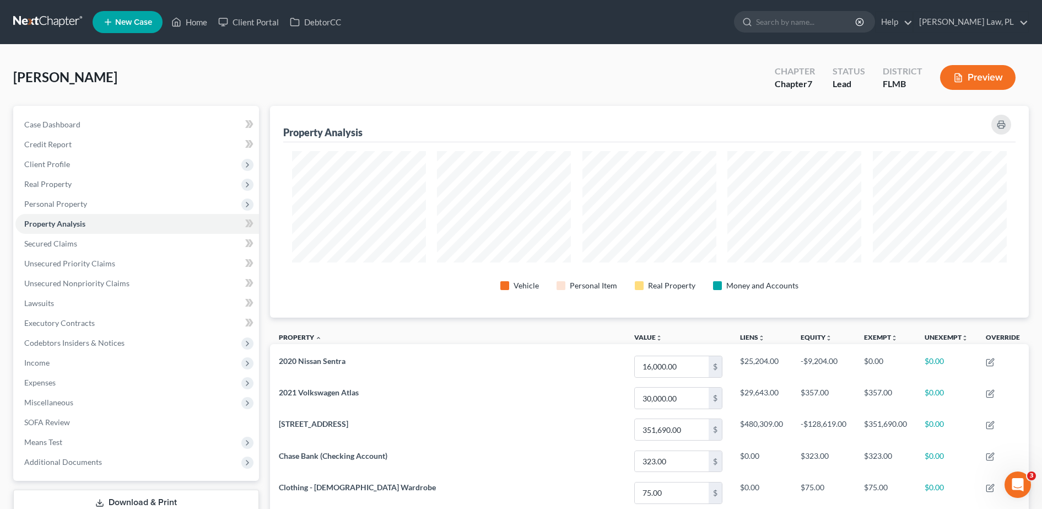
scroll to position [212, 759]
click at [94, 200] on span "Personal Property" at bounding box center [137, 204] width 244 height 20
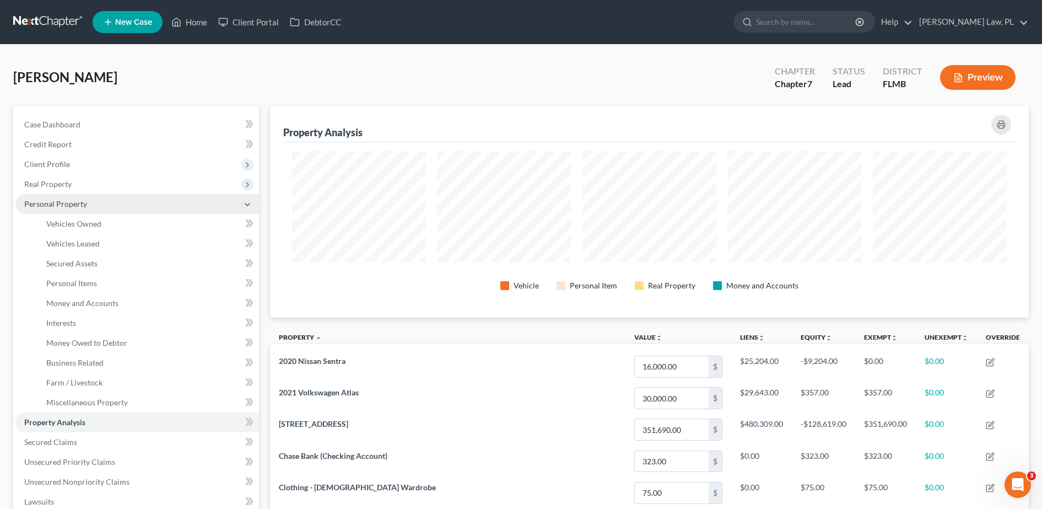
click at [104, 213] on span "Personal Property" at bounding box center [137, 204] width 244 height 20
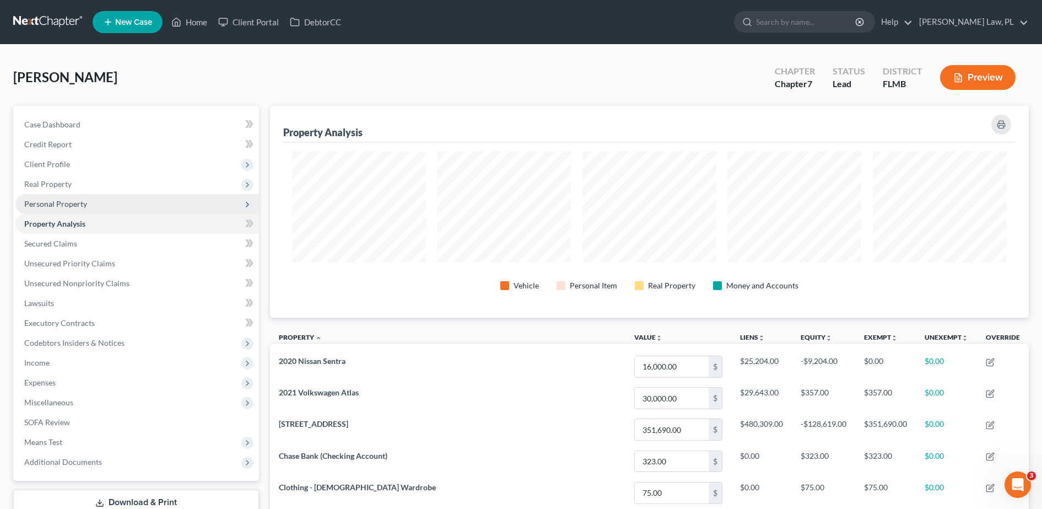
click at [101, 212] on span "Personal Property" at bounding box center [137, 204] width 244 height 20
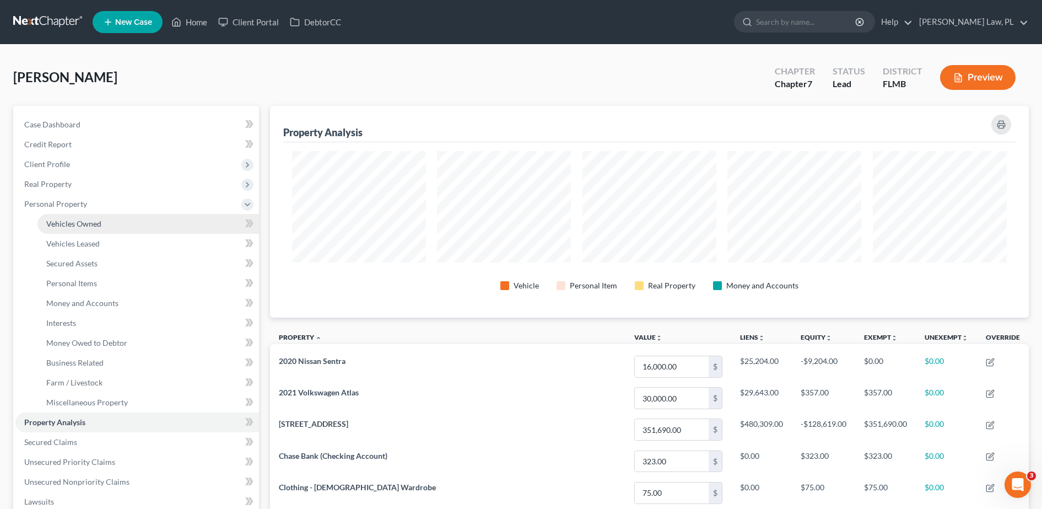
click at [104, 227] on link "Vehicles Owned" at bounding box center [148, 224] width 222 height 20
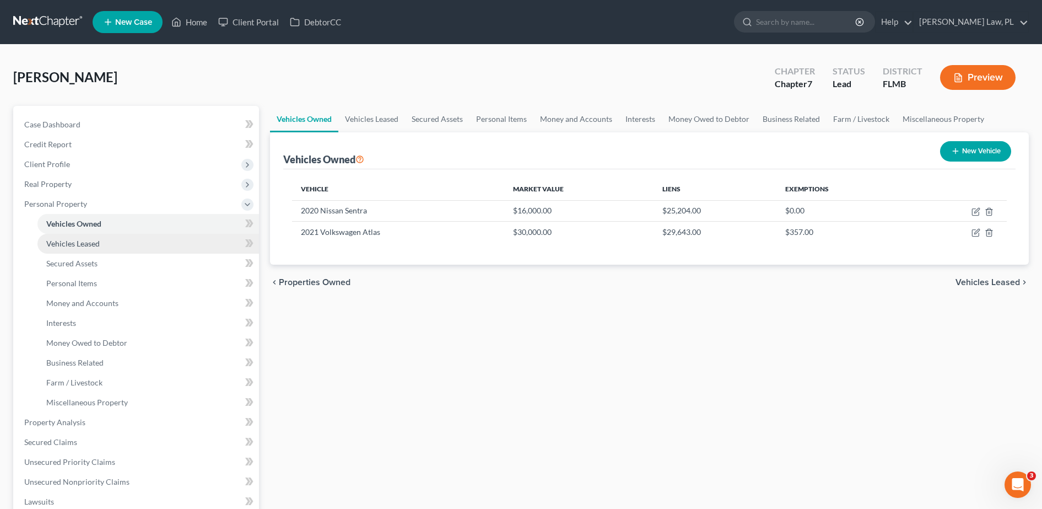
click at [108, 244] on link "Vehicles Leased" at bounding box center [148, 244] width 222 height 20
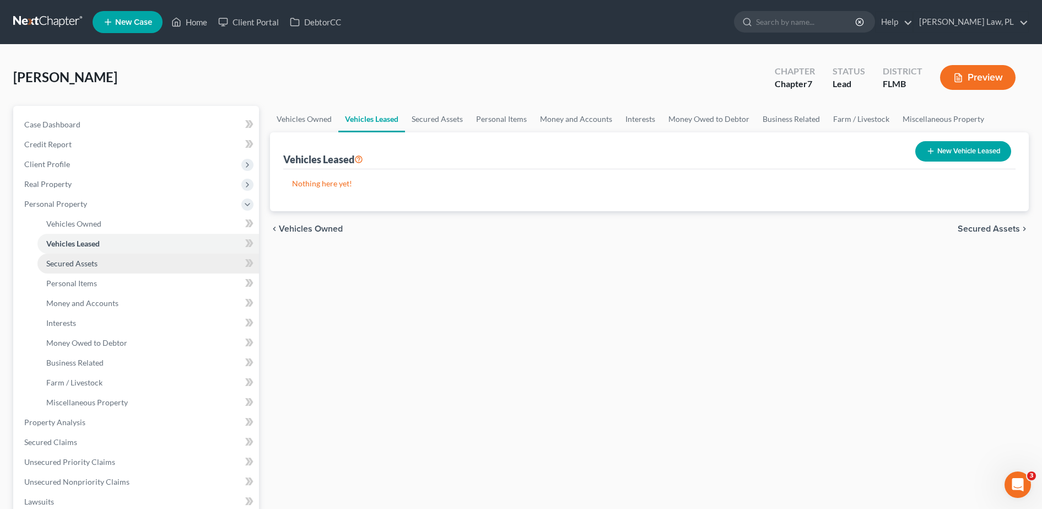
click at [112, 257] on link "Secured Assets" at bounding box center [148, 263] width 222 height 20
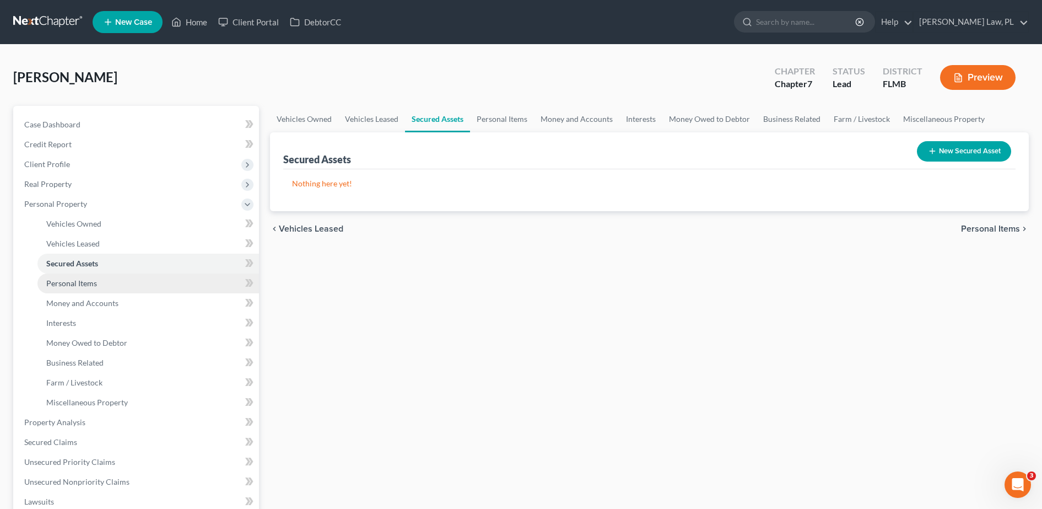
click at [112, 281] on link "Personal Items" at bounding box center [148, 283] width 222 height 20
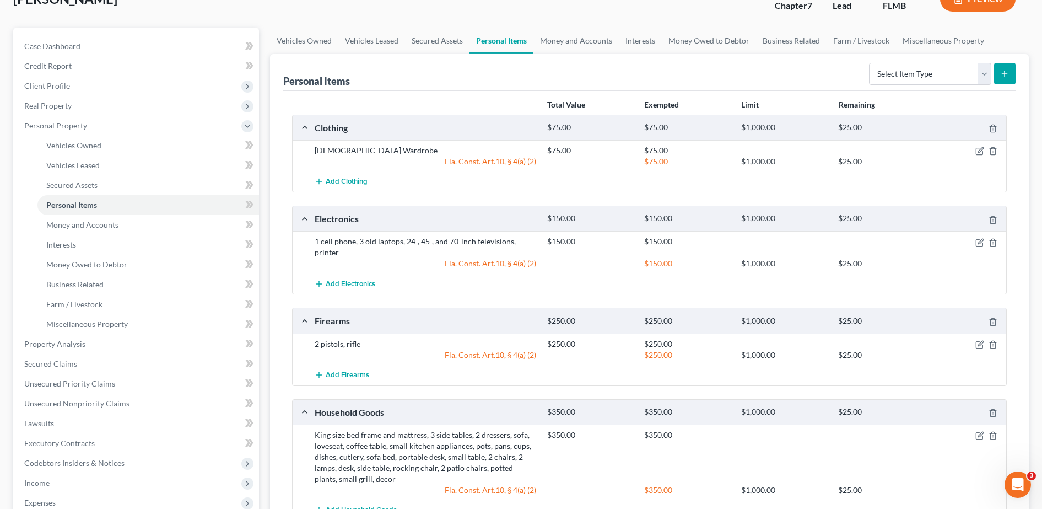
scroll to position [71, 0]
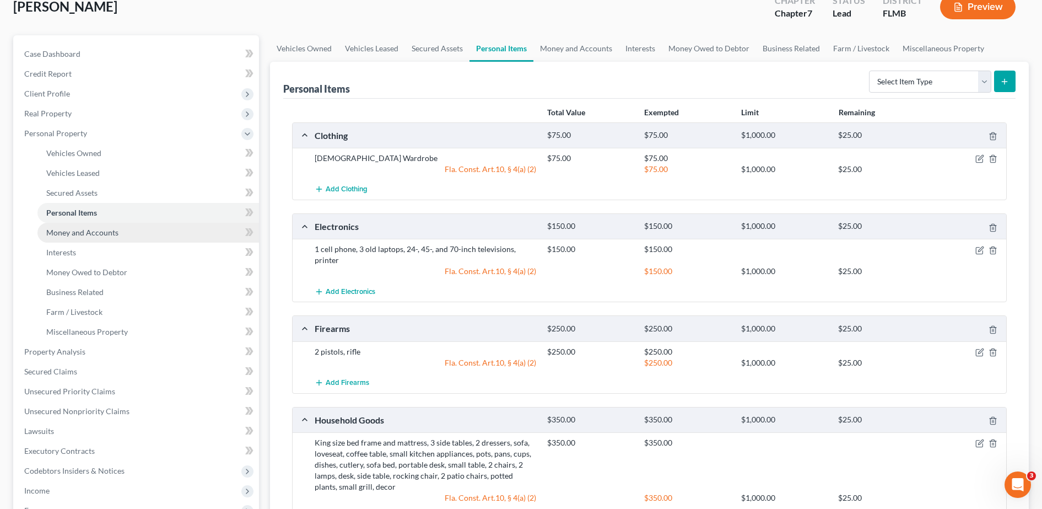
click at [142, 233] on link "Money and Accounts" at bounding box center [148, 233] width 222 height 20
